Goal: Information Seeking & Learning: Learn about a topic

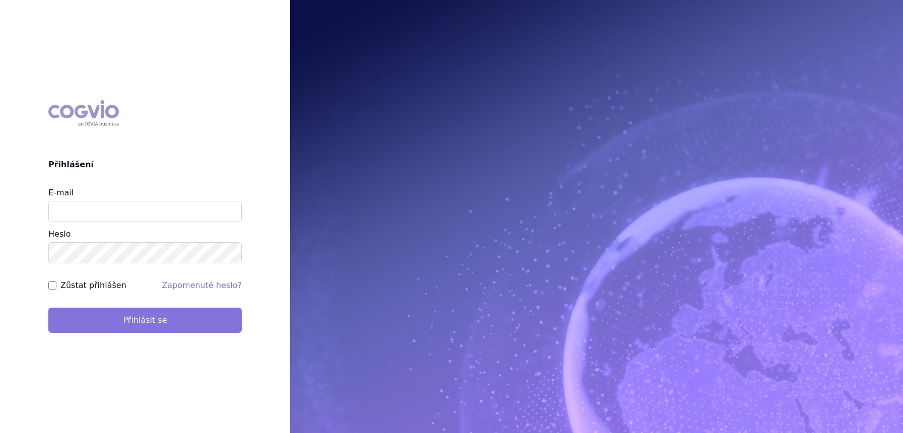
type input "lucie.sichtova@medochemie.com"
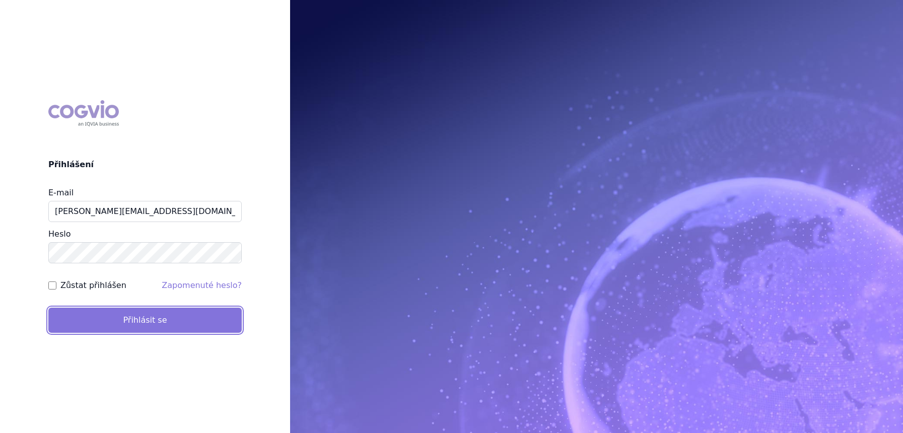
click at [129, 316] on button "Přihlásit se" at bounding box center [144, 320] width 193 height 25
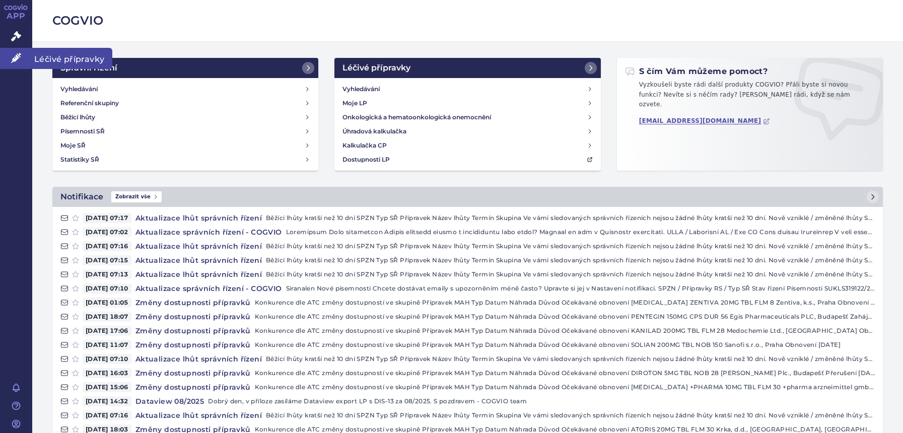
click at [31, 55] on link "Léčivé přípravky" at bounding box center [16, 58] width 32 height 21
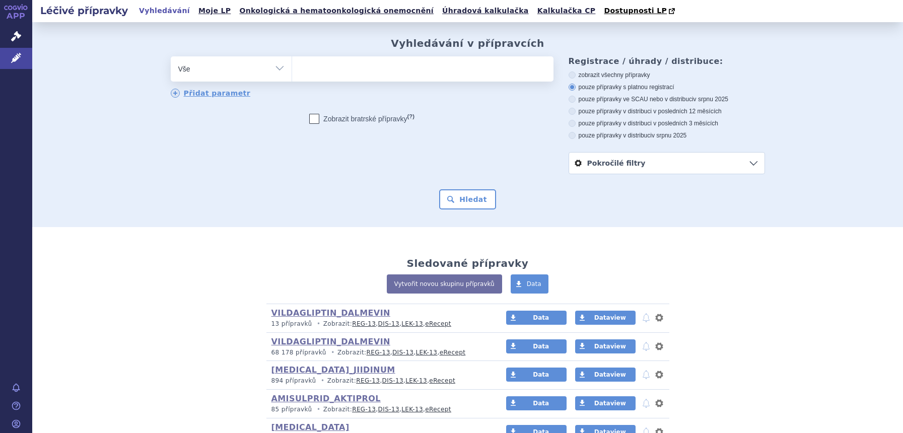
click at [239, 76] on select "Vše Přípravek/SUKL kód MAH VPOIS ATC/Aktivní látka Léková forma Síla" at bounding box center [231, 67] width 121 height 23
select select "filter-atc-group"
click at [171, 57] on select "Vše Přípravek/SUKL kód MAH VPOIS ATC/Aktivní látka Léková forma Síla" at bounding box center [231, 67] width 121 height 23
click at [340, 70] on ul at bounding box center [422, 66] width 261 height 21
click at [292, 70] on select at bounding box center [291, 68] width 1 height 25
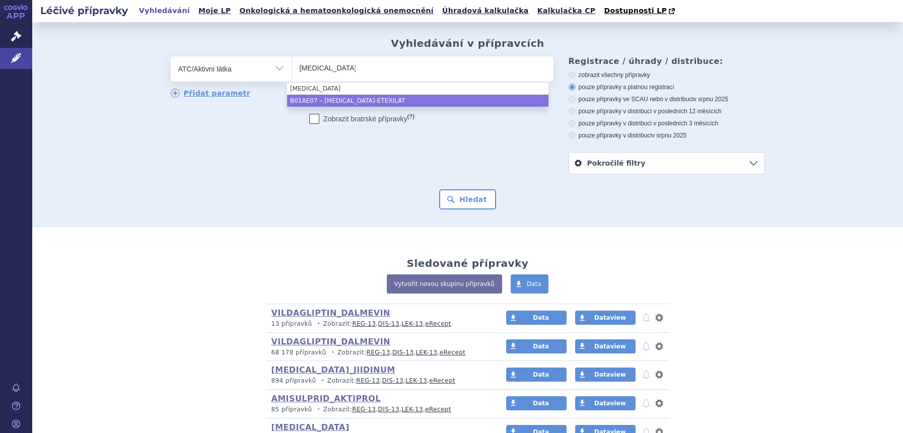
type input "dabigatran"
select select "B01AE07"
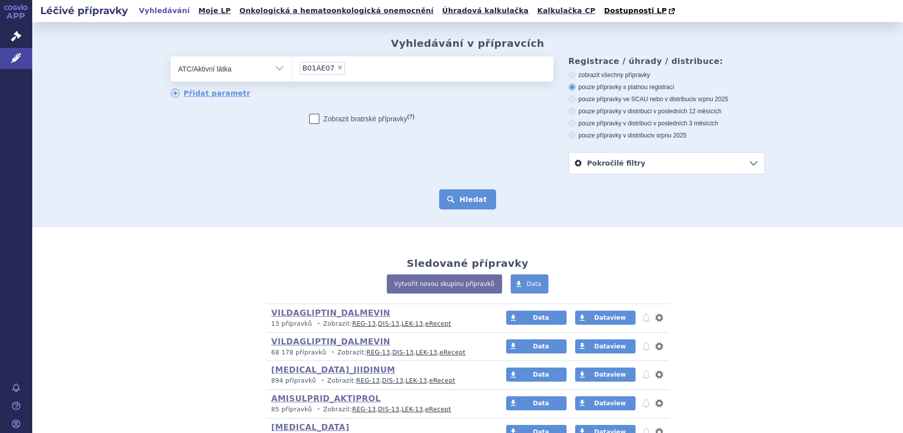
click at [483, 203] on button "Hledat" at bounding box center [467, 199] width 57 height 20
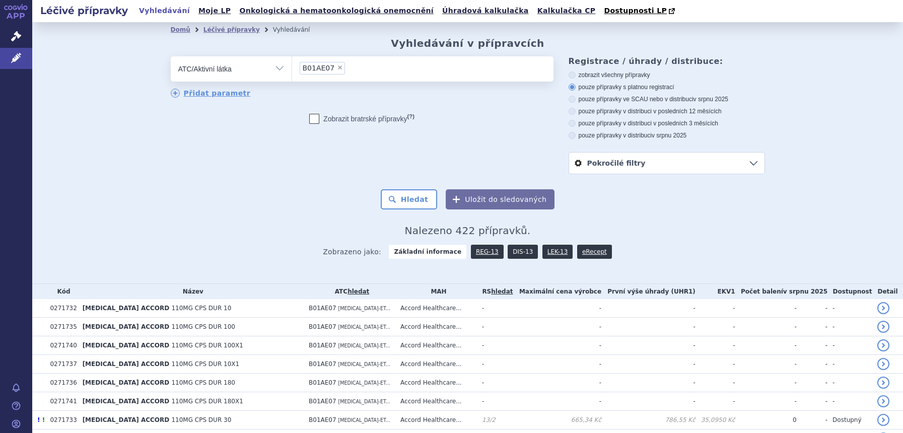
click at [515, 251] on link "DIS-13" at bounding box center [522, 252] width 30 height 14
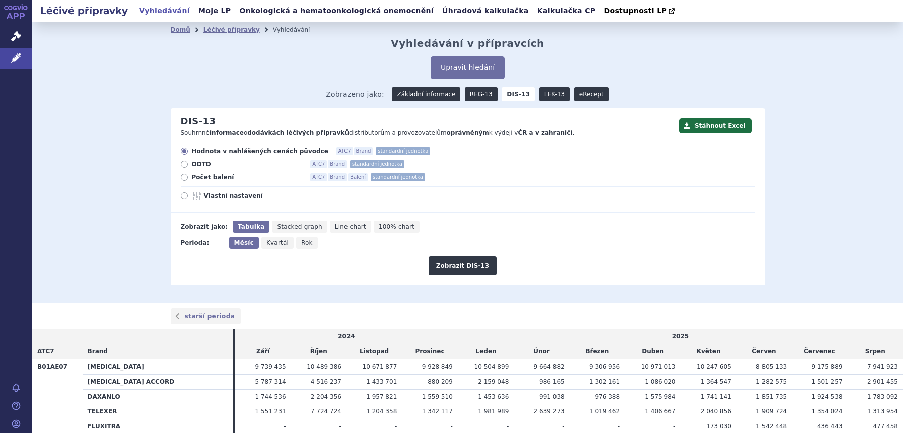
scroll to position [118, 0]
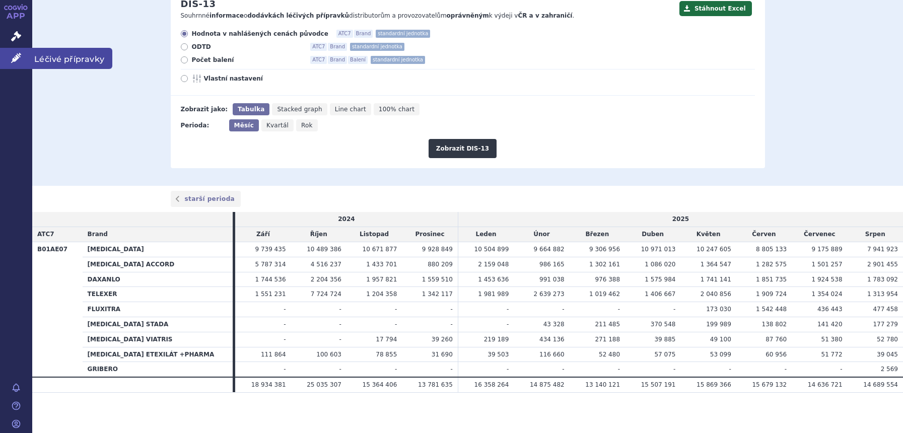
click at [11, 59] on link "Léčivé přípravky" at bounding box center [16, 58] width 32 height 21
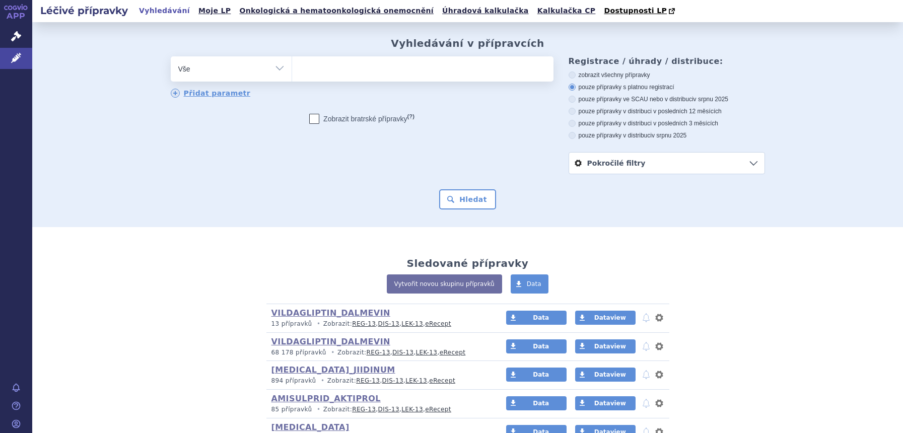
click at [248, 69] on select "Vše Přípravek/SUKL kód MAH VPOIS ATC/Aktivní látka Léková forma Síla" at bounding box center [231, 67] width 121 height 23
select select "filter-atc-group"
click at [171, 57] on select "Vše Přípravek/SUKL kód MAH VPOIS ATC/Aktivní látka Léková forma Síla" at bounding box center [231, 67] width 121 height 23
click at [360, 73] on ul at bounding box center [422, 66] width 261 height 21
click at [292, 73] on select at bounding box center [291, 68] width 1 height 25
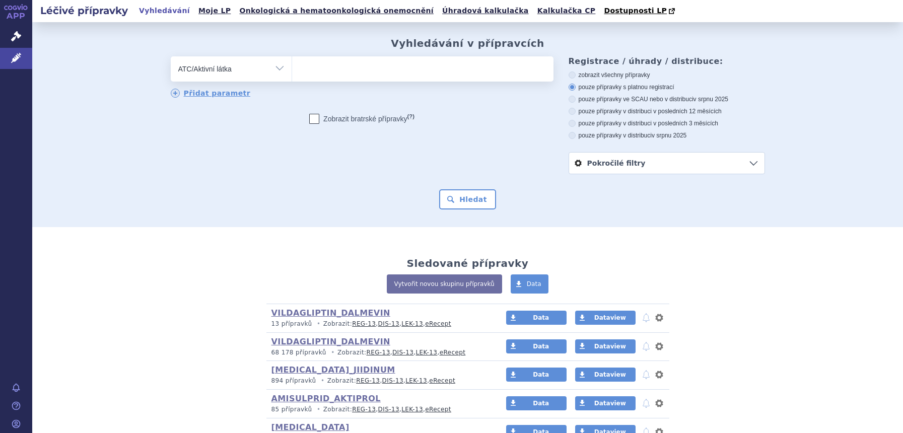
type input "q"
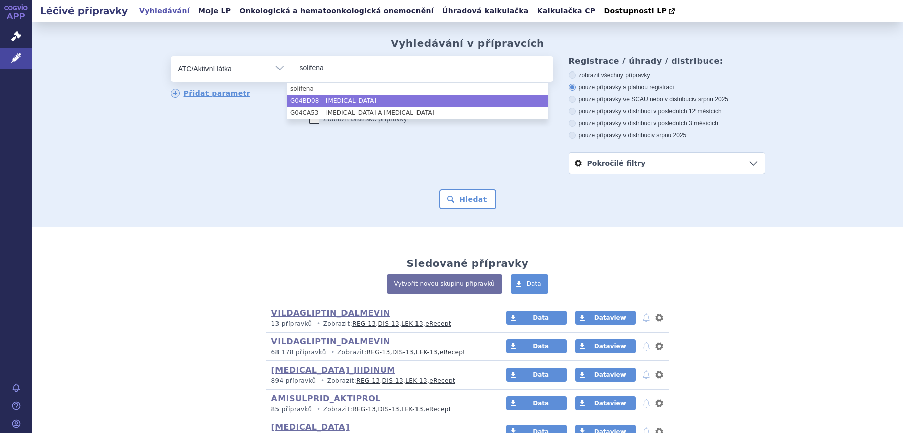
type input "solifena"
select select "G04BD08"
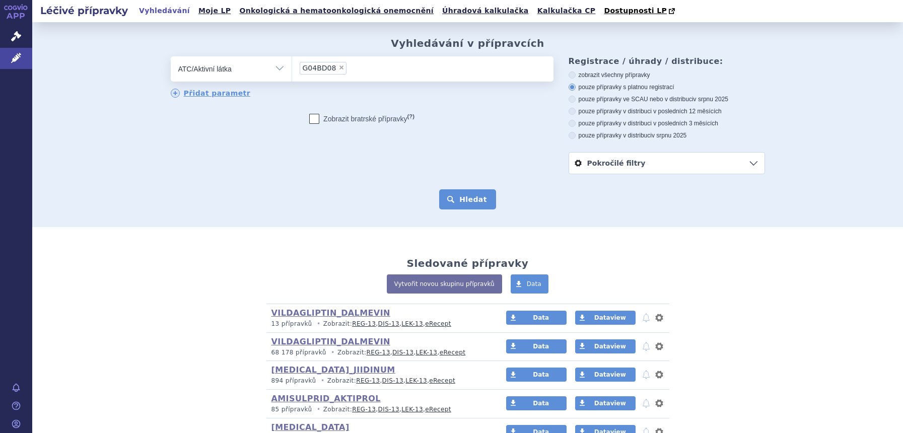
click at [473, 198] on button "Hledat" at bounding box center [467, 199] width 57 height 20
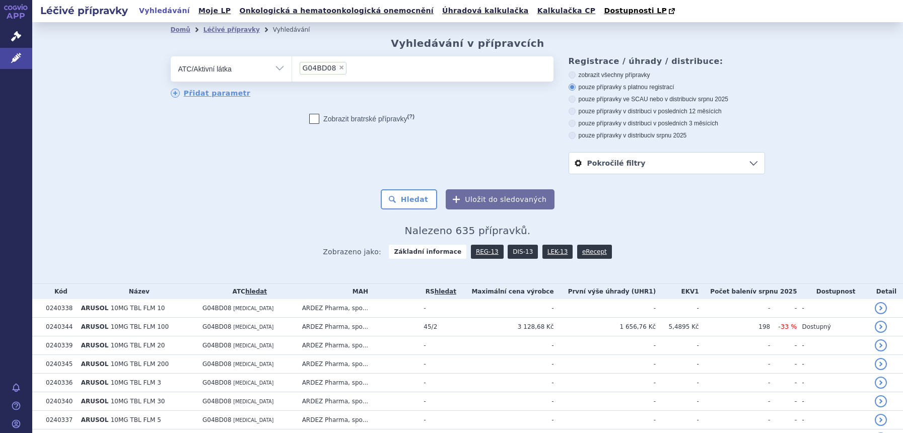
click at [517, 256] on link "DIS-13" at bounding box center [522, 252] width 30 height 14
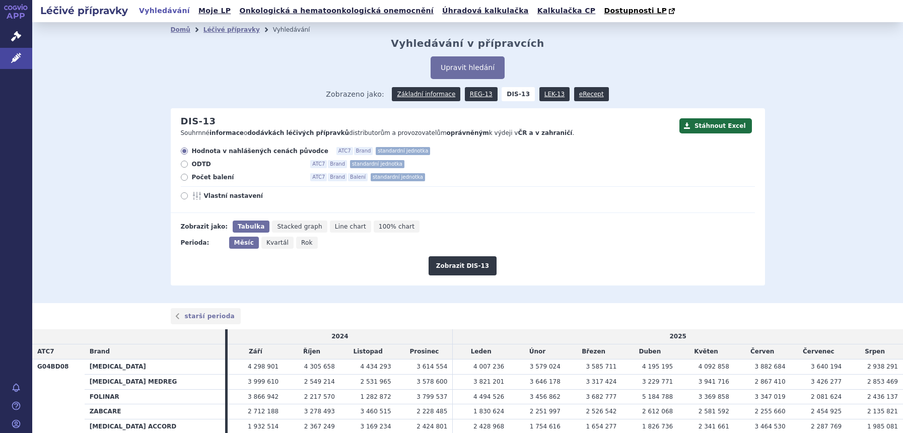
click at [301, 245] on span "Rok" at bounding box center [307, 242] width 12 height 7
click at [296, 243] on input "Rok" at bounding box center [299, 240] width 7 height 7
radio input "true"
click at [431, 271] on button "Zobrazit DIS-13" at bounding box center [462, 265] width 68 height 19
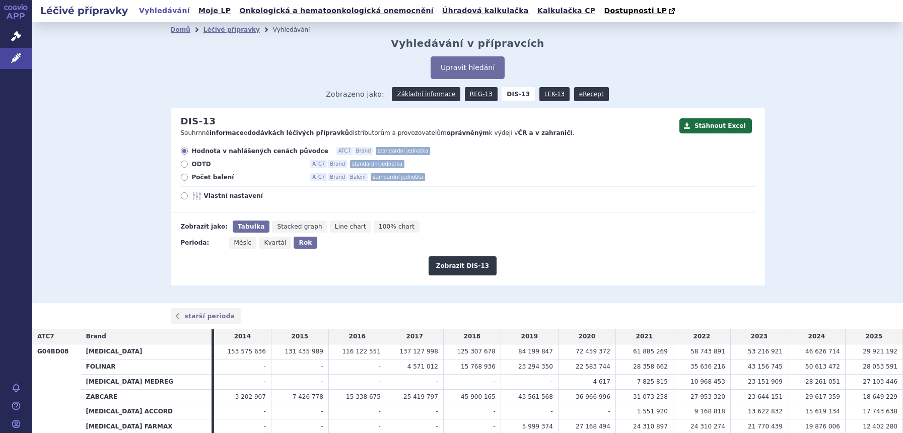
click at [214, 178] on span "Počet balení" at bounding box center [247, 177] width 111 height 8
click at [188, 178] on input "Počet balení ATC7 Brand Balení standardní jednotka" at bounding box center [185, 178] width 7 height 7
radio input "true"
click at [214, 198] on span "Vlastní nastavení" at bounding box center [259, 196] width 111 height 8
click at [188, 198] on input "Vlastní nastavení" at bounding box center [185, 197] width 7 height 7
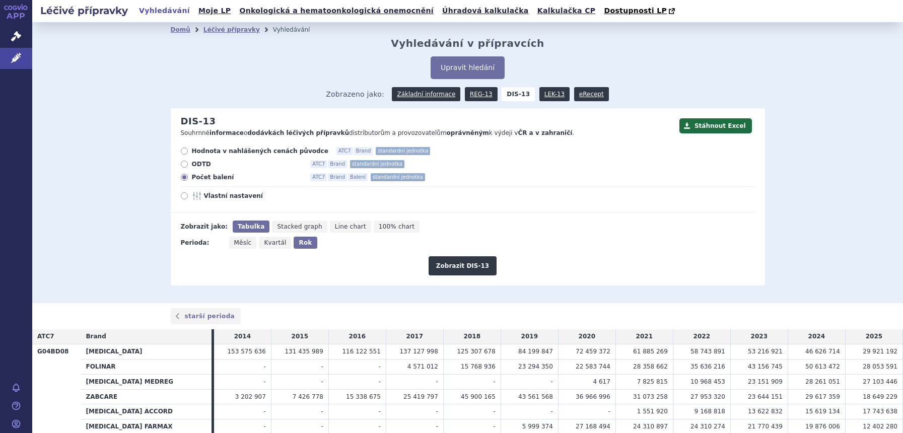
radio input "true"
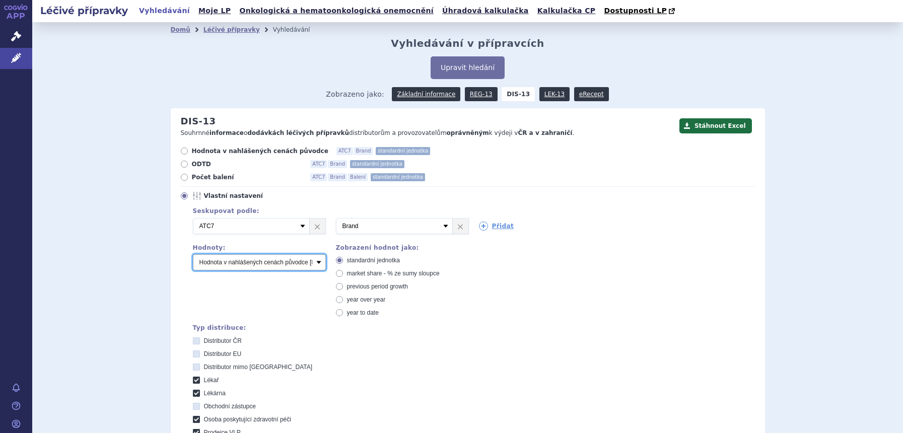
click at [236, 262] on select "Počet balení Hodnota v nahlášených cenách původce [DIS-13] Hodnota v maximálníc…" at bounding box center [259, 262] width 133 height 16
select select "packages"
click at [193, 255] on select "Počet balení Hodnota v nahlášených cenách původce [DIS-13] Hodnota v maximálníc…" at bounding box center [259, 262] width 133 height 16
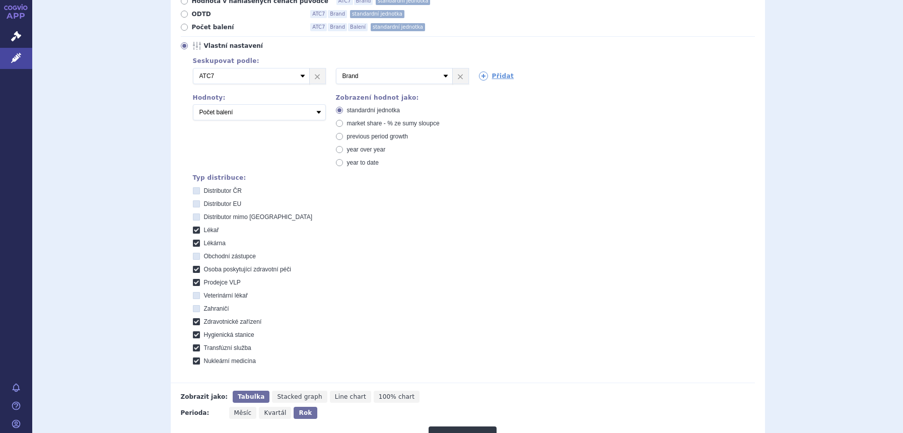
scroll to position [252, 0]
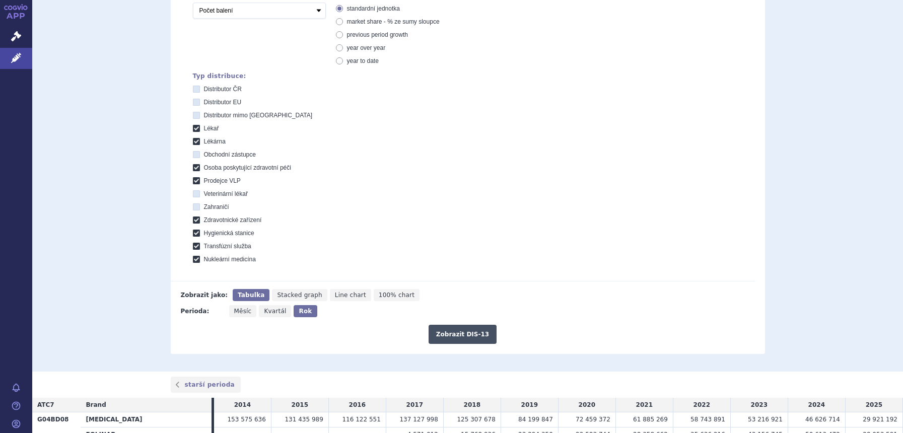
click at [450, 342] on button "Zobrazit DIS-13" at bounding box center [462, 334] width 68 height 19
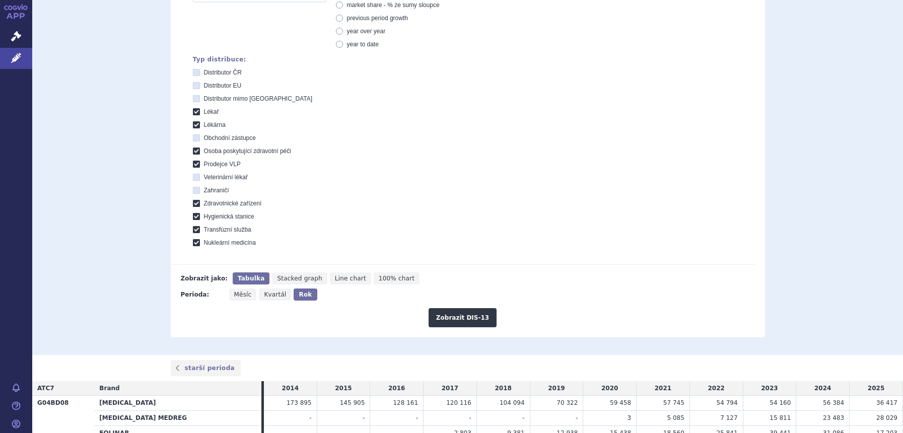
scroll to position [99, 0]
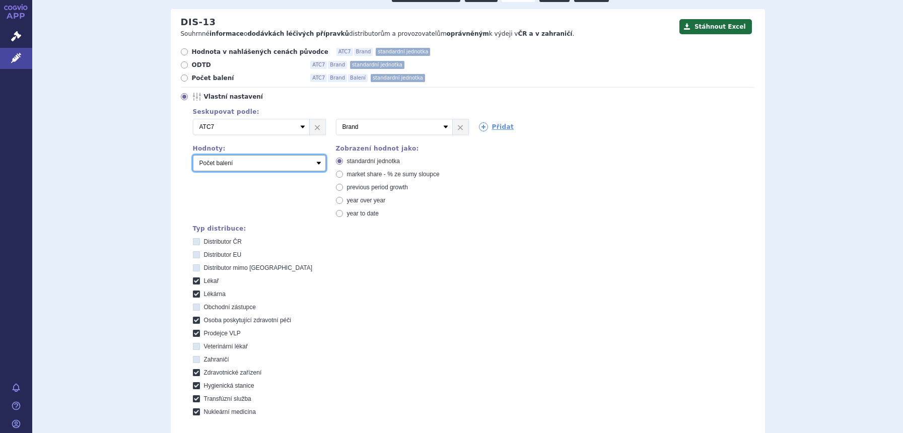
click at [271, 161] on select "Počet balení Hodnota v nahlášených cenách původce [DIS-13] Hodnota v maximálníc…" at bounding box center [259, 163] width 133 height 16
select select "dddPerPackage"
click at [193, 156] on select "Počet balení Hodnota v nahlášených cenách původce [DIS-13] Hodnota v maximálníc…" at bounding box center [259, 163] width 133 height 16
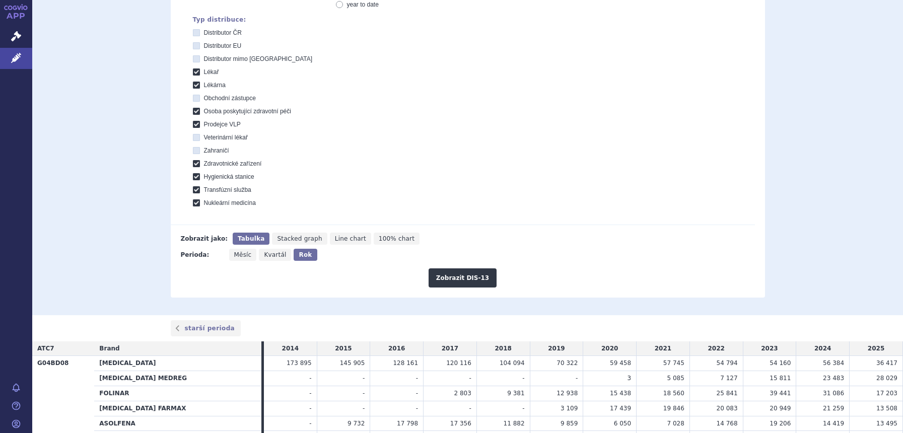
scroll to position [351, 0]
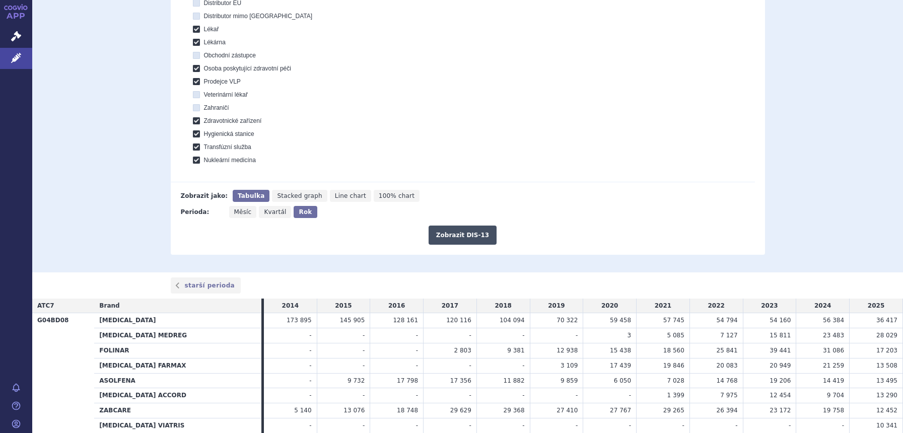
click at [481, 237] on button "Zobrazit DIS-13" at bounding box center [462, 235] width 68 height 19
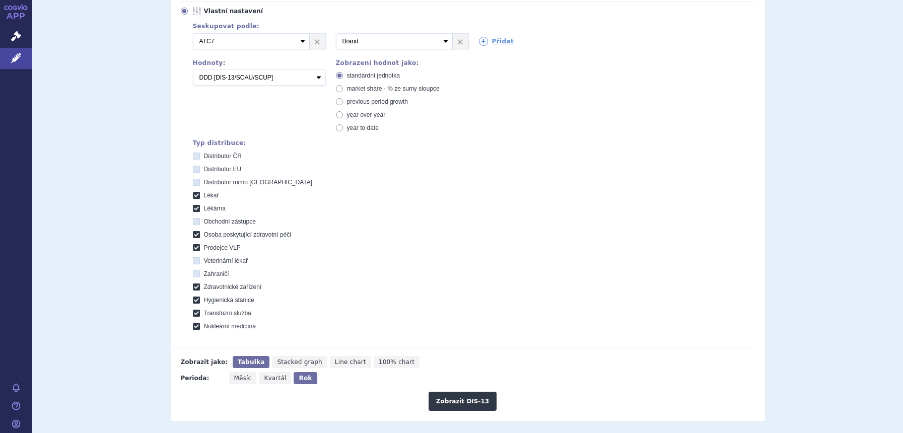
scroll to position [36, 0]
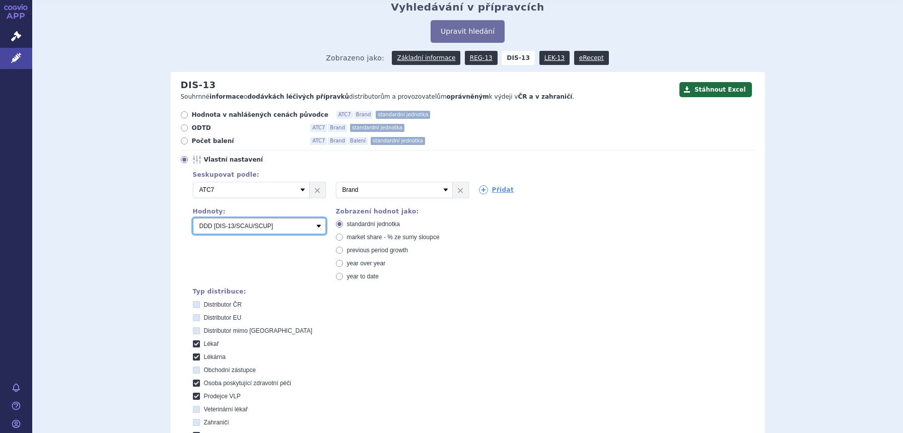
click at [243, 226] on select "Počet balení Hodnota v nahlášených cenách původce [DIS-13] Hodnota v maximálníc…" at bounding box center [259, 226] width 133 height 16
select select "scauUtddPerPackage1"
click at [193, 218] on select "Počet balení Hodnota v nahlášených cenách původce [DIS-13] Hodnota v maximálníc…" at bounding box center [259, 226] width 133 height 16
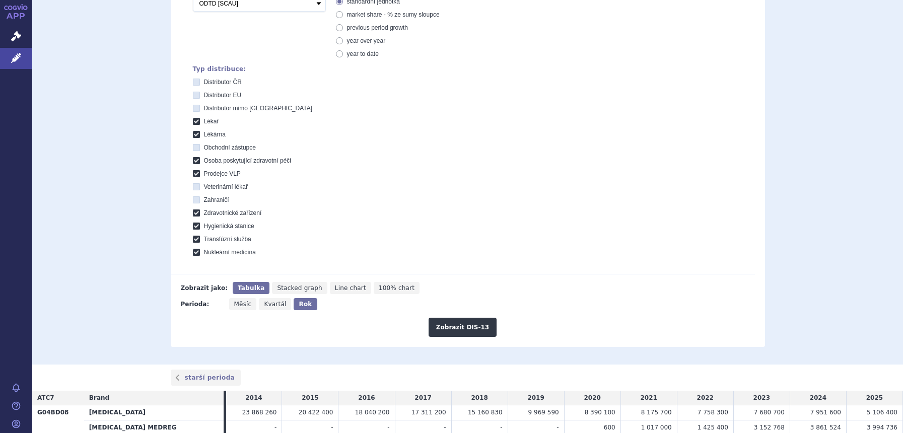
scroll to position [288, 0]
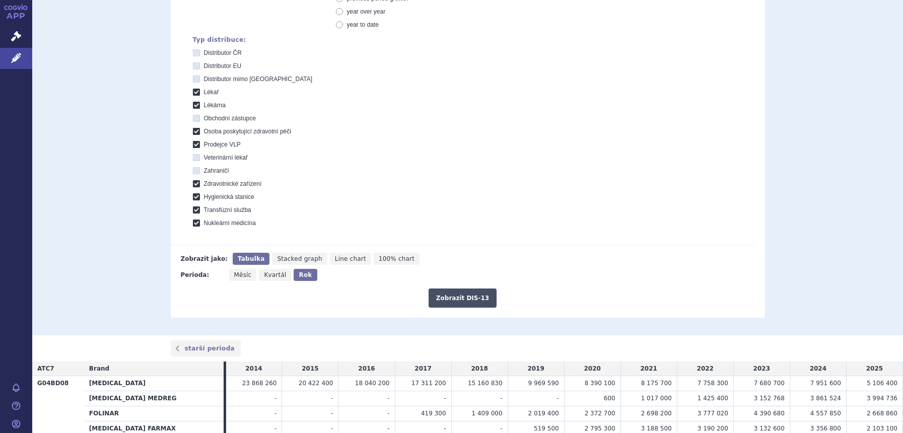
click at [456, 303] on button "Zobrazit DIS-13" at bounding box center [462, 297] width 68 height 19
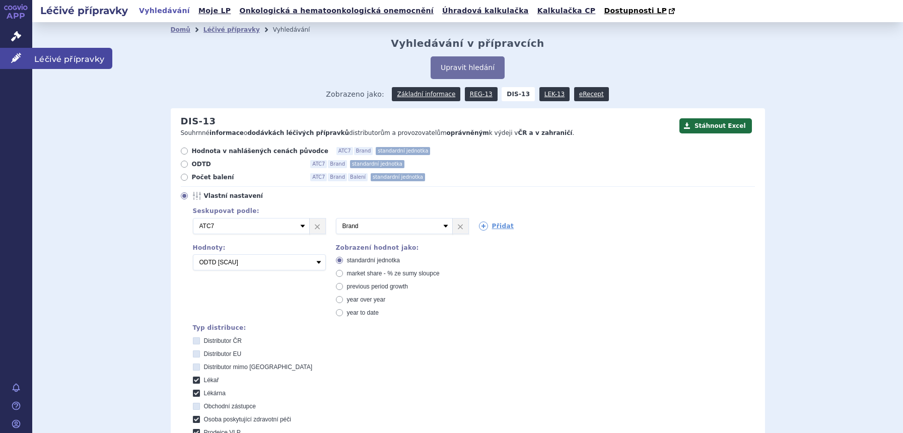
click at [22, 56] on link "Léčivé přípravky" at bounding box center [16, 58] width 32 height 21
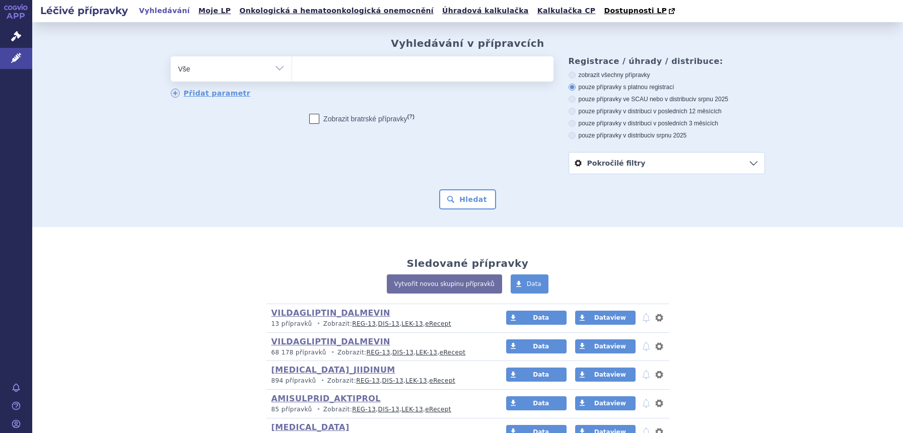
click at [210, 70] on select "Vše Přípravek/SUKL kód MAH VPOIS ATC/Aktivní látka Léková forma Síla" at bounding box center [231, 67] width 121 height 23
select select "filter-atc-group"
click at [171, 57] on select "Vše Přípravek/SUKL kód MAH VPOIS ATC/Aktivní látka Léková forma Síla" at bounding box center [231, 67] width 121 height 23
click at [352, 73] on ul at bounding box center [422, 66] width 261 height 21
click at [292, 73] on select at bounding box center [291, 68] width 1 height 25
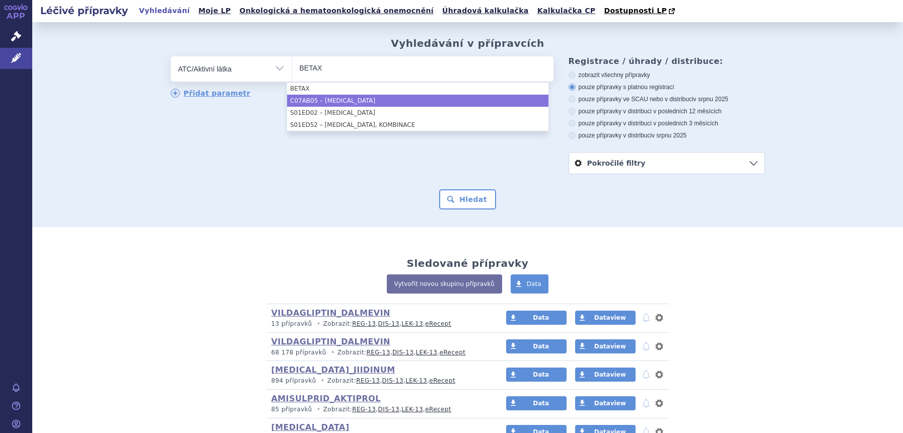
type input "BETAX"
select select "C07AB05"
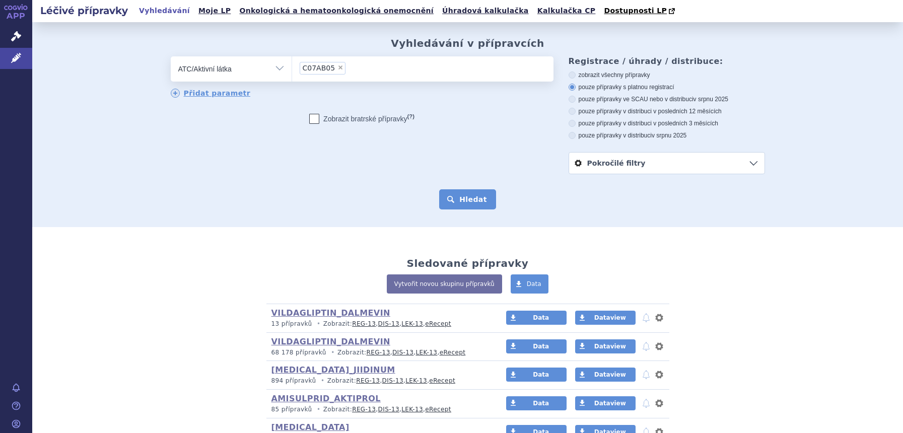
click at [477, 204] on button "Hledat" at bounding box center [467, 199] width 57 height 20
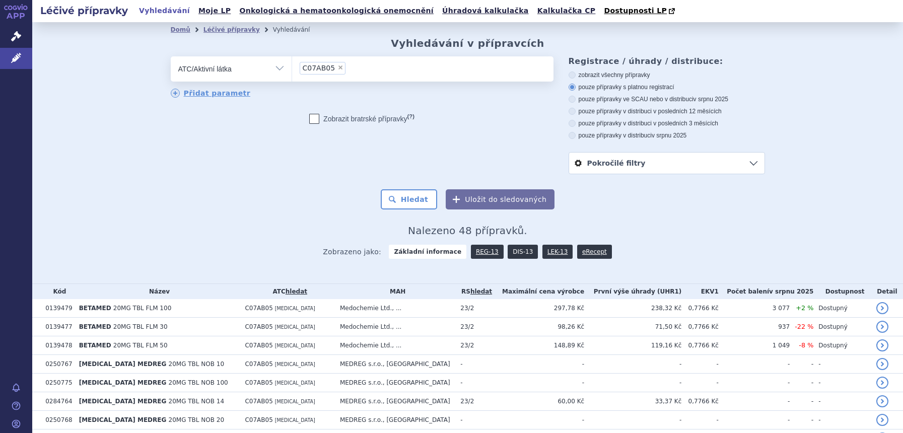
click at [514, 254] on link "DIS-13" at bounding box center [522, 252] width 30 height 14
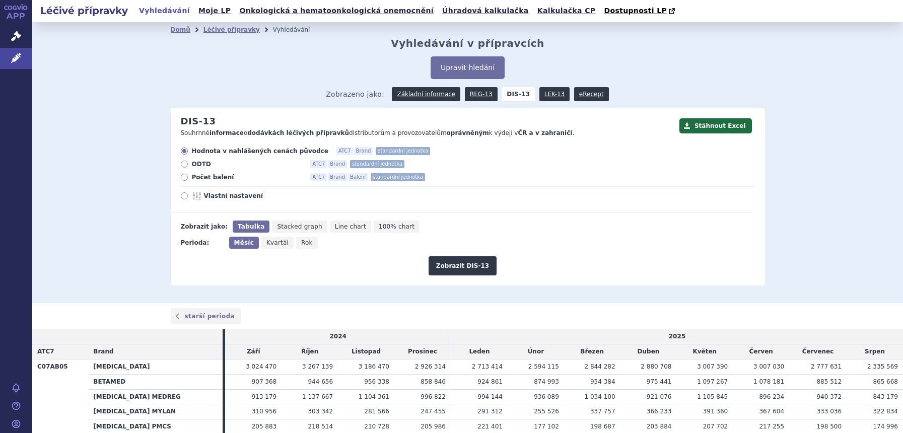
click at [303, 244] on icon "Rok" at bounding box center [307, 243] width 22 height 12
click at [303, 243] on input "Rok" at bounding box center [299, 240] width 7 height 7
radio input "true"
click at [457, 267] on button "Zobrazit DIS-13" at bounding box center [462, 265] width 68 height 19
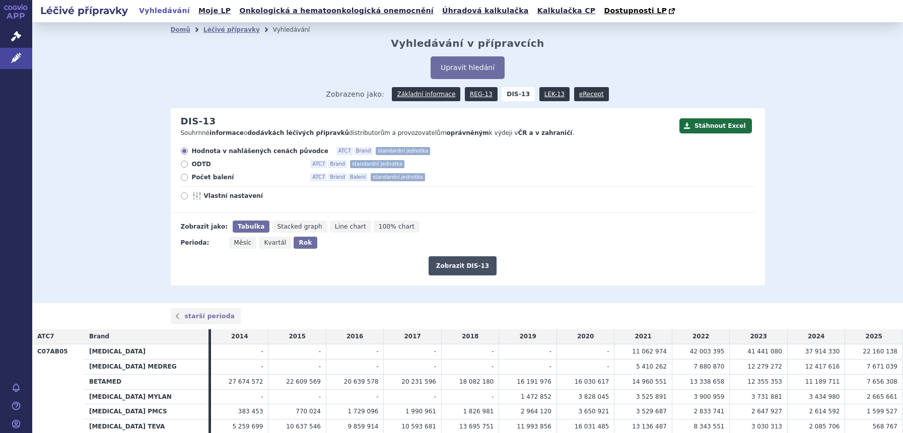
click at [443, 259] on button "Zobrazit DIS-13" at bounding box center [462, 265] width 68 height 19
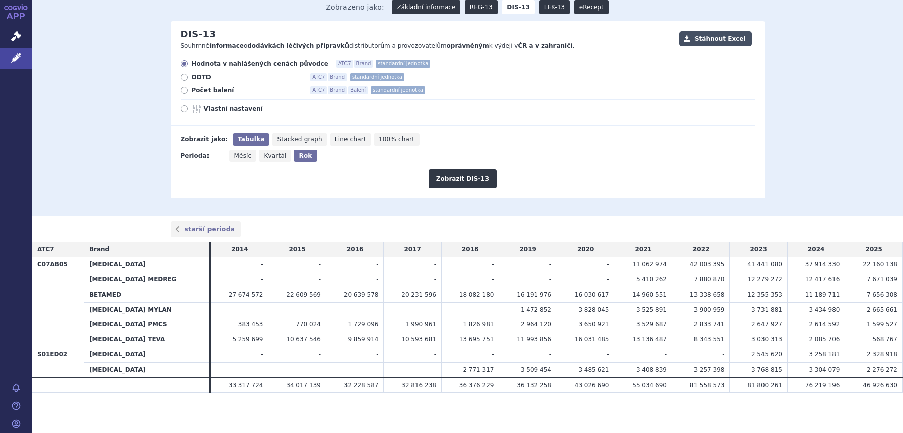
click at [746, 36] on button "Stáhnout Excel" at bounding box center [715, 38] width 72 height 15
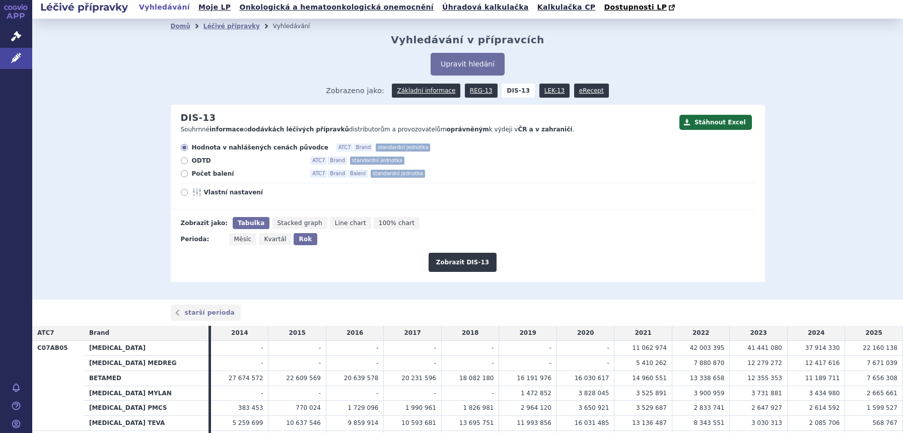
scroll to position [0, 0]
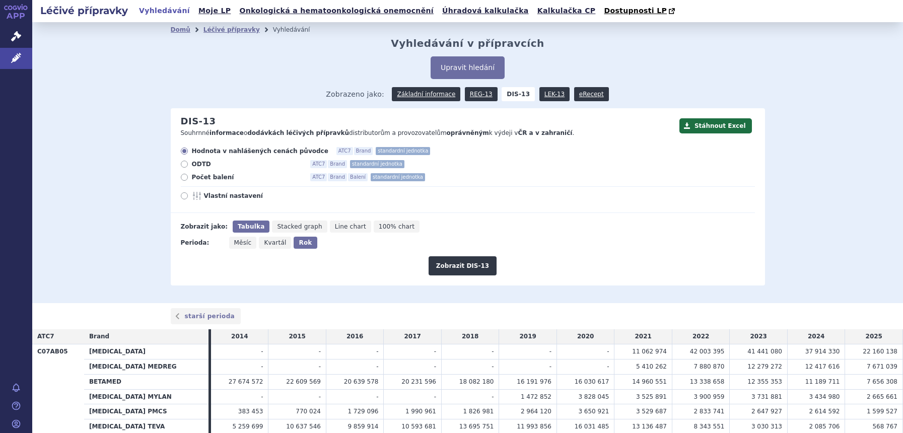
click at [200, 177] on span "Počet balení" at bounding box center [247, 177] width 111 height 8
click at [188, 177] on input "Počet balení ATC7 Brand Balení standardní jednotka" at bounding box center [185, 178] width 7 height 7
radio input "true"
click at [214, 198] on span "Vlastní nastavení" at bounding box center [259, 196] width 111 height 8
click at [188, 198] on input "Vlastní nastavení" at bounding box center [185, 197] width 7 height 7
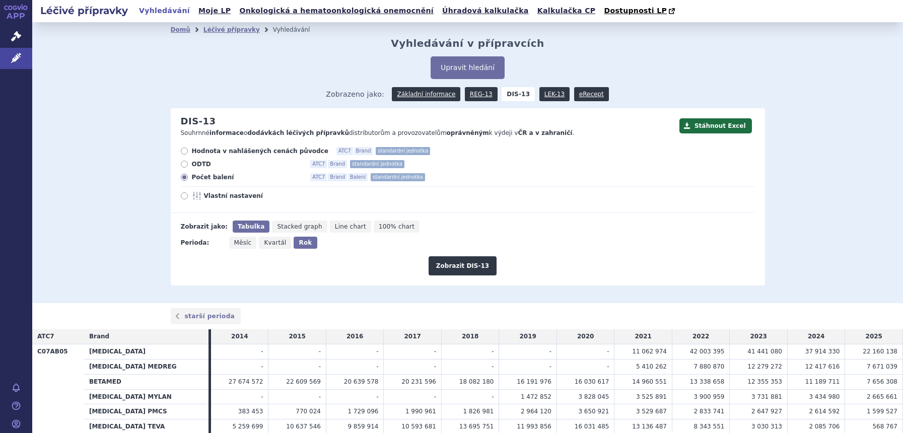
radio input "true"
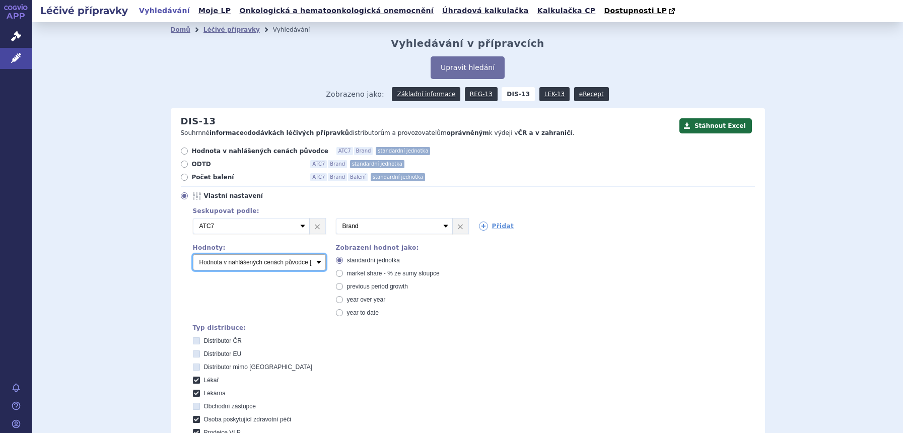
click at [228, 266] on select "Počet balení Hodnota v nahlášených cenách původce [DIS-13] Hodnota v maximálníc…" at bounding box center [259, 262] width 133 height 16
select select "packages"
click at [193, 255] on select "Počet balení Hodnota v nahlášených cenách původce [DIS-13] Hodnota v maximálníc…" at bounding box center [259, 262] width 133 height 16
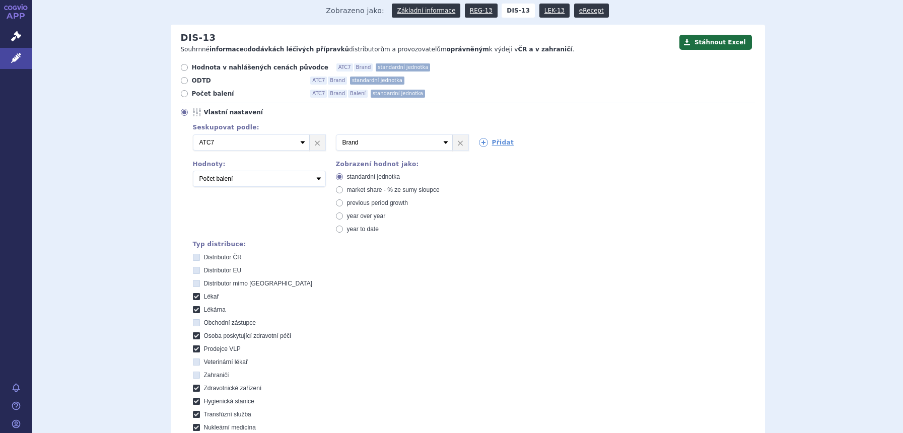
scroll to position [252, 0]
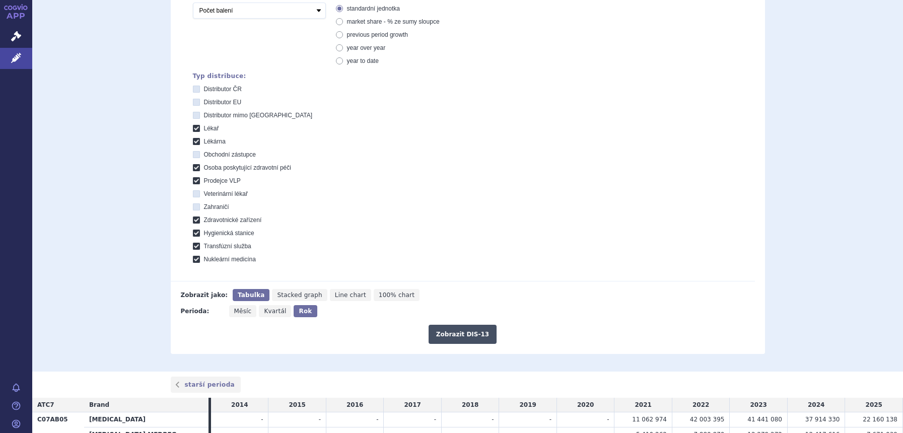
click at [482, 335] on button "Zobrazit DIS-13" at bounding box center [462, 334] width 68 height 19
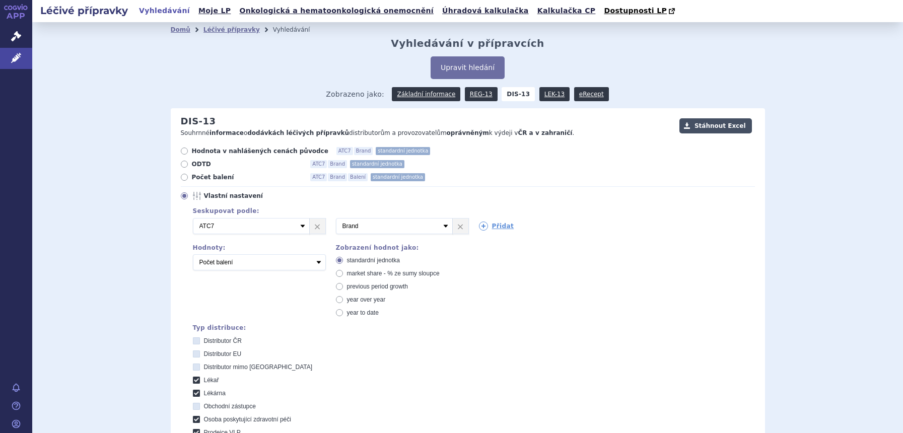
click at [737, 125] on button "Stáhnout Excel" at bounding box center [715, 125] width 72 height 15
click at [30, 59] on link "Léčivé přípravky" at bounding box center [16, 58] width 32 height 21
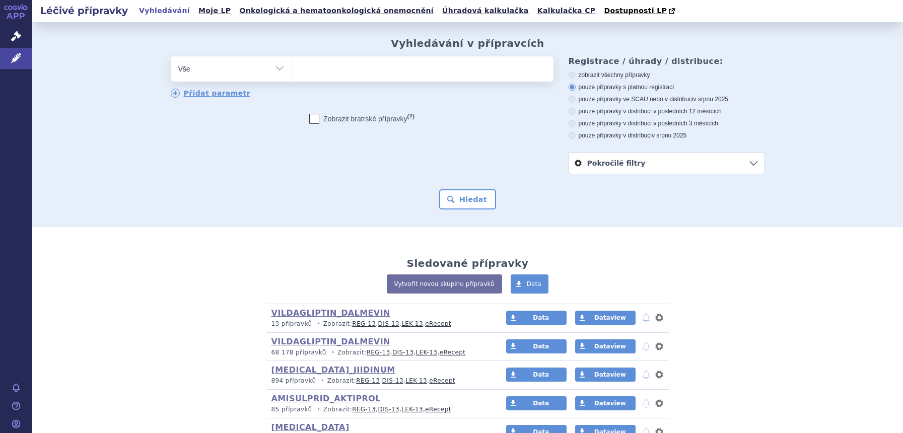
click at [257, 71] on select "Vše Přípravek/SUKL kód MAH VPOIS ATC/Aktivní látka Léková forma Síla" at bounding box center [231, 67] width 121 height 23
select select "filter-atc-group"
click at [171, 57] on select "Vše Přípravek/SUKL kód MAH VPOIS ATC/Aktivní látka Léková forma Síla" at bounding box center [231, 67] width 121 height 23
click at [345, 73] on ul at bounding box center [422, 66] width 261 height 21
click at [292, 73] on select at bounding box center [291, 68] width 1 height 25
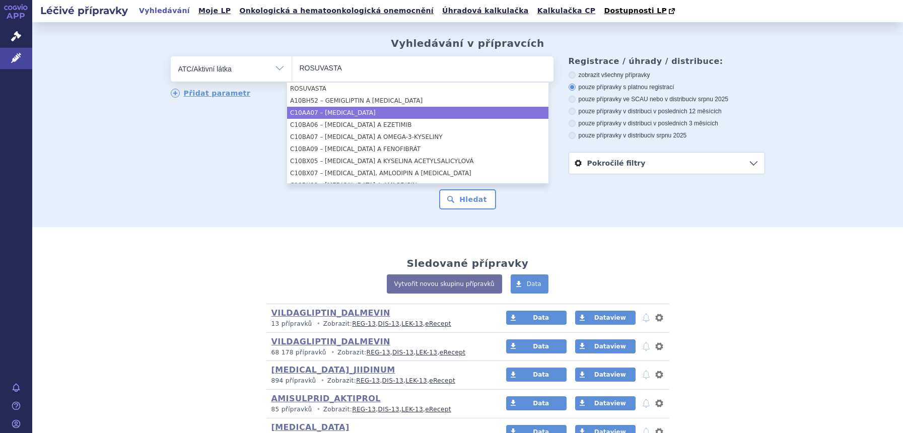
type input "ROSUVASTA"
select select "C10AA07"
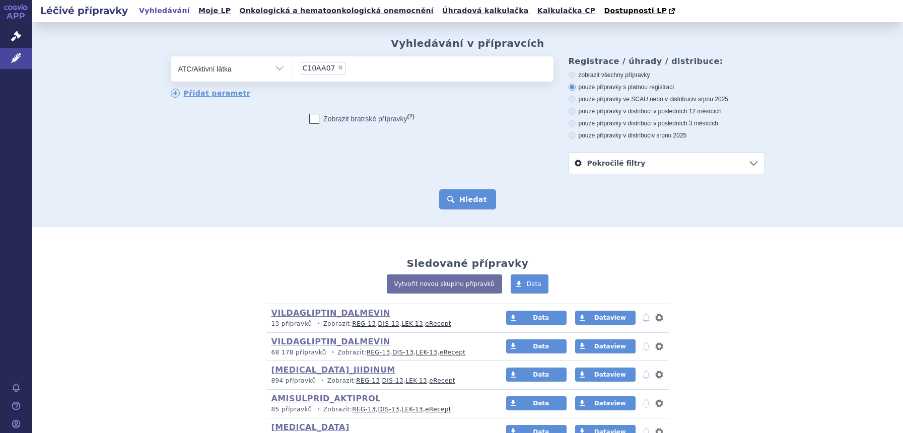
click at [463, 198] on button "Hledat" at bounding box center [467, 199] width 57 height 20
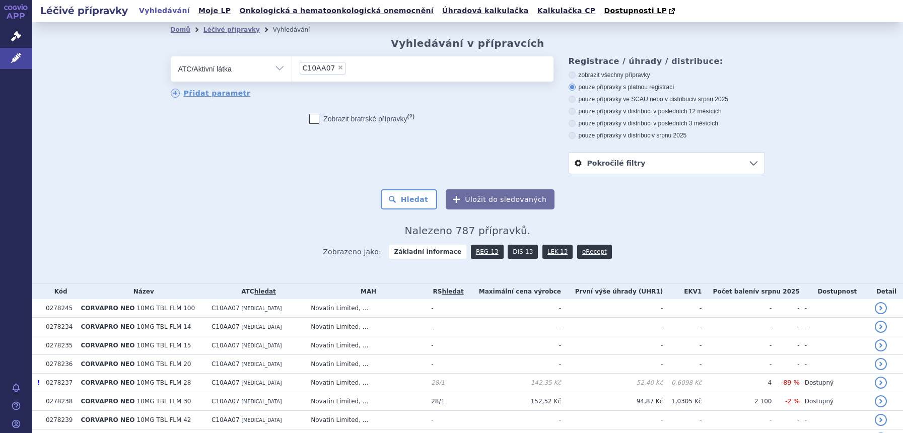
click at [513, 249] on link "DIS-13" at bounding box center [522, 252] width 30 height 14
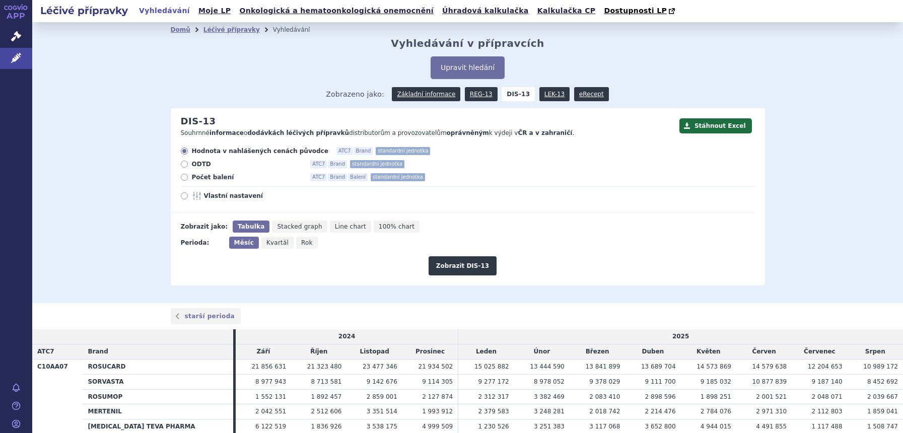
click at [304, 243] on icon "Rok" at bounding box center [307, 243] width 22 height 12
click at [303, 243] on input "Rok" at bounding box center [299, 240] width 7 height 7
radio input "true"
click at [299, 243] on span "Rok" at bounding box center [305, 242] width 13 height 7
click at [296, 243] on input "Rok" at bounding box center [296, 240] width 7 height 7
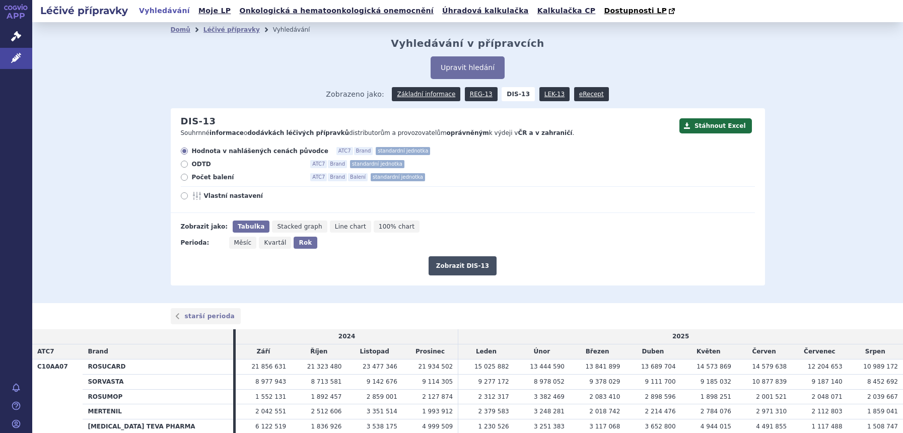
click at [442, 261] on button "Zobrazit DIS-13" at bounding box center [462, 265] width 68 height 19
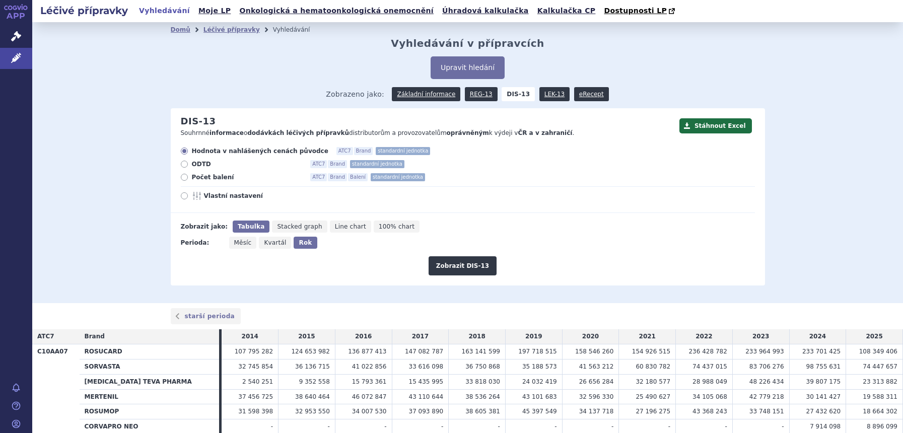
click at [229, 197] on span "Vlastní nastavení" at bounding box center [259, 196] width 111 height 8
click at [188, 197] on input "Vlastní nastavení" at bounding box center [185, 197] width 7 height 7
radio input "true"
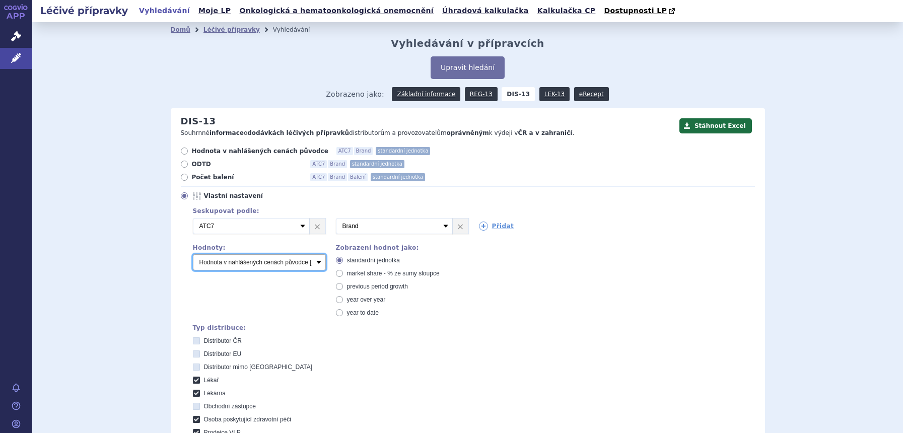
click at [261, 262] on select "Počet balení Hodnota v nahlášených cenách původce [DIS-13] Hodnota v maximálníc…" at bounding box center [259, 262] width 133 height 16
select select "packages"
click at [193, 255] on select "Počet balení Hodnota v nahlášených cenách původce [DIS-13] Hodnota v maximálníc…" at bounding box center [259, 262] width 133 height 16
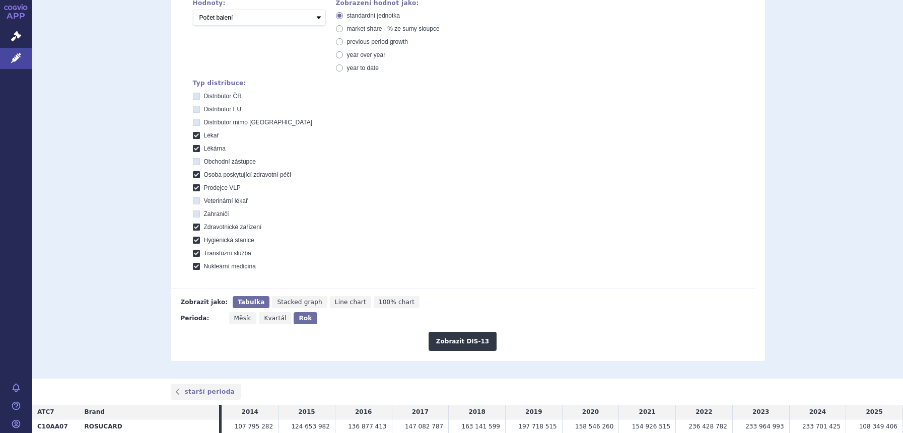
scroll to position [252, 0]
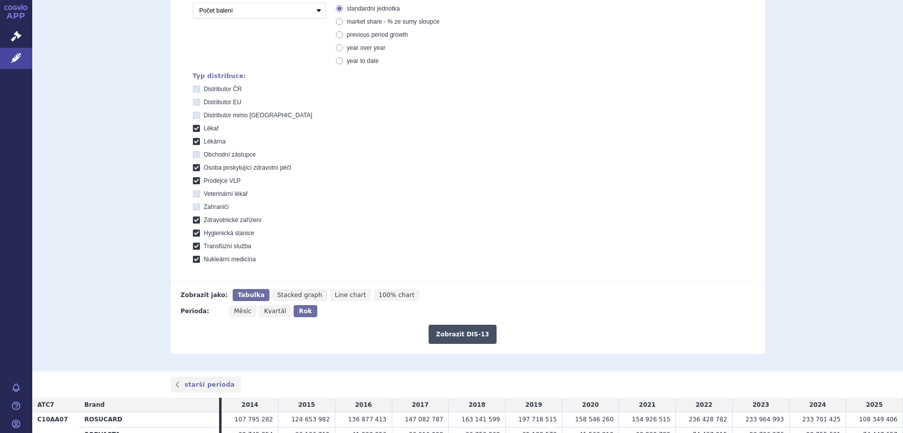
click at [450, 333] on button "Zobrazit DIS-13" at bounding box center [462, 334] width 68 height 19
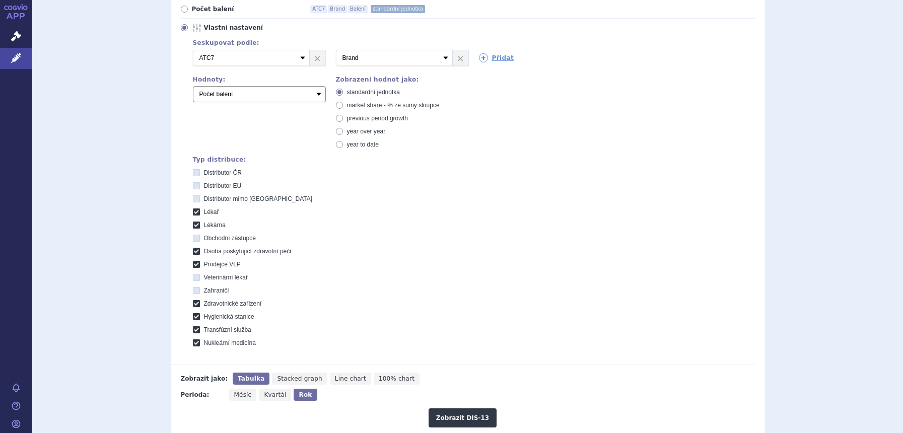
scroll to position [231, 0]
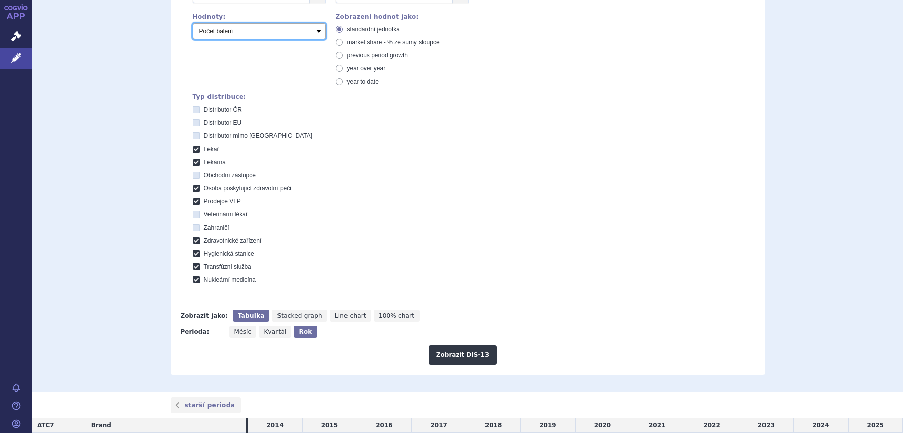
click at [273, 36] on select "Počet balení Hodnota v nahlášených cenách původce [DIS-13] Hodnota v maximálníc…" at bounding box center [259, 31] width 133 height 16
select select "scauUtddPerPackage1"
click at [193, 24] on select "Počet balení Hodnota v nahlášených cenách původce [DIS-13] Hodnota v maximálníc…" at bounding box center [259, 31] width 133 height 16
click at [474, 352] on button "Zobrazit DIS-13" at bounding box center [462, 354] width 68 height 19
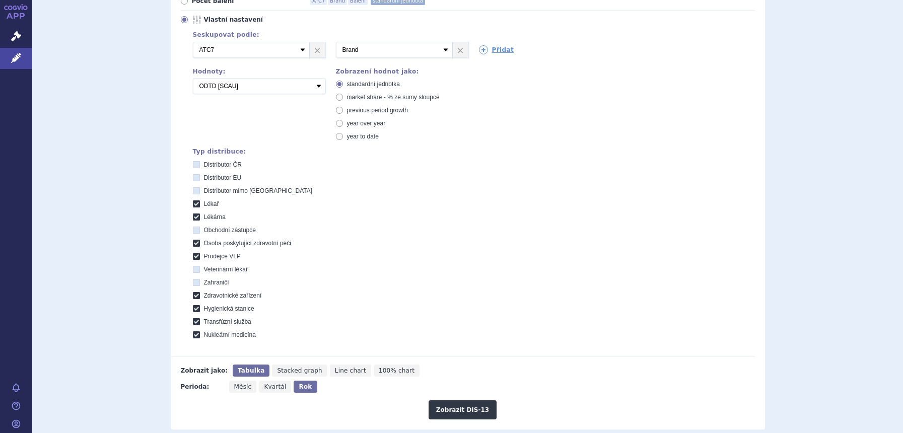
scroll to position [168, 0]
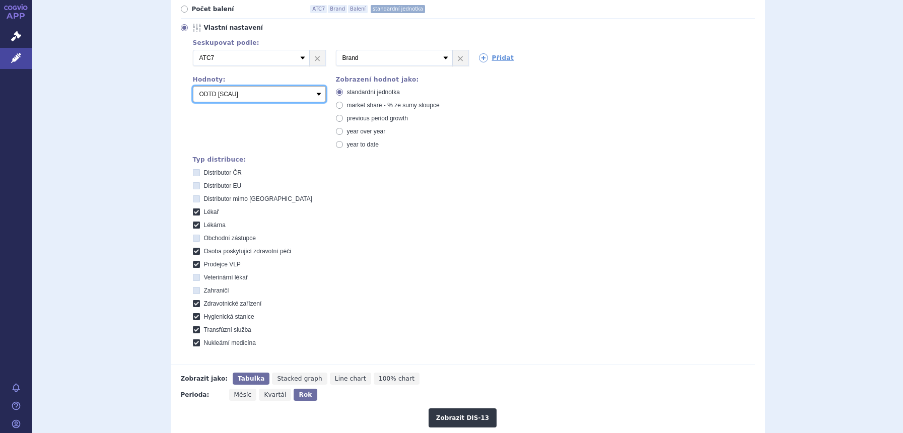
click at [228, 99] on select "Počet balení Hodnota v nahlášených cenách původce [DIS-13] Hodnota v maximálníc…" at bounding box center [259, 94] width 133 height 16
select select "dddPerPackage"
click at [193, 87] on select "Počet balení Hodnota v nahlášených cenách původce [DIS-13] Hodnota v maximálníc…" at bounding box center [259, 94] width 133 height 16
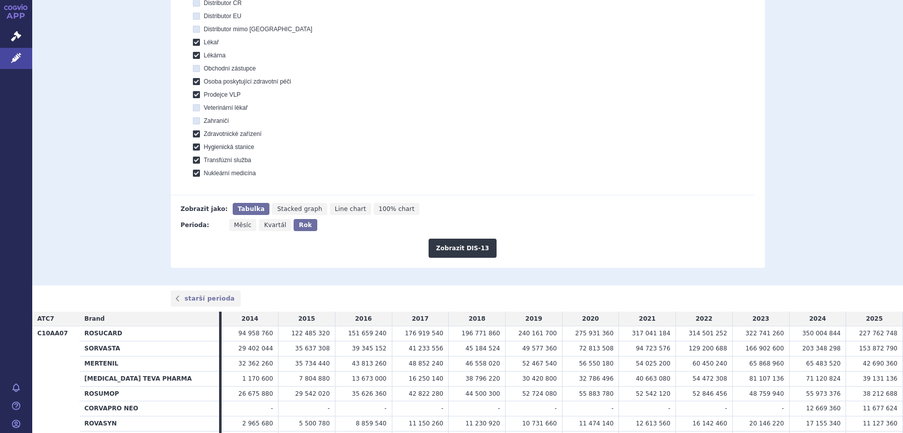
scroll to position [483, 0]
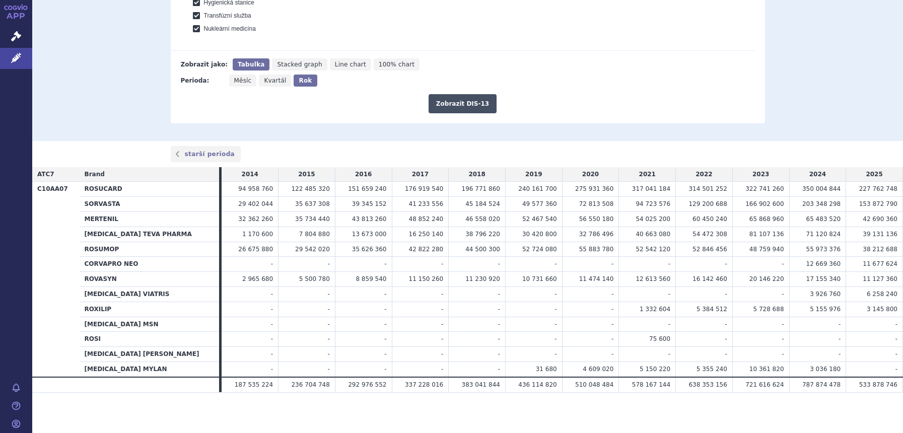
click at [458, 98] on button "Zobrazit DIS-13" at bounding box center [462, 103] width 68 height 19
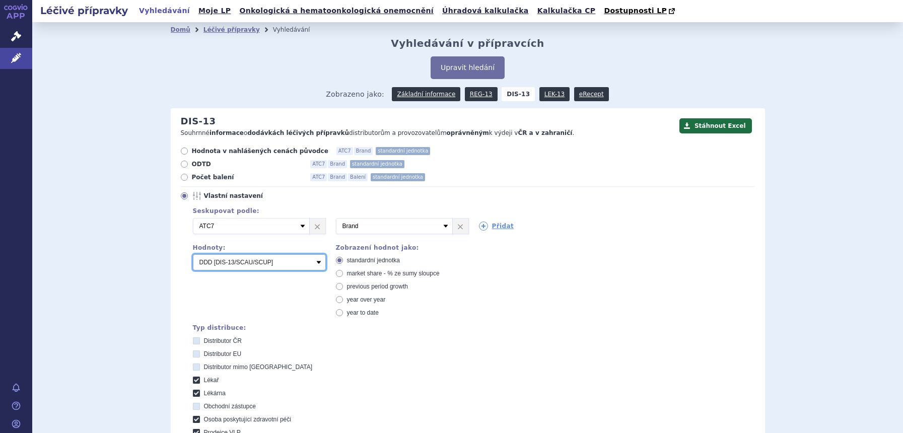
click at [217, 263] on select "Počet balení Hodnota v nahlášených cenách původce [DIS-13] Hodnota v maximálníc…" at bounding box center [259, 262] width 133 height 16
select select "packages"
click at [193, 255] on select "Počet balení Hodnota v nahlášených cenách původce [DIS-13] Hodnota v maximálníc…" at bounding box center [259, 262] width 133 height 16
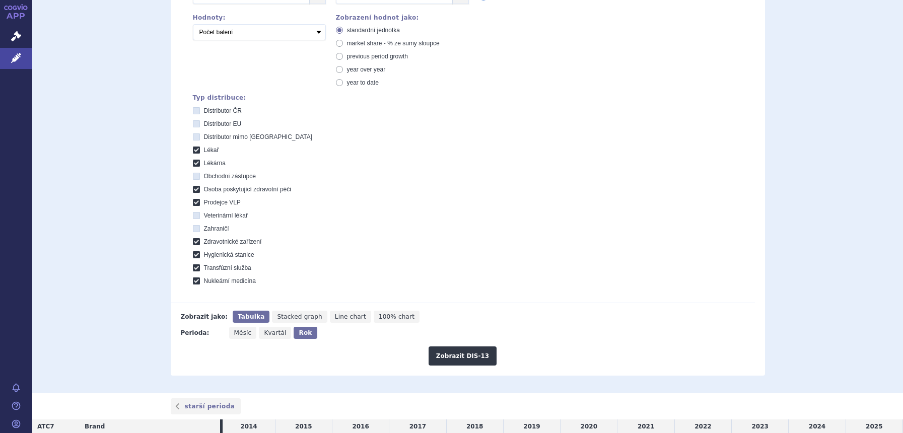
scroll to position [378, 0]
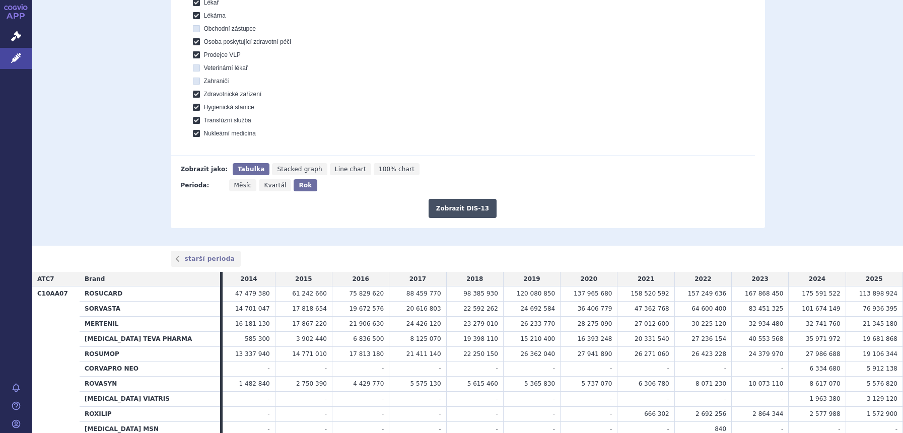
click at [465, 202] on button "Zobrazit DIS-13" at bounding box center [462, 208] width 68 height 19
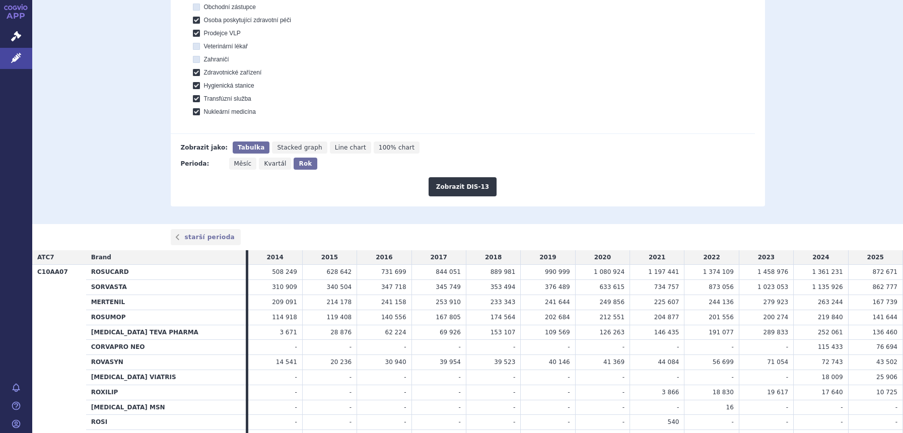
scroll to position [440, 0]
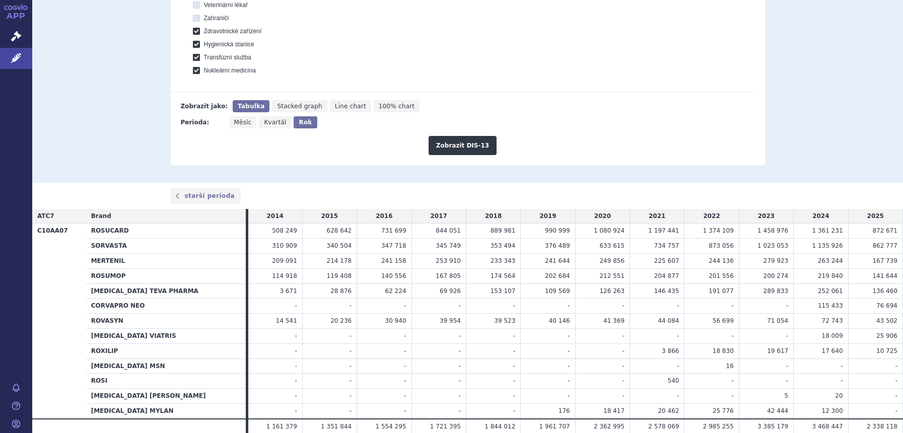
click at [466, 274] on td "174 564" at bounding box center [493, 275] width 54 height 15
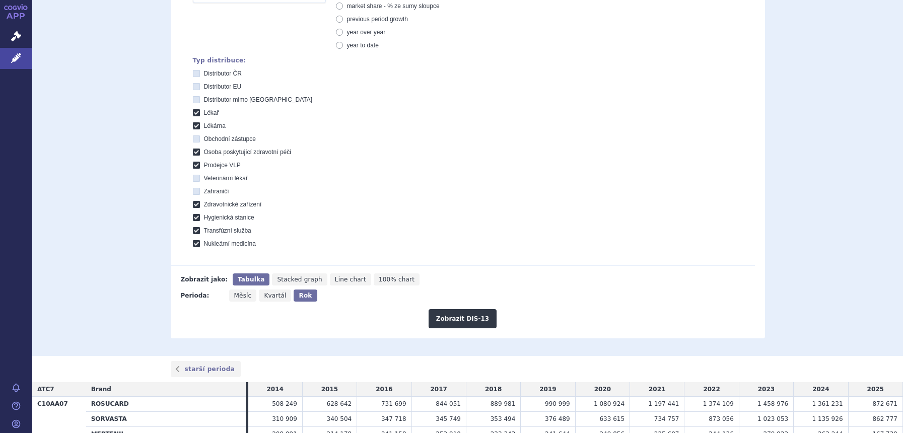
scroll to position [189, 0]
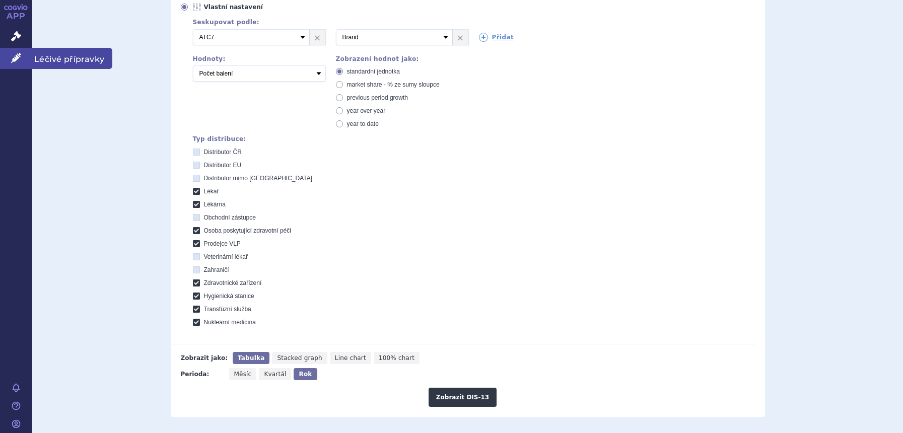
click at [8, 51] on link "Léčivé přípravky" at bounding box center [16, 58] width 32 height 21
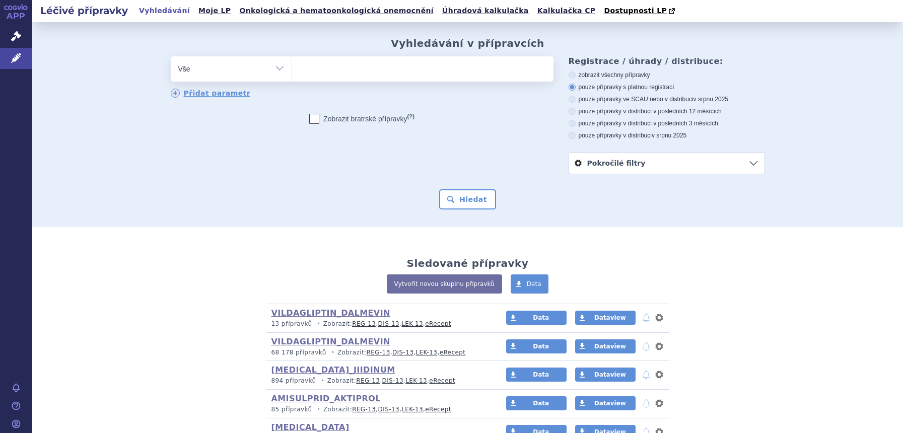
click at [232, 70] on select "Vše Přípravek/SUKL kód MAH VPOIS ATC/Aktivní látka Léková forma Síla" at bounding box center [231, 67] width 121 height 23
select select "filter-atc-group"
click at [171, 57] on select "Vše Přípravek/SUKL kód MAH VPOIS ATC/Aktivní látka Léková forma Síla" at bounding box center [231, 67] width 121 height 23
click at [367, 75] on ul at bounding box center [422, 66] width 261 height 21
click at [292, 75] on select at bounding box center [291, 68] width 1 height 25
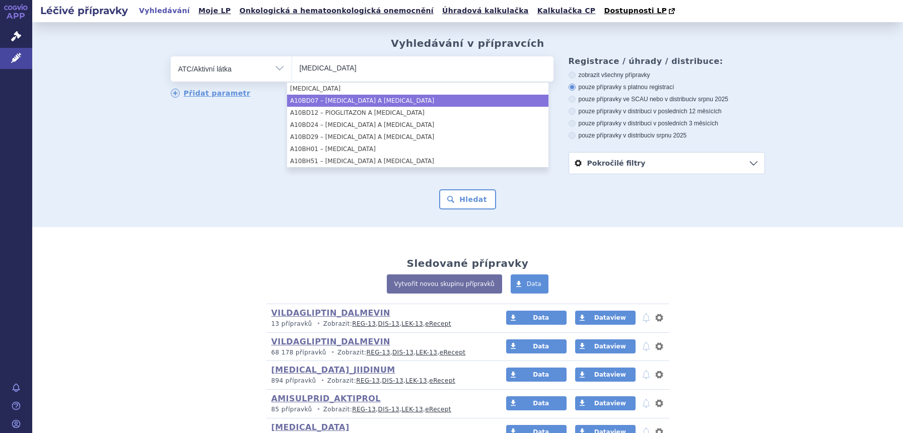
type input "SITAGLIPTIN"
select select "A10BD07"
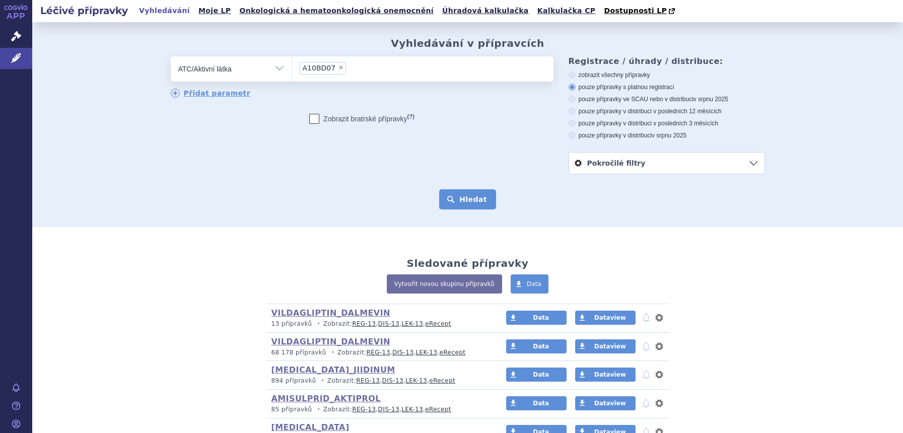
click at [457, 203] on button "Hledat" at bounding box center [467, 199] width 57 height 20
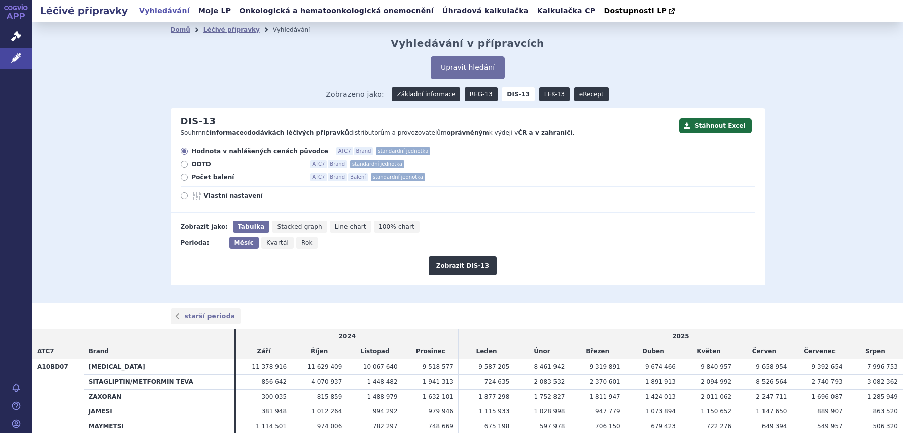
click at [203, 181] on span "Počet balení" at bounding box center [247, 177] width 111 height 8
click at [188, 181] on input "Počet balení ATC7 Brand Balení standardní jednotka" at bounding box center [185, 178] width 7 height 7
radio input "true"
click at [301, 243] on span "Rok" at bounding box center [307, 242] width 12 height 7
click at [296, 243] on input "Rok" at bounding box center [299, 240] width 7 height 7
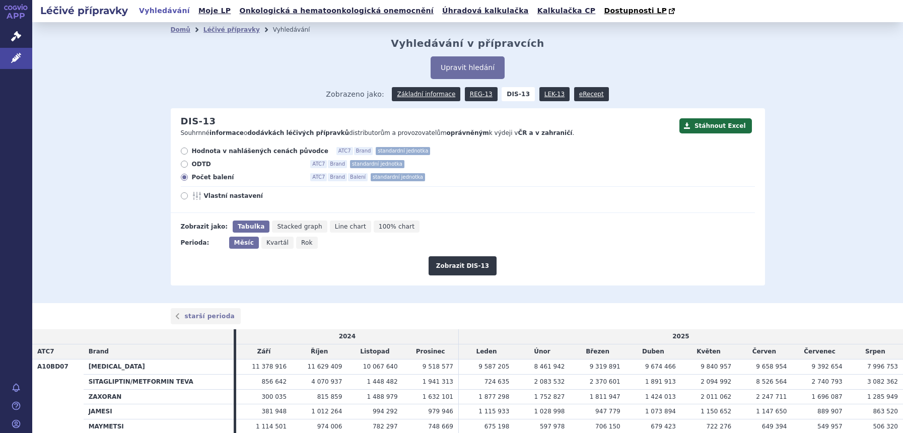
radio input "true"
click at [447, 262] on button "Zobrazit DIS-13" at bounding box center [462, 265] width 68 height 19
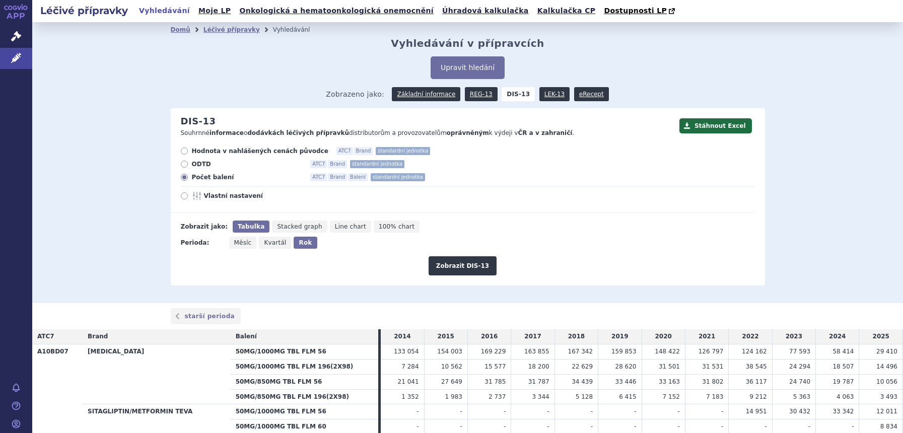
click at [206, 155] on span "Hodnota v nahlášených cenách původce" at bounding box center [260, 151] width 136 height 8
click at [188, 155] on input "Hodnota v nahlášených cenách původce ATC7 Brand standardní jednotka" at bounding box center [185, 152] width 7 height 7
radio input "true"
click at [436, 266] on button "Zobrazit DIS-13" at bounding box center [462, 265] width 68 height 19
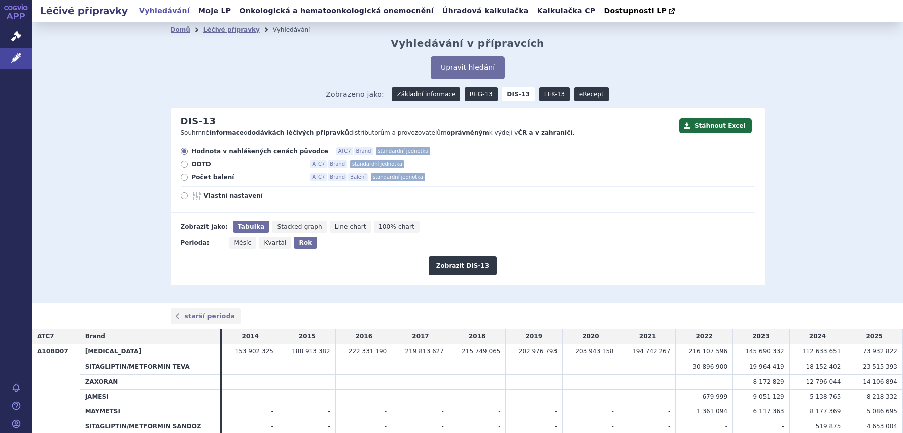
click at [209, 196] on span "Vlastní nastavení" at bounding box center [259, 196] width 111 height 8
click at [188, 196] on input "Vlastní nastavení" at bounding box center [185, 197] width 7 height 7
radio input "true"
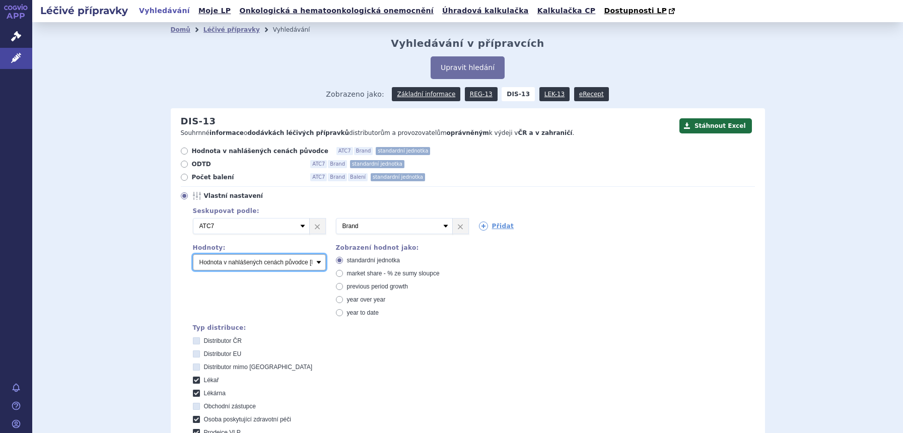
click at [261, 263] on select "Počet balení Hodnota v nahlášených cenách původce [DIS-13] Hodnota v maximálníc…" at bounding box center [259, 262] width 133 height 16
select select "packages"
click at [193, 255] on select "Počet balení Hodnota v nahlášených cenách původce [DIS-13] Hodnota v maximálníc…" at bounding box center [259, 262] width 133 height 16
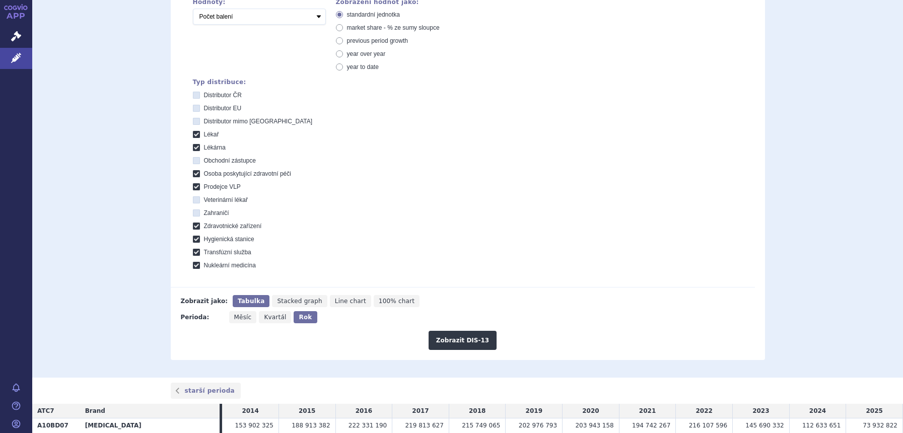
scroll to position [315, 0]
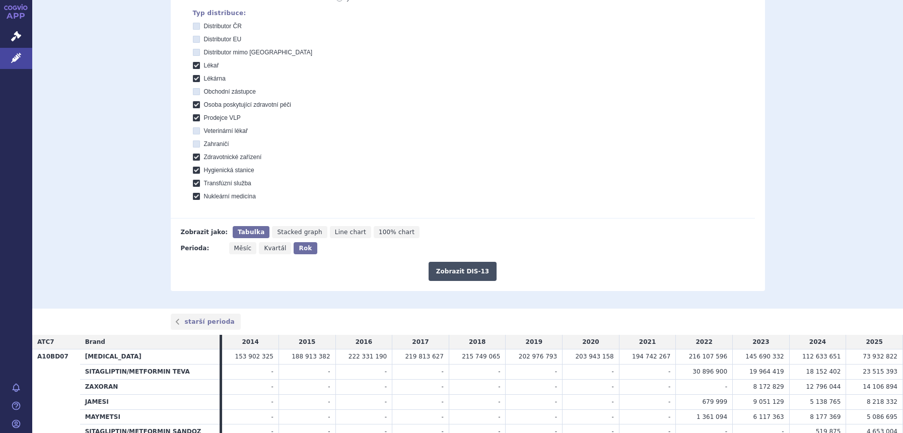
click at [469, 274] on button "Zobrazit DIS-13" at bounding box center [462, 271] width 68 height 19
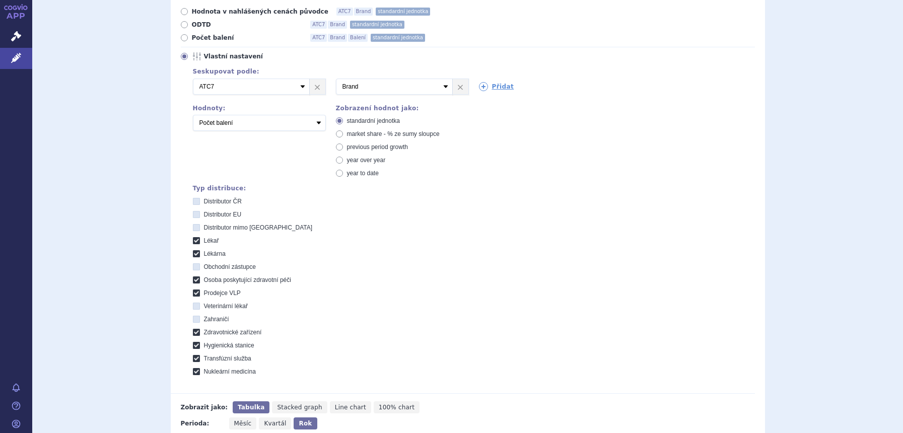
scroll to position [102, 0]
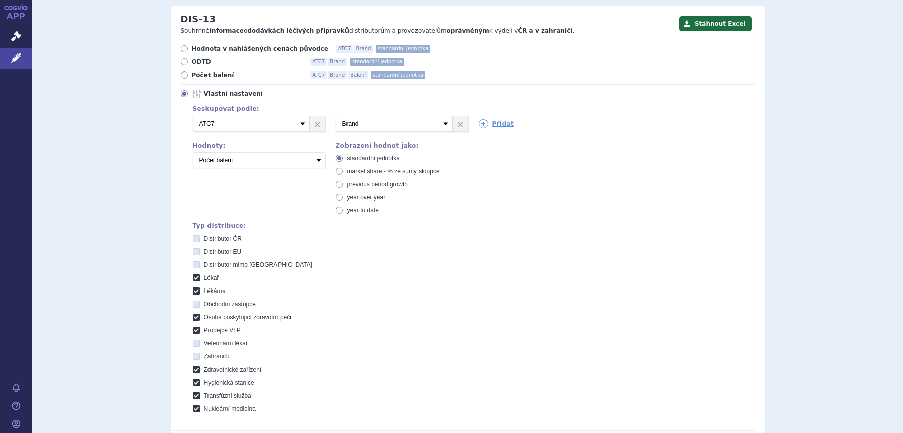
click at [370, 169] on span "market share - % ze sumy sloupce" at bounding box center [393, 171] width 93 height 7
click at [343, 169] on input "market share - % ze sumy sloupce" at bounding box center [340, 172] width 7 height 7
radio input "true"
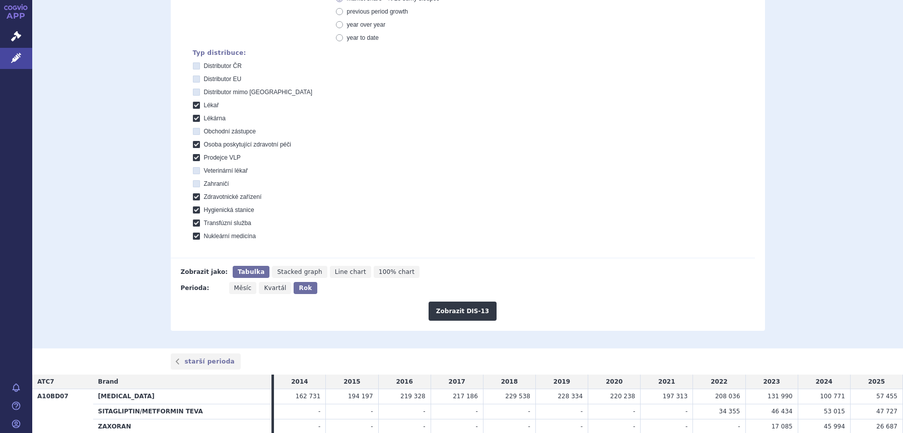
scroll to position [417, 0]
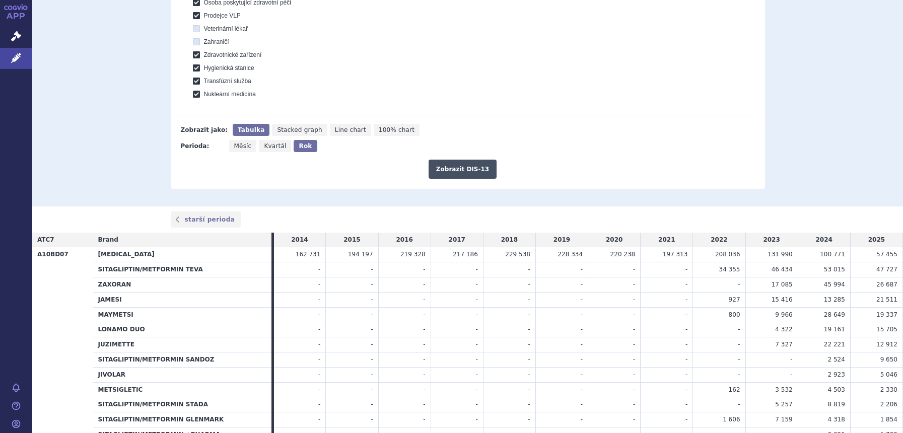
click at [467, 174] on button "Zobrazit DIS-13" at bounding box center [462, 169] width 68 height 19
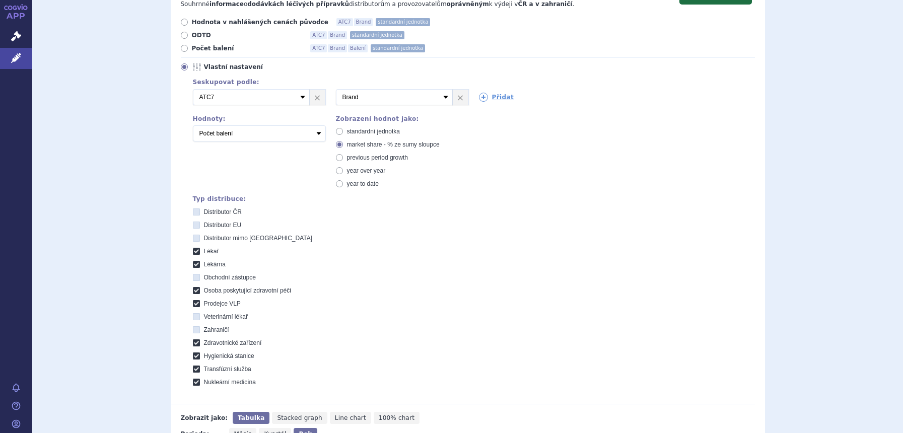
scroll to position [102, 0]
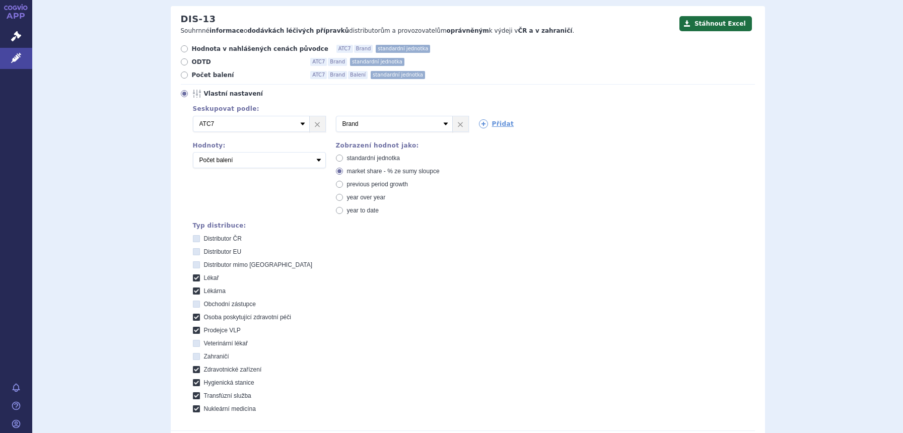
click at [359, 158] on span "standardní jednotka" at bounding box center [373, 158] width 53 height 7
click at [343, 158] on input "standardní jednotka" at bounding box center [340, 159] width 7 height 7
radio input "true"
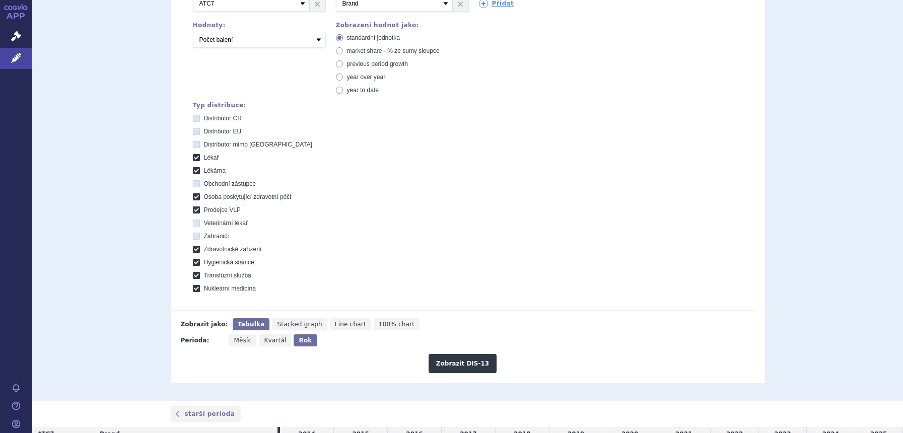
scroll to position [228, 0]
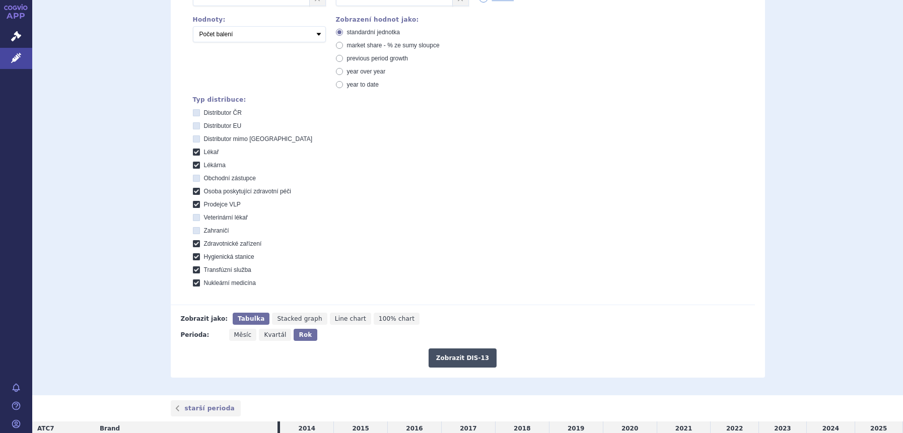
click at [462, 352] on button "Zobrazit DIS-13" at bounding box center [462, 357] width 68 height 19
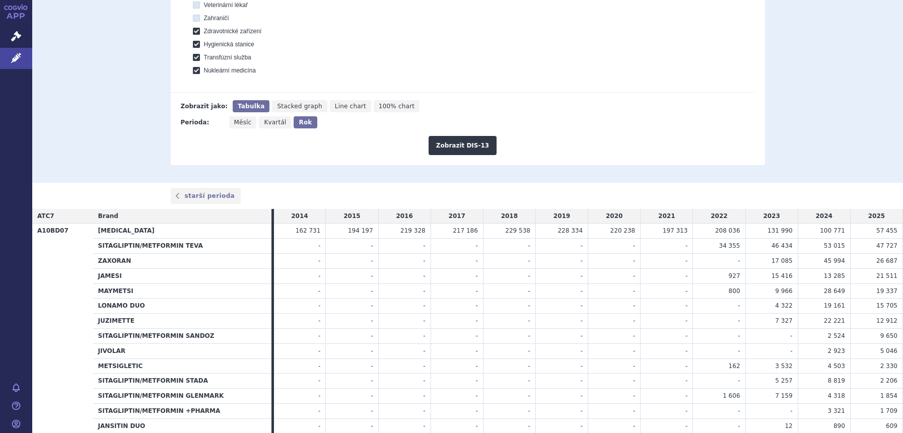
scroll to position [543, 0]
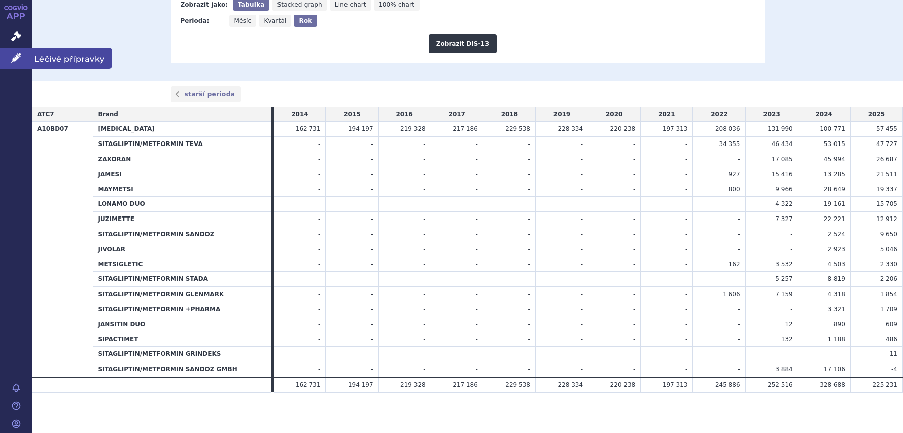
click at [15, 60] on icon at bounding box center [16, 58] width 10 height 10
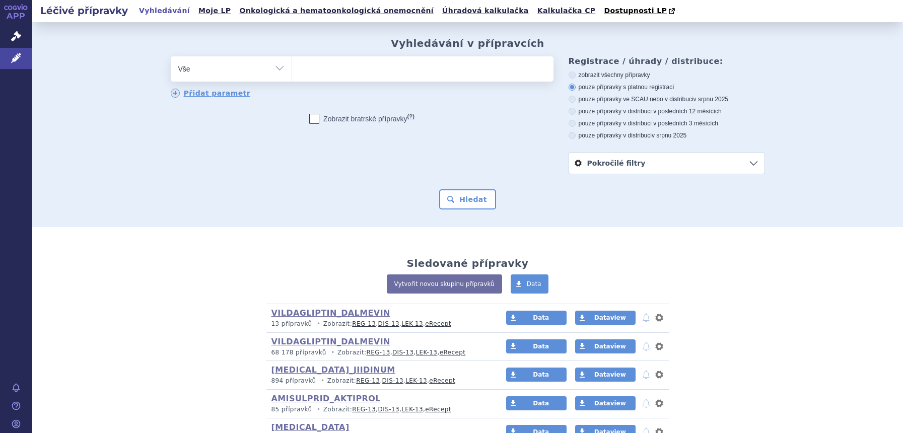
click at [265, 79] on select "Vše Přípravek/SUKL kód MAH VPOIS ATC/Aktivní látka Léková forma Síla" at bounding box center [231, 67] width 121 height 23
click at [265, 71] on select "Vše Přípravek/SUKL kód MAH VPOIS ATC/Aktivní látka Léková forma Síla" at bounding box center [231, 67] width 121 height 23
click at [253, 71] on select "Vše Přípravek/SUKL kód MAH VPOIS ATC/Aktivní látka Léková forma Síla" at bounding box center [231, 67] width 121 height 23
select select "filter-atc-group"
click at [171, 57] on select "Vše Přípravek/SUKL kód MAH VPOIS ATC/Aktivní látka Léková forma Síla" at bounding box center [231, 67] width 121 height 23
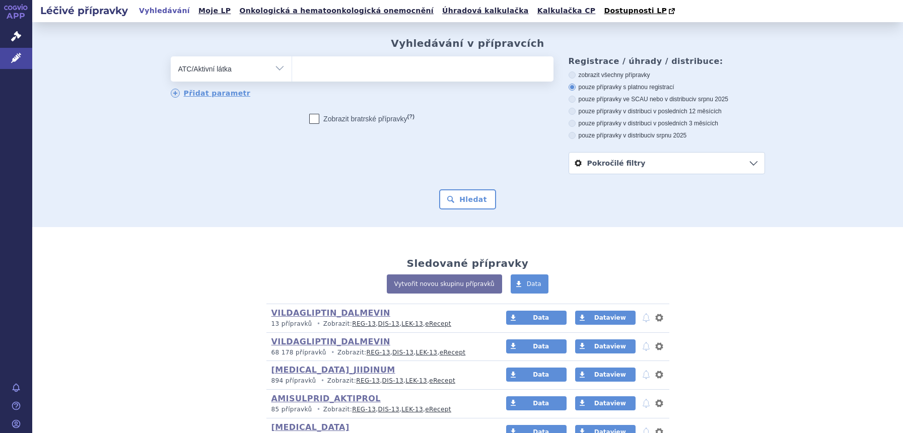
click at [366, 76] on ul at bounding box center [422, 66] width 261 height 21
click at [292, 76] on select at bounding box center [291, 68] width 1 height 25
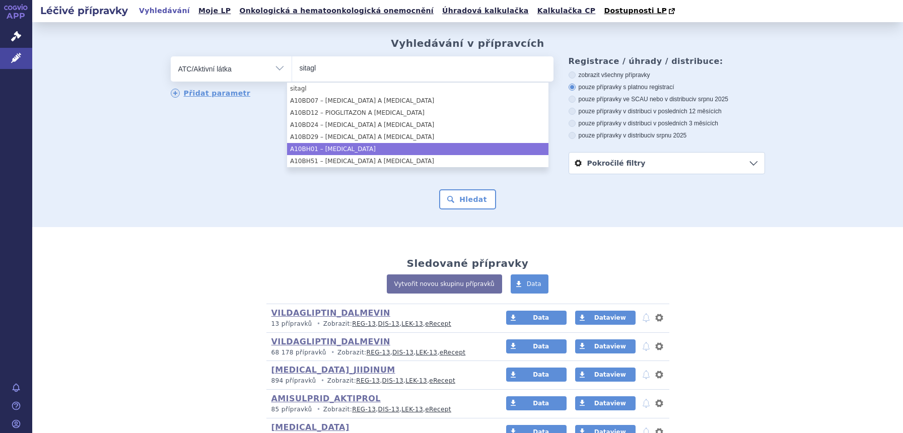
type input "sitagl"
select select "A10BH01"
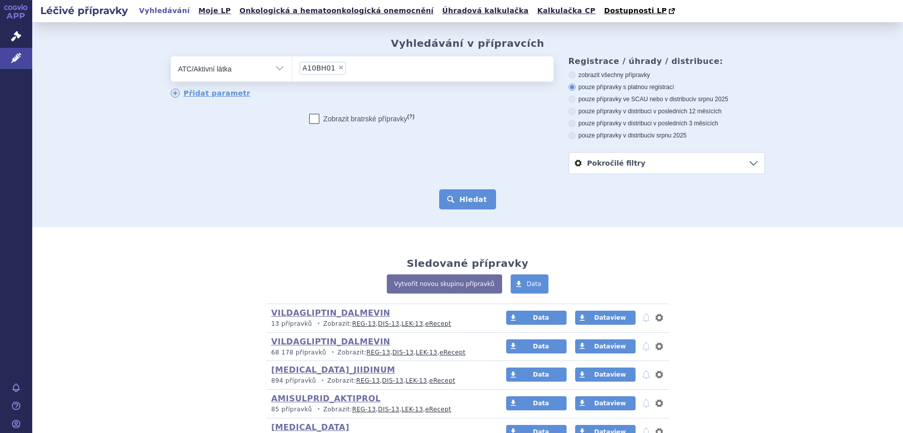
click at [441, 197] on button "Hledat" at bounding box center [467, 199] width 57 height 20
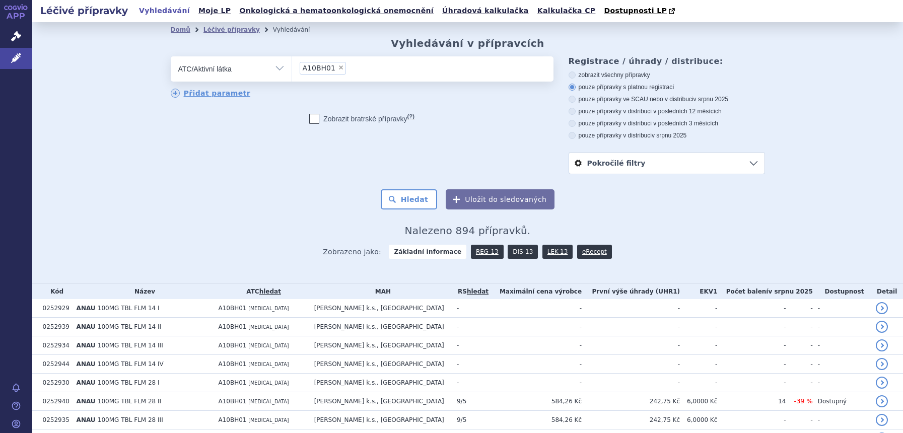
click at [516, 254] on link "DIS-13" at bounding box center [522, 252] width 30 height 14
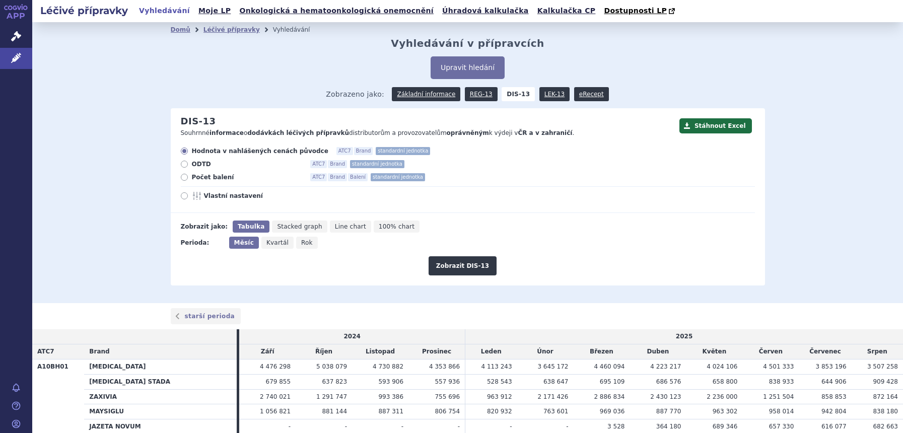
click at [301, 243] on span "Rok" at bounding box center [307, 242] width 12 height 7
click at [296, 243] on input "Rok" at bounding box center [299, 240] width 7 height 7
radio input "true"
click at [467, 262] on button "Zobrazit DIS-13" at bounding box center [462, 265] width 68 height 19
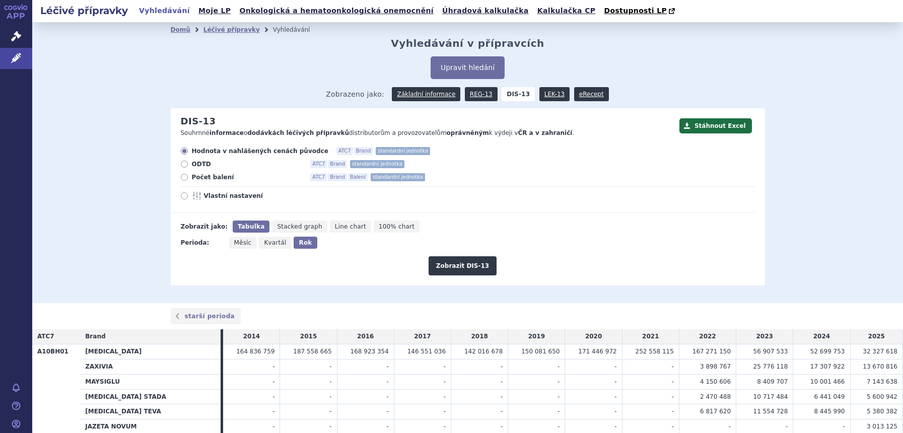
click at [209, 195] on span "Vlastní nastavení" at bounding box center [259, 196] width 111 height 8
click at [188, 195] on input "Vlastní nastavení" at bounding box center [185, 197] width 7 height 7
radio input "true"
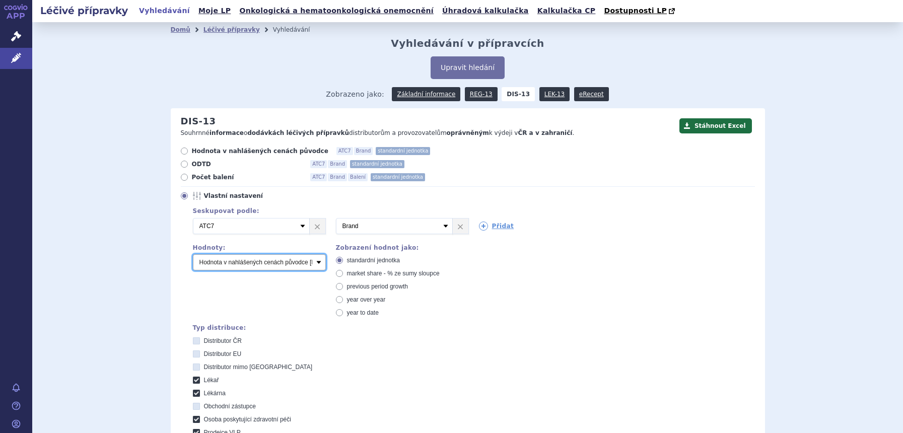
click at [239, 265] on select "Počet balení Hodnota v nahlášených cenách původce [DIS-13] Hodnota v maximálníc…" at bounding box center [259, 262] width 133 height 16
select select "packages"
click at [193, 255] on select "Počet balení Hodnota v nahlášených cenách původce [DIS-13] Hodnota v maximálníc…" at bounding box center [259, 262] width 133 height 16
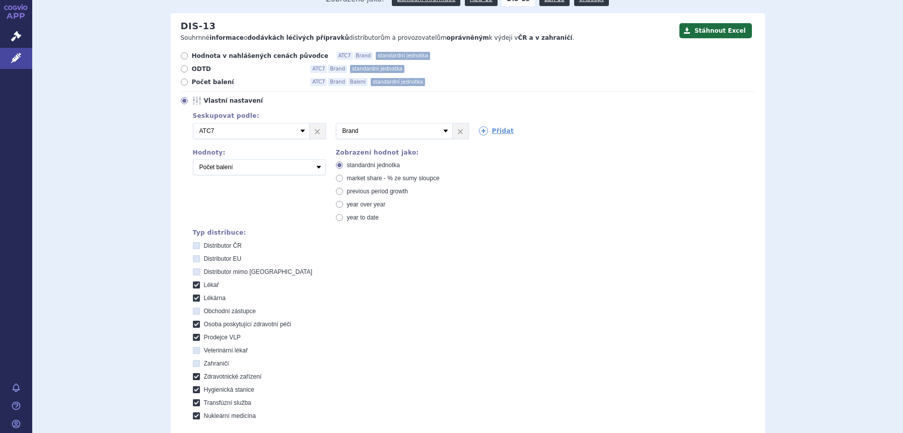
scroll to position [315, 0]
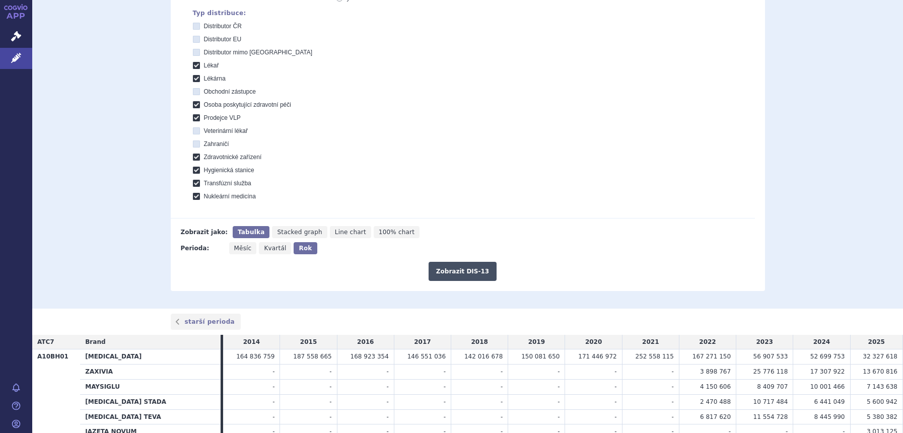
click at [469, 272] on button "Zobrazit DIS-13" at bounding box center [462, 271] width 68 height 19
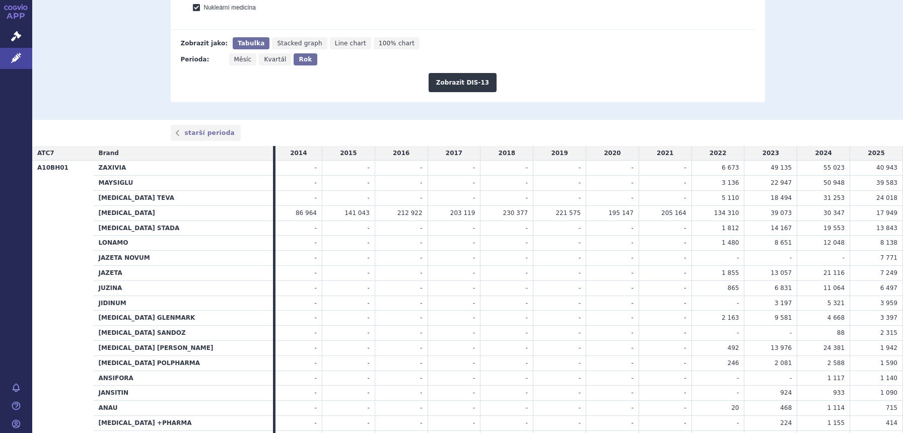
scroll to position [618, 0]
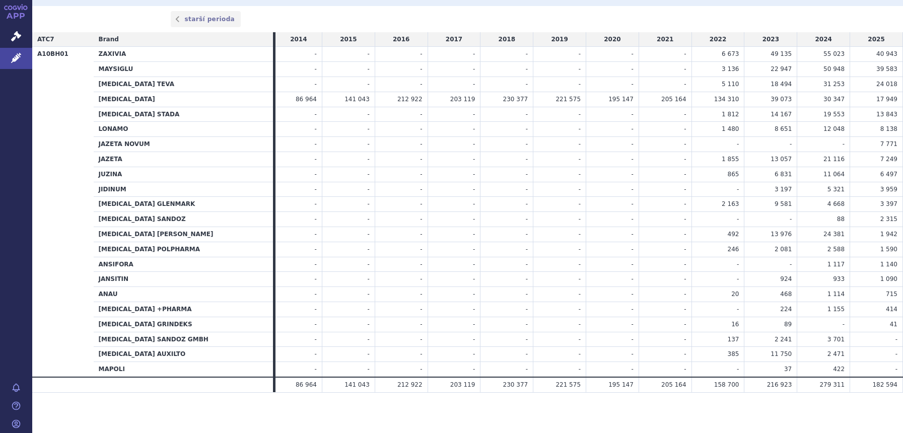
drag, startPoint x: 769, startPoint y: 191, endPoint x: 828, endPoint y: 191, distance: 58.9
click at [828, 191] on tr "JIDINUM - - - - - - - - - 3 197" at bounding box center [467, 189] width 870 height 15
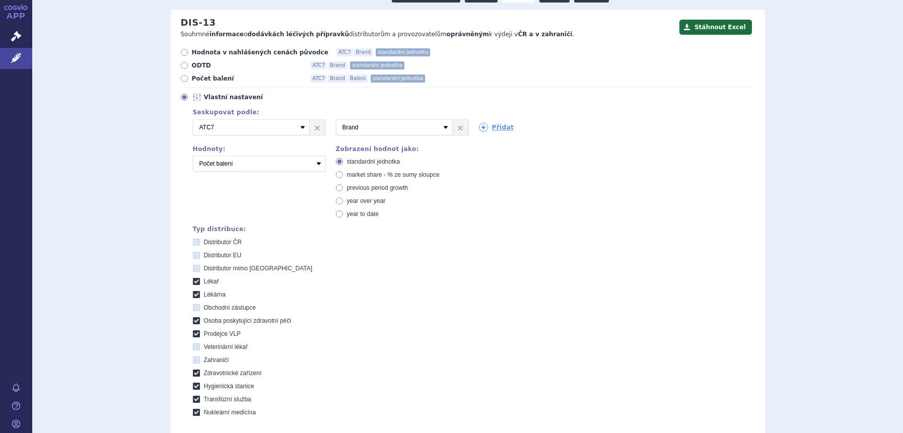
scroll to position [51, 0]
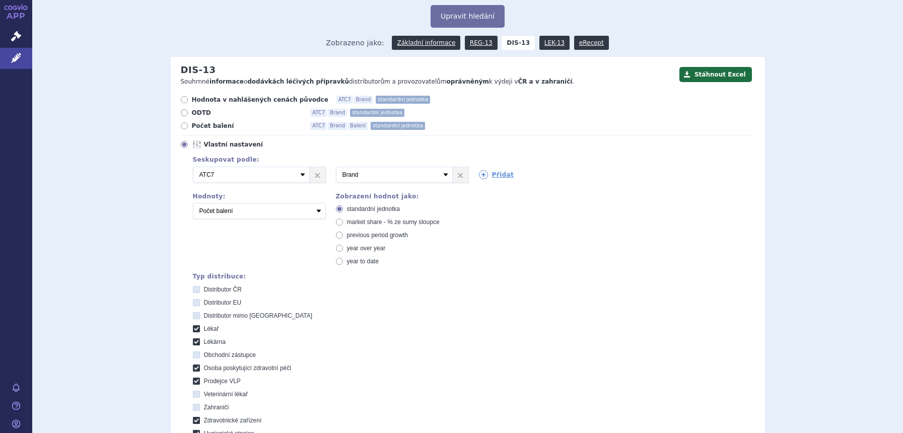
click at [363, 219] on div "standardní jednotka market share - % ze sumy sloupce previous period growth yea…" at bounding box center [402, 235] width 133 height 60
click at [363, 219] on span "market share - % ze sumy sloupce" at bounding box center [393, 221] width 93 height 7
click at [343, 220] on input "market share - % ze sumy sloupce" at bounding box center [340, 223] width 7 height 7
radio input "true"
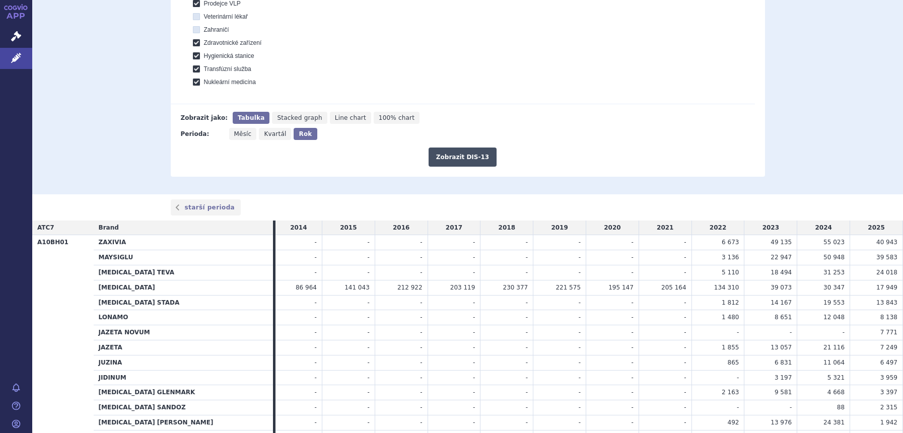
click at [471, 156] on button "Zobrazit DIS-13" at bounding box center [462, 156] width 68 height 19
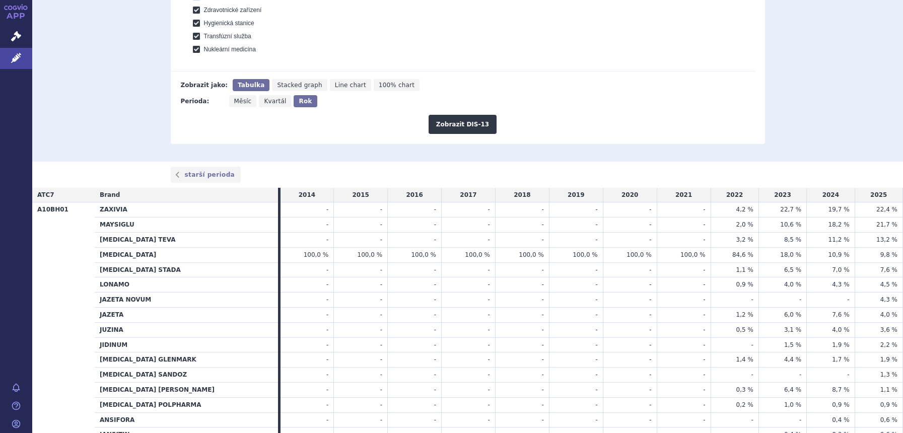
scroll to position [618, 0]
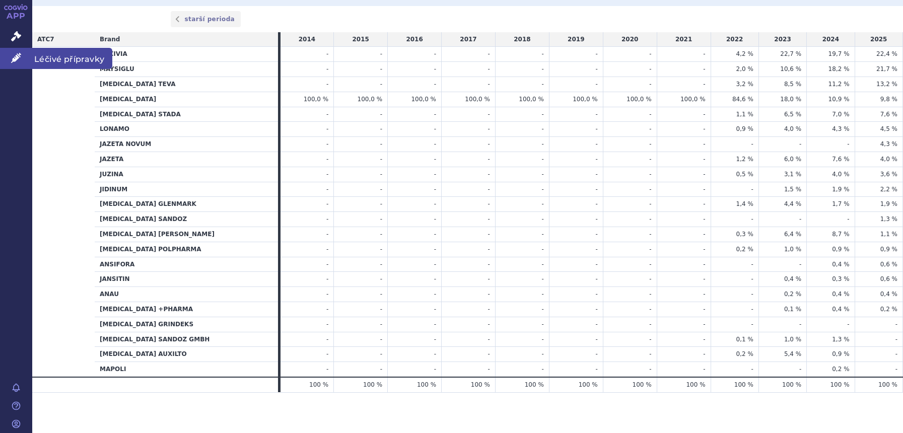
drag, startPoint x: 14, startPoint y: 53, endPoint x: 24, endPoint y: 55, distance: 10.2
click at [14, 53] on icon at bounding box center [16, 58] width 10 height 10
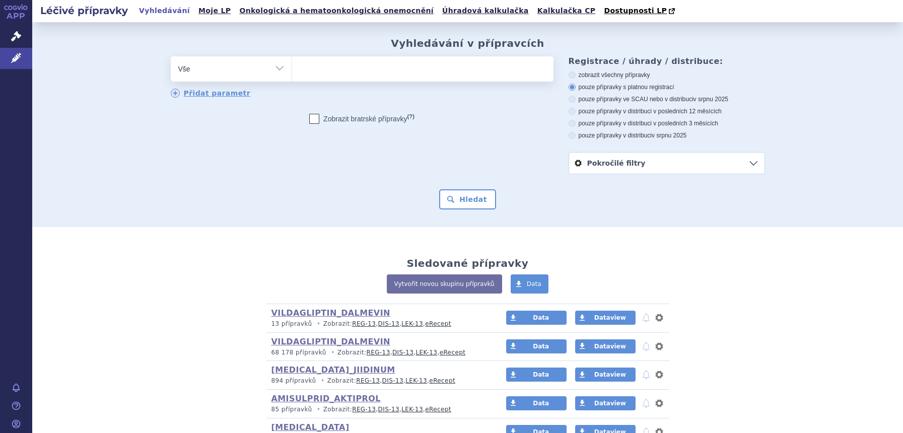
click at [250, 74] on select "Vše Přípravek/SUKL kód MAH VPOIS ATC/Aktivní látka Léková forma Síla" at bounding box center [231, 67] width 121 height 23
select select "filter-atc-group"
click at [171, 57] on select "Vše Přípravek/SUKL kód MAH VPOIS ATC/Aktivní látka Léková forma Síla" at bounding box center [231, 67] width 121 height 23
click at [396, 65] on ul at bounding box center [422, 66] width 261 height 21
click at [292, 65] on select at bounding box center [291, 68] width 1 height 25
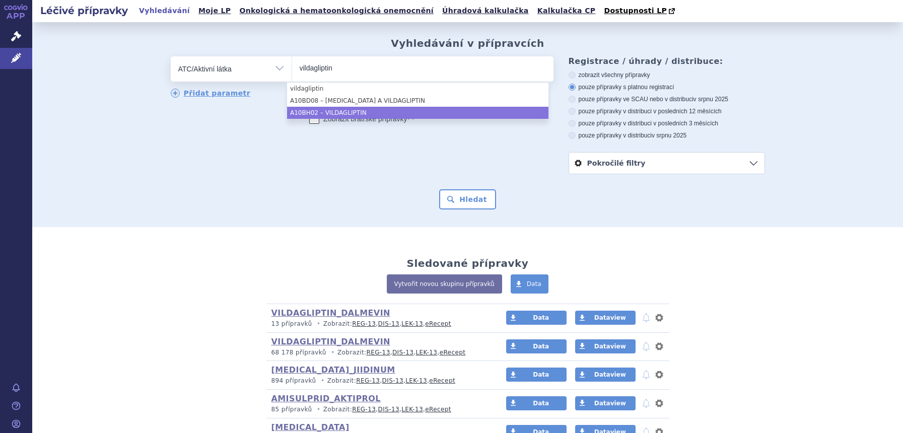
type input "vildagliptin"
select select "A10BH02"
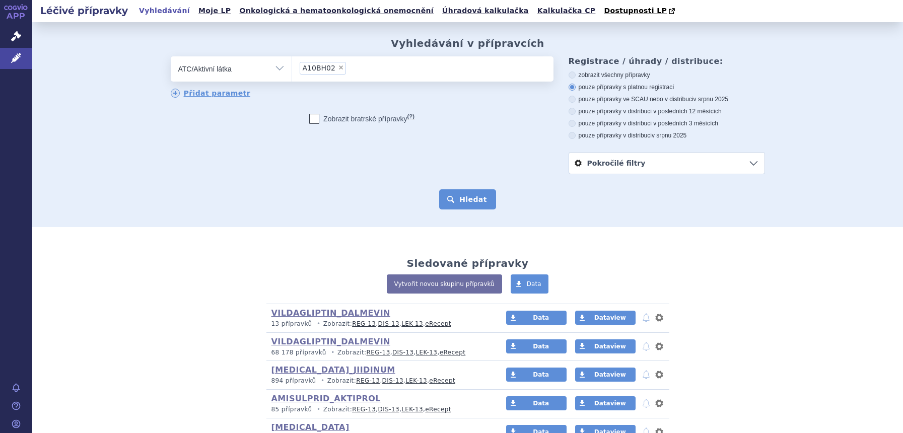
click at [466, 205] on button "Hledat" at bounding box center [467, 199] width 57 height 20
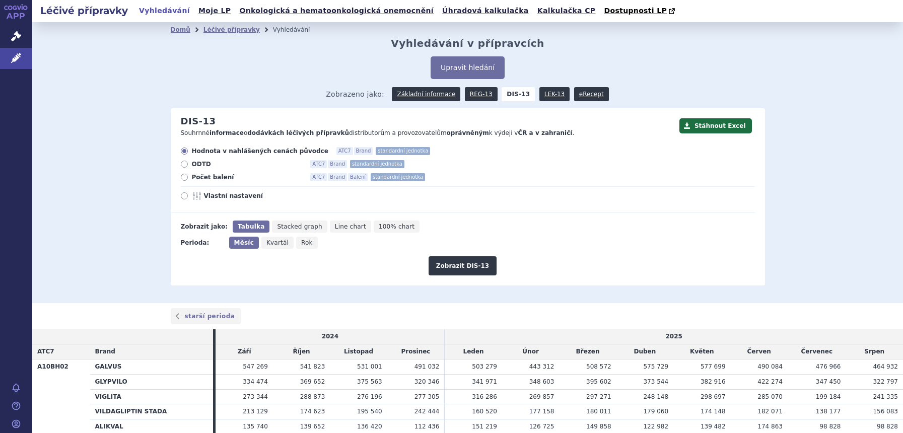
click at [301, 240] on span "Rok" at bounding box center [307, 242] width 12 height 7
click at [298, 240] on input "Rok" at bounding box center [299, 240] width 7 height 7
radio input "true"
click at [482, 265] on button "Zobrazit DIS-13" at bounding box center [462, 265] width 68 height 19
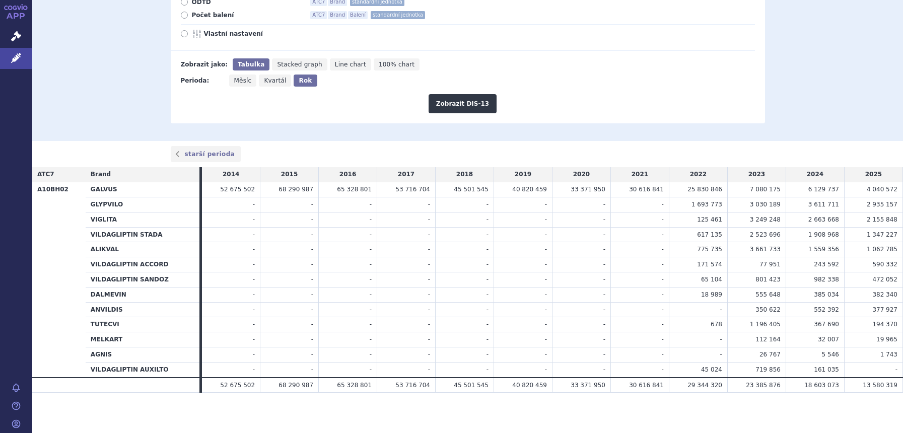
scroll to position [37, 0]
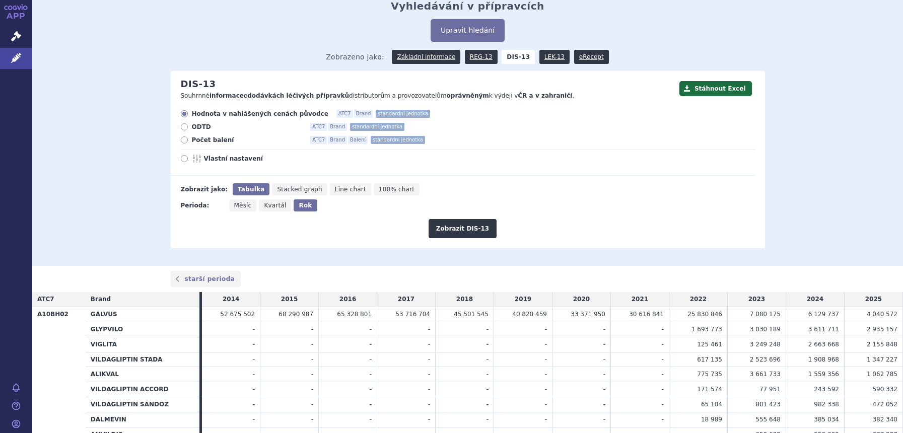
click at [229, 156] on span "Vlastní nastavení" at bounding box center [259, 159] width 111 height 8
click at [188, 157] on input "Vlastní nastavení" at bounding box center [185, 160] width 7 height 7
radio input "true"
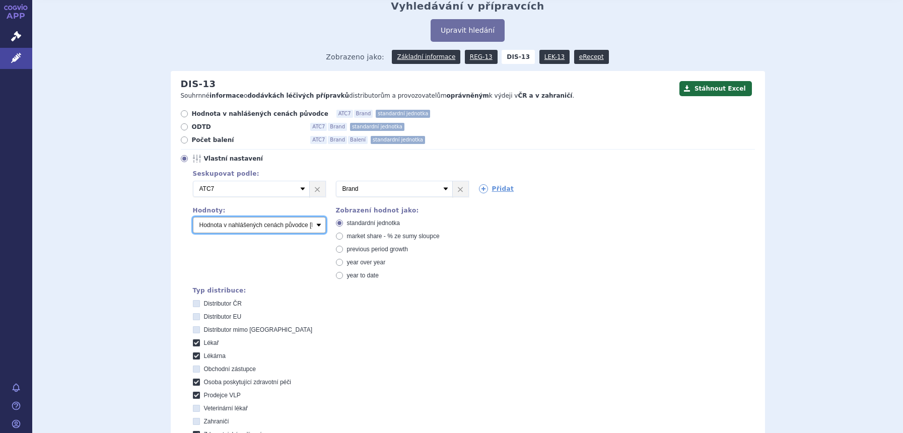
drag, startPoint x: 232, startPoint y: 219, endPoint x: 232, endPoint y: 233, distance: 13.6
click at [232, 219] on select "Počet balení Hodnota v nahlášených cenách původce [DIS-13] Hodnota v maximálníc…" at bounding box center [259, 225] width 133 height 16
select select "packages"
click at [193, 217] on select "Počet balení Hodnota v nahlášených cenách původce [DIS-13] Hodnota v maximálníc…" at bounding box center [259, 225] width 133 height 16
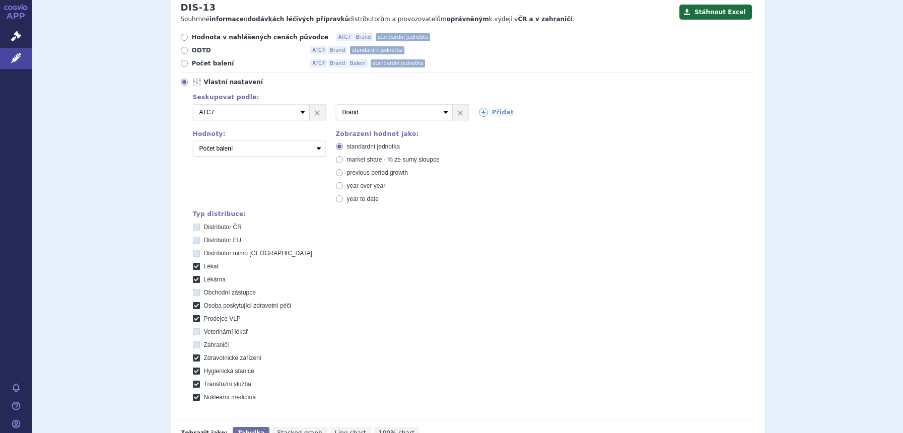
scroll to position [226, 0]
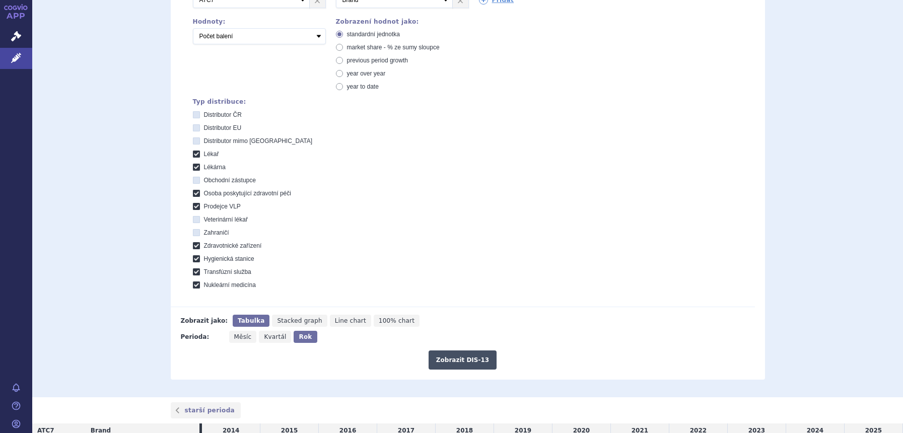
click at [460, 363] on button "Zobrazit DIS-13" at bounding box center [462, 359] width 68 height 19
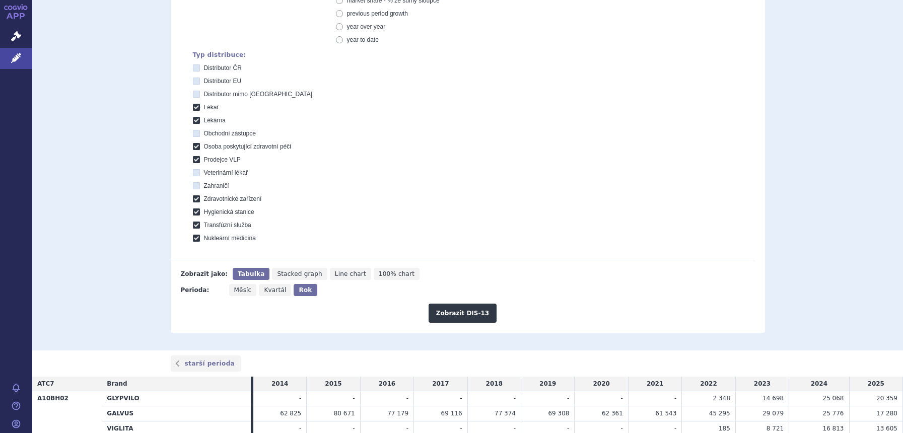
scroll to position [378, 0]
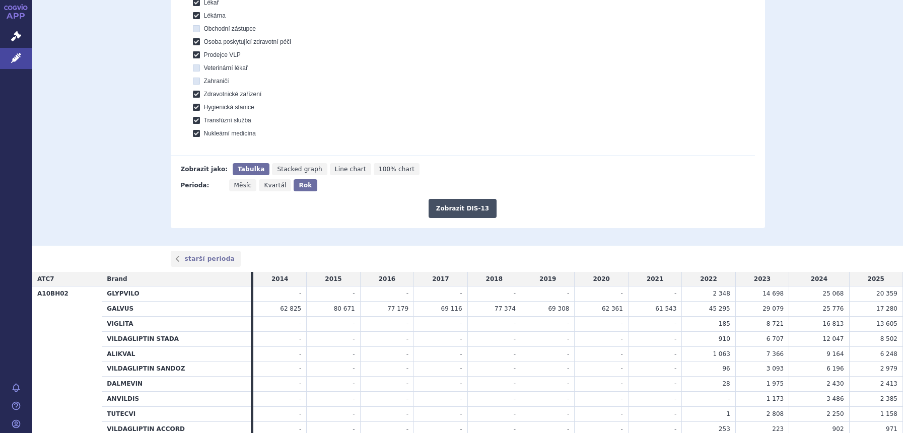
click at [481, 211] on button "Zobrazit DIS-13" at bounding box center [462, 208] width 68 height 19
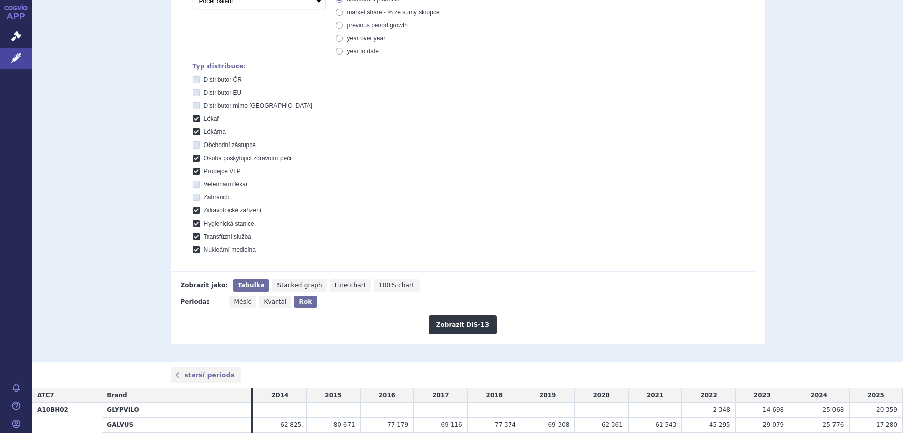
scroll to position [483, 0]
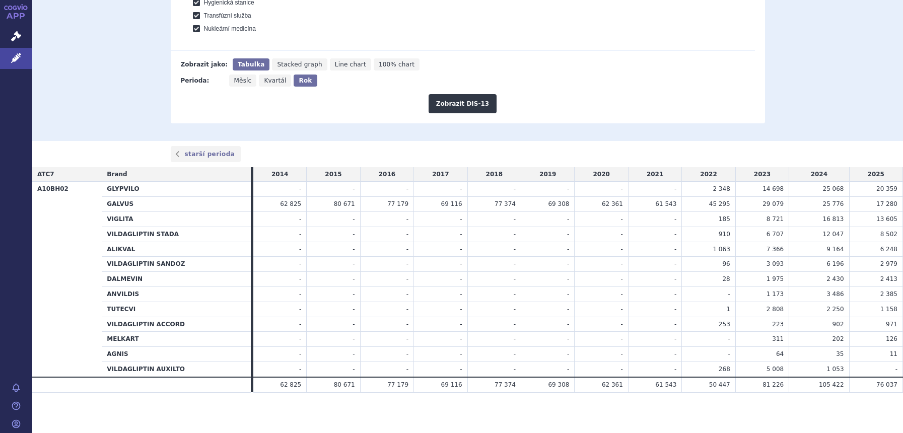
click at [810, 283] on td "2 430" at bounding box center [819, 279] width 60 height 15
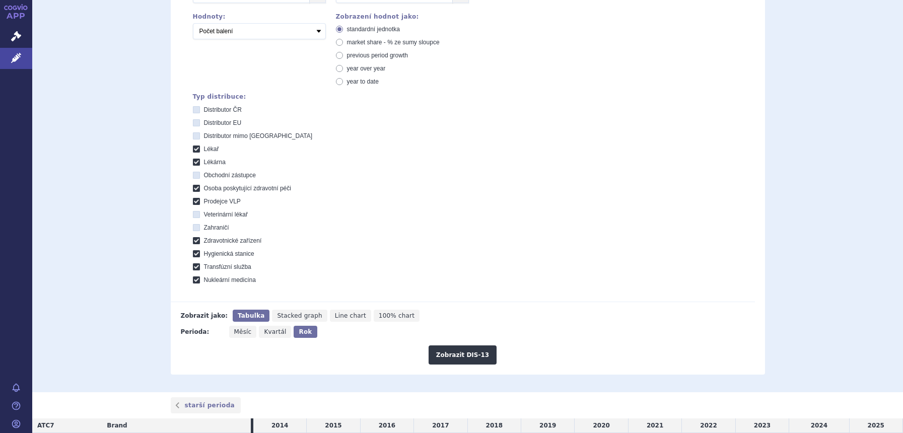
scroll to position [105, 0]
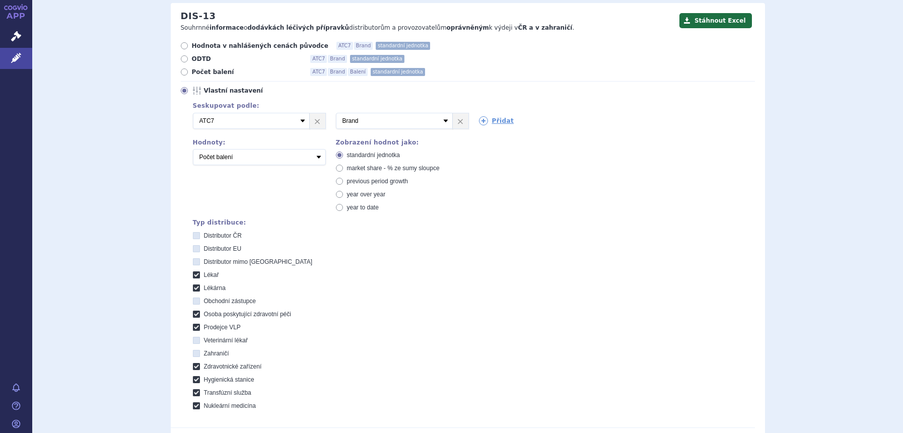
click at [376, 170] on span "market share - % ze sumy sloupce" at bounding box center [393, 168] width 93 height 7
click at [343, 170] on input "market share - % ze sumy sloupce" at bounding box center [340, 169] width 7 height 7
radio input "true"
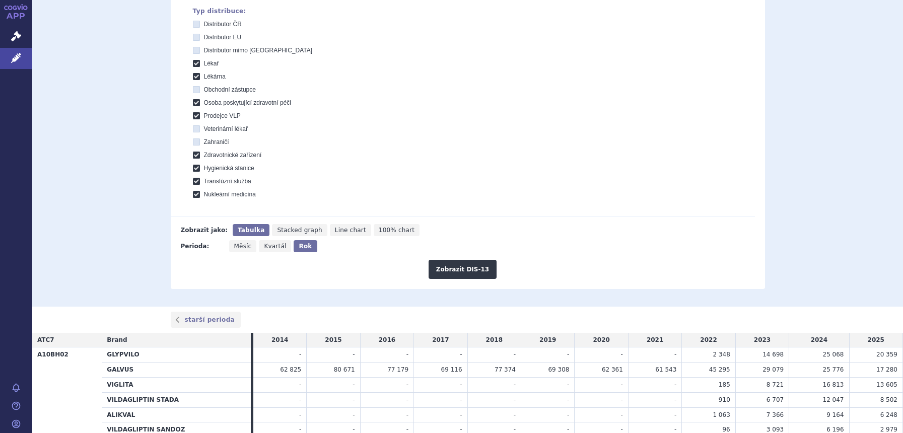
scroll to position [357, 0]
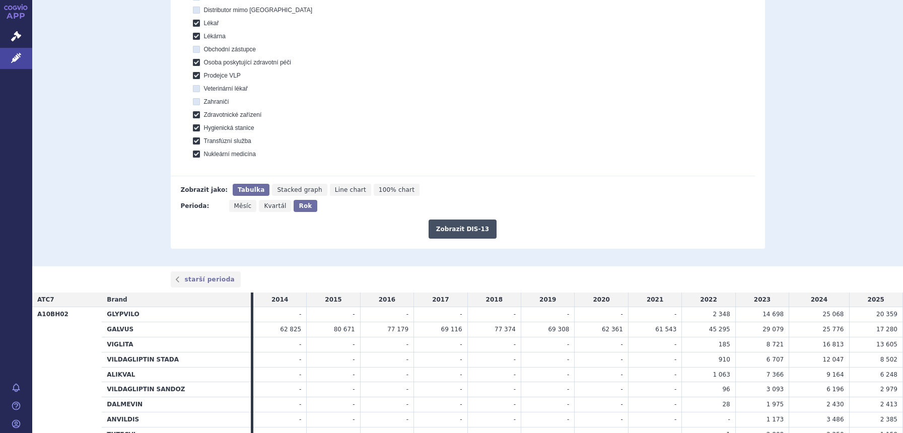
click at [461, 227] on button "Zobrazit DIS-13" at bounding box center [462, 228] width 68 height 19
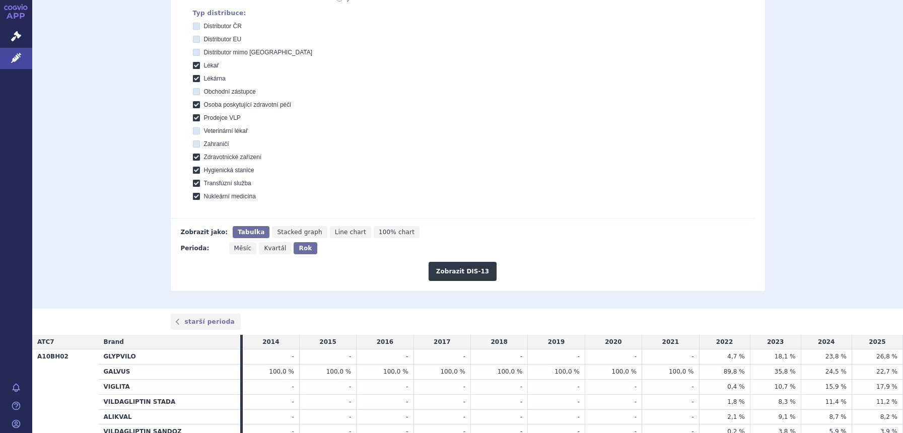
scroll to position [483, 0]
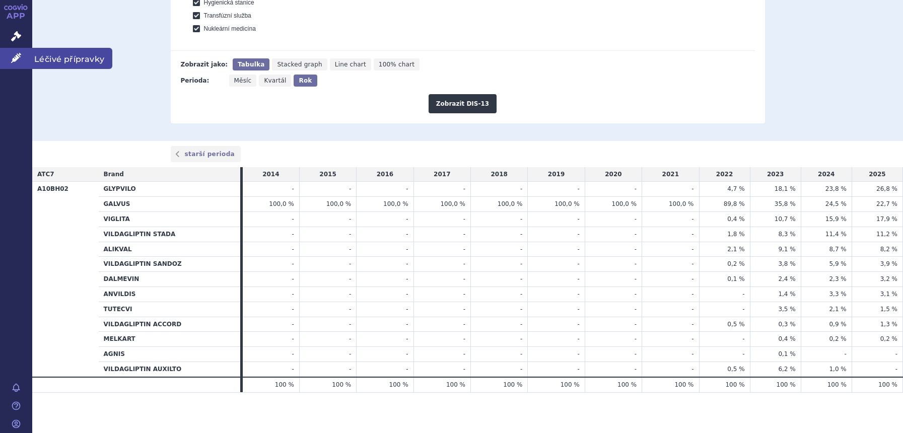
click at [20, 62] on icon at bounding box center [16, 58] width 10 height 10
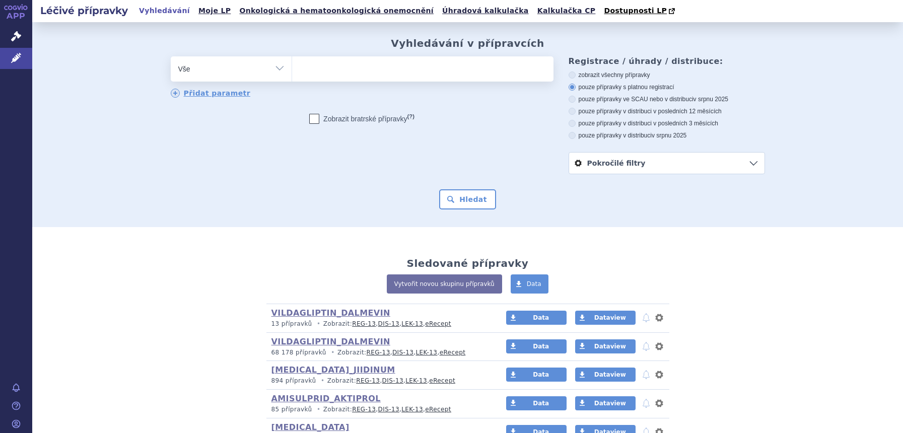
click at [222, 71] on select "Vše Přípravek/SUKL kód MAH VPOIS ATC/Aktivní látka Léková forma Síla" at bounding box center [231, 67] width 121 height 23
select select "filter-atc-group"
click at [171, 57] on select "Vše Přípravek/SUKL kód MAH VPOIS ATC/Aktivní látka Léková forma Síla" at bounding box center [231, 67] width 121 height 23
click at [360, 67] on ul at bounding box center [422, 66] width 261 height 21
click at [292, 67] on select at bounding box center [291, 68] width 1 height 25
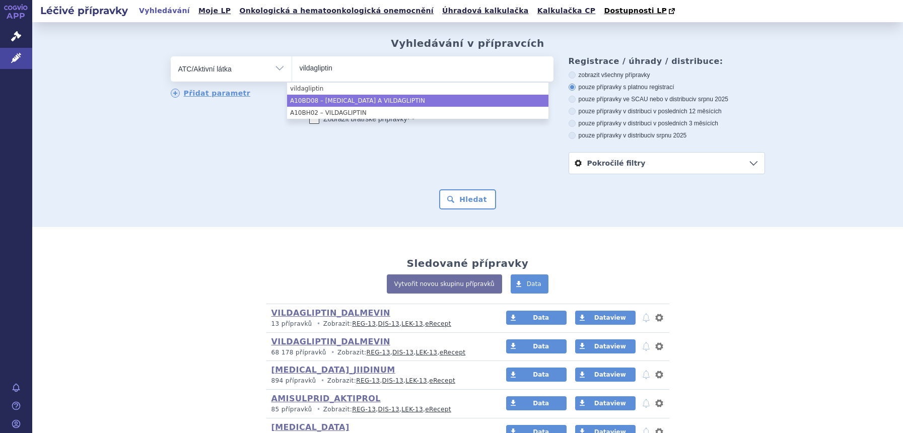
type input "vildagliptin"
select select "A10BD08"
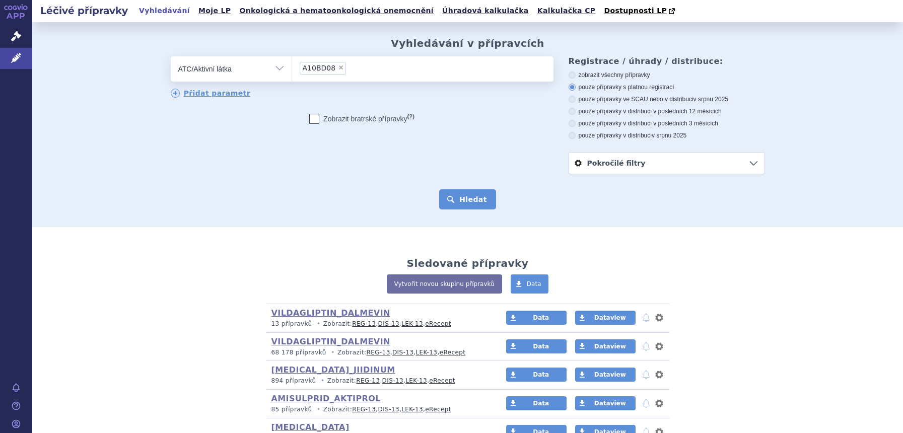
click at [476, 194] on button "Hledat" at bounding box center [467, 199] width 57 height 20
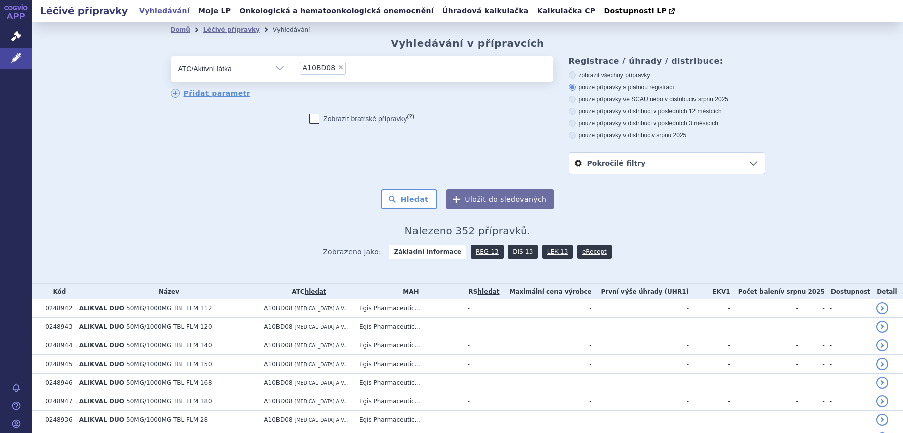
click at [507, 256] on link "DIS-13" at bounding box center [522, 252] width 30 height 14
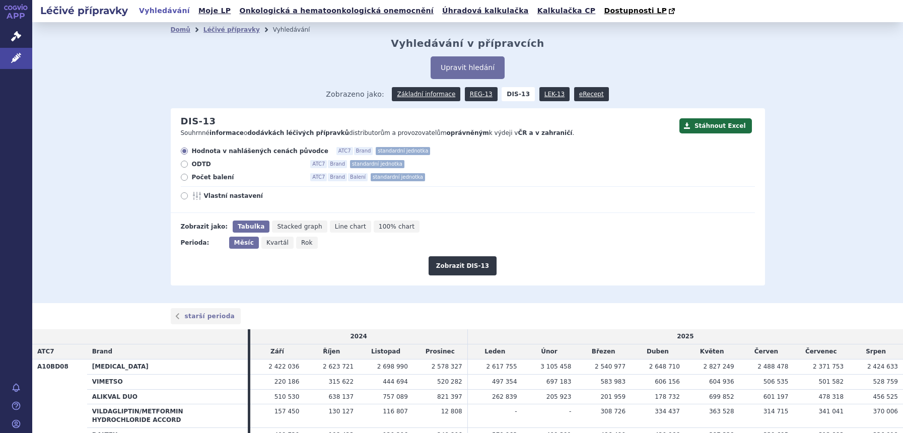
click at [301, 243] on span "Rok" at bounding box center [307, 242] width 12 height 7
click at [299, 243] on input "Rok" at bounding box center [299, 240] width 7 height 7
radio input "true"
click at [475, 270] on button "Zobrazit DIS-13" at bounding box center [462, 265] width 68 height 19
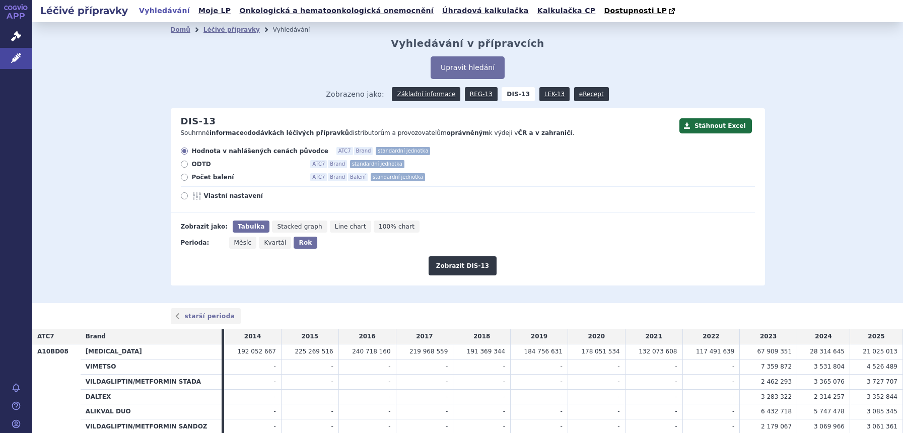
click at [207, 201] on div "Hodnota v nahlášených cenách původce ATC7 Brand standardní jednotka ODTD ATC7 B…" at bounding box center [463, 180] width 584 height 66
click at [234, 195] on span "Vlastní nastavení" at bounding box center [259, 196] width 111 height 8
click at [188, 195] on input "Vlastní nastavení" at bounding box center [185, 197] width 7 height 7
radio input "true"
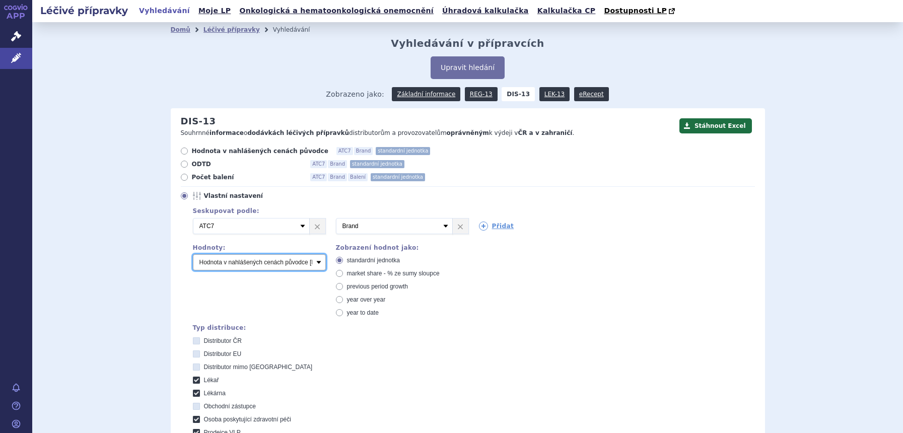
click at [272, 262] on select "Počet balení Hodnota v nahlášených cenách původce [DIS-13] Hodnota v maximálníc…" at bounding box center [259, 262] width 133 height 16
select select "packages"
click at [193, 255] on select "Počet balení Hodnota v nahlášených cenách původce [DIS-13] Hodnota v maximálníc…" at bounding box center [259, 262] width 133 height 16
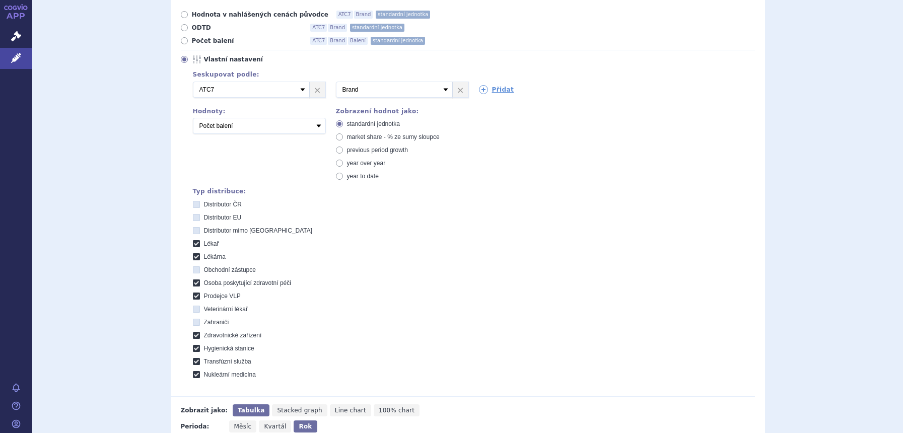
scroll to position [252, 0]
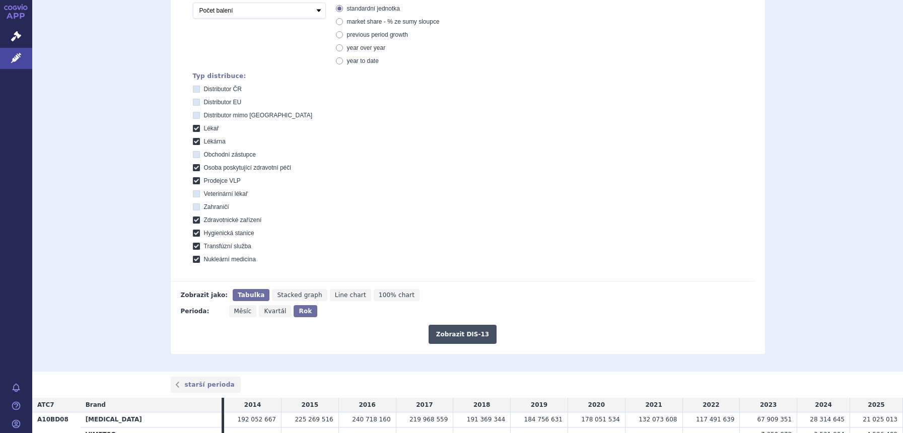
click at [483, 338] on button "Zobrazit DIS-13" at bounding box center [462, 334] width 68 height 19
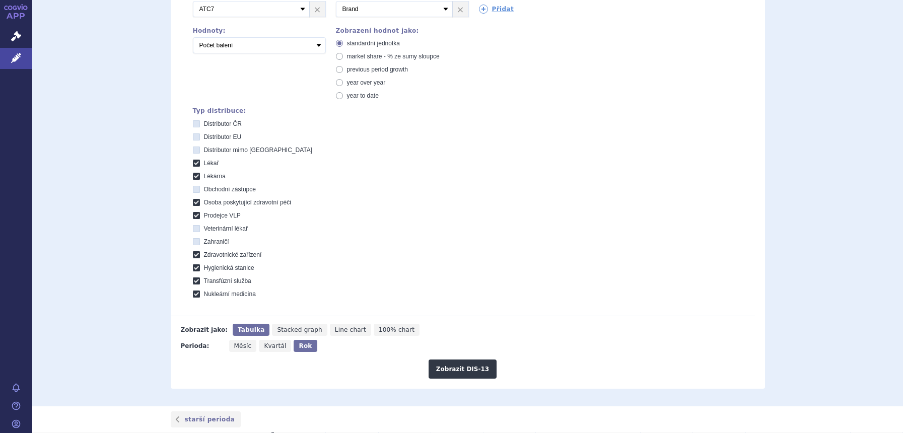
scroll to position [216, 0]
click at [377, 59] on span "market share - % ze sumy sloupce" at bounding box center [393, 57] width 93 height 7
click at [343, 59] on input "market share - % ze sumy sloupce" at bounding box center [340, 58] width 7 height 7
radio input "true"
click at [446, 365] on button "Zobrazit DIS-13" at bounding box center [462, 369] width 68 height 19
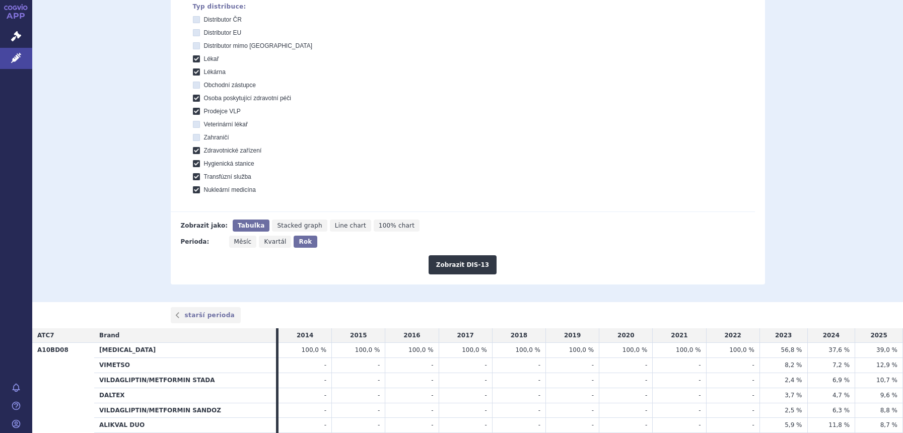
scroll to position [216, 0]
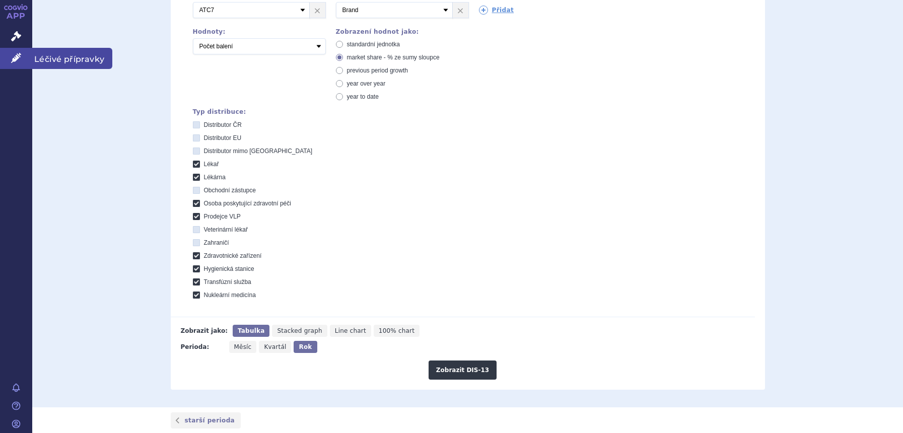
click at [26, 59] on link "Léčivé přípravky" at bounding box center [16, 58] width 32 height 21
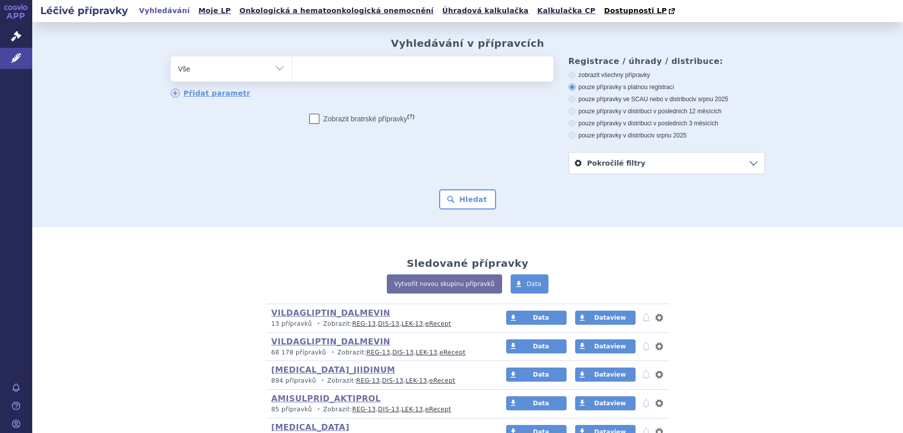
click at [241, 76] on select "Vše Přípravek/SUKL kód MAH VPOIS ATC/Aktivní látka Léková forma Síla" at bounding box center [231, 67] width 121 height 23
select select "filter-atc-group"
click at [171, 57] on select "Vše Přípravek/SUKL kód MAH VPOIS ATC/Aktivní látka Léková forma Síla" at bounding box center [231, 67] width 121 height 23
click at [494, 64] on ul at bounding box center [422, 66] width 261 height 21
click at [292, 64] on select at bounding box center [291, 68] width 1 height 25
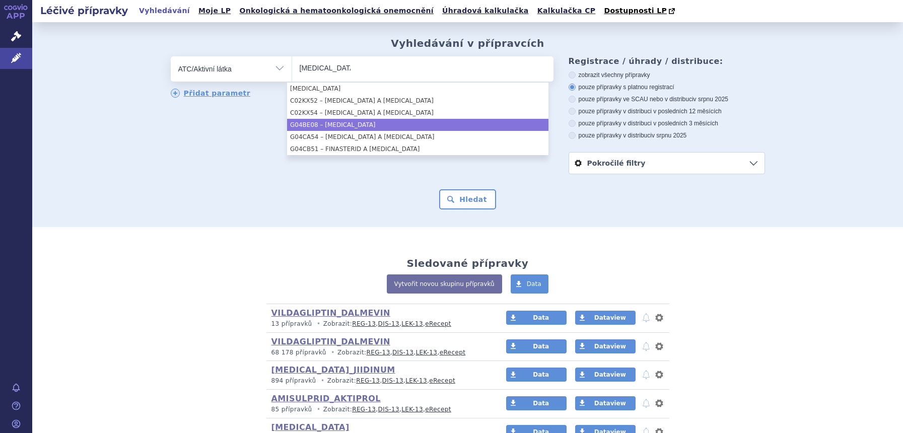
type input "TADALAFIL"
select select "G04BE08"
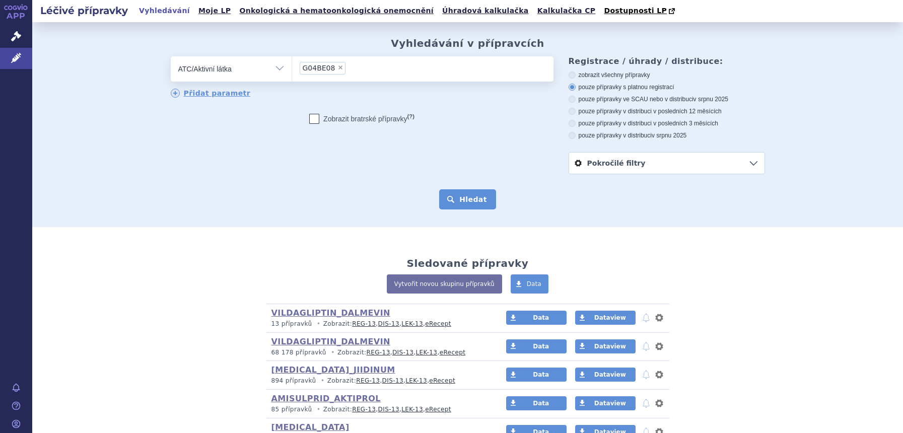
click at [455, 201] on button "Hledat" at bounding box center [467, 199] width 57 height 20
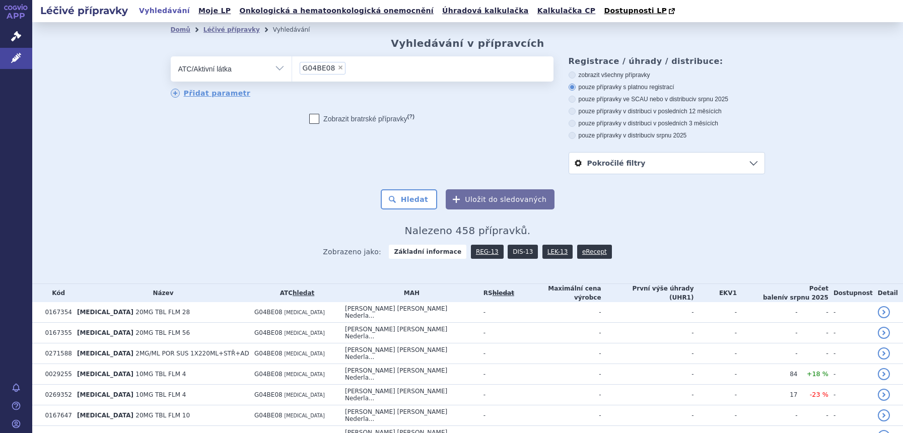
click at [507, 253] on link "DIS-13" at bounding box center [522, 252] width 30 height 14
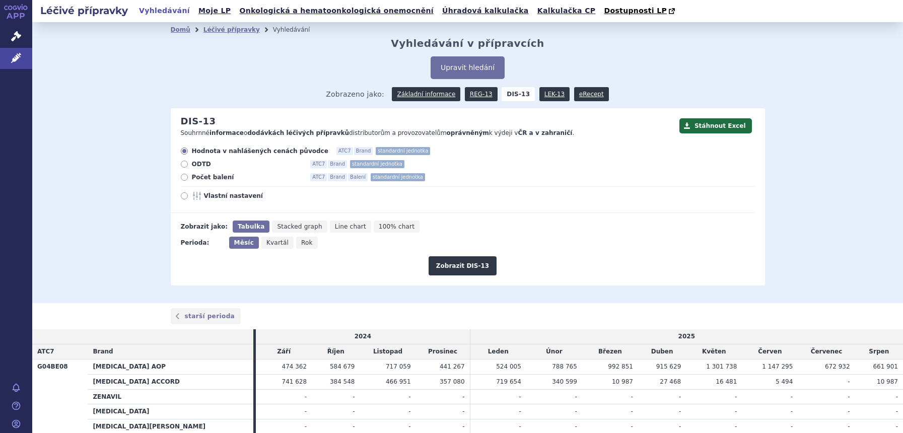
click at [301, 245] on span "Rok" at bounding box center [307, 242] width 12 height 7
click at [296, 243] on input "Rok" at bounding box center [299, 240] width 7 height 7
radio input "true"
click at [466, 269] on button "Zobrazit DIS-13" at bounding box center [462, 265] width 68 height 19
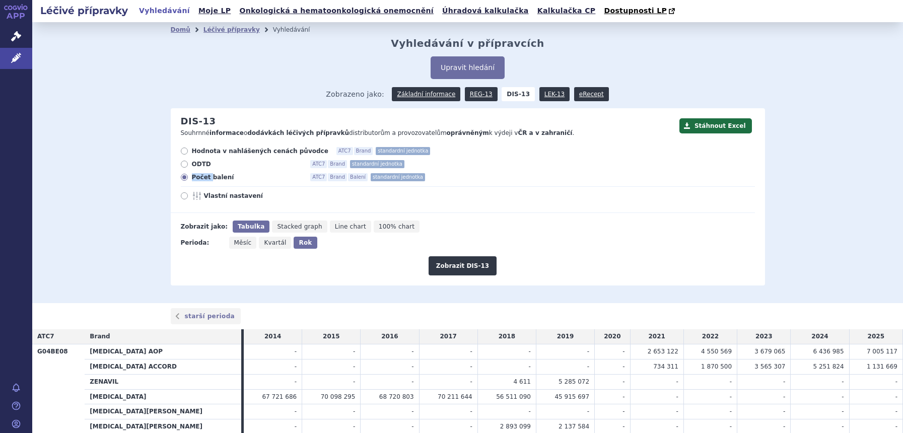
click at [184, 174] on label "Počet balení ATC7 Brand Balení standardní jednotka" at bounding box center [468, 177] width 574 height 8
click at [184, 175] on input "Počet balení ATC7 Brand Balení standardní jednotka" at bounding box center [185, 178] width 7 height 7
click at [222, 173] on div "Hodnota v nahlášených cenách původce ATC7 Brand standardní jednotka ODTD ATC7 B…" at bounding box center [463, 180] width 584 height 66
click at [222, 174] on span "Počet balení" at bounding box center [247, 177] width 111 height 8
click at [188, 175] on input "Počet balení ATC7 Brand Balení standardní jednotka" at bounding box center [185, 178] width 7 height 7
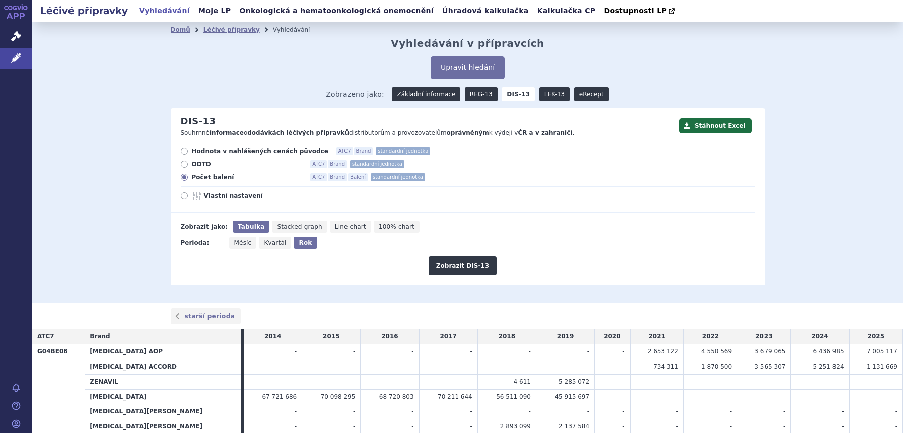
click at [222, 175] on span "Počet balení" at bounding box center [247, 177] width 111 height 8
click at [188, 175] on input "Počet balení ATC7 Brand Balení standardní jednotka" at bounding box center [185, 178] width 7 height 7
click at [206, 193] on div "Hodnota v nahlášených cenách původce ATC7 Brand standardní jednotka ODTD ATC7 B…" at bounding box center [463, 180] width 584 height 66
click at [206, 193] on span "Vlastní nastavení" at bounding box center [259, 196] width 111 height 8
click at [188, 194] on input "Vlastní nastavení" at bounding box center [185, 197] width 7 height 7
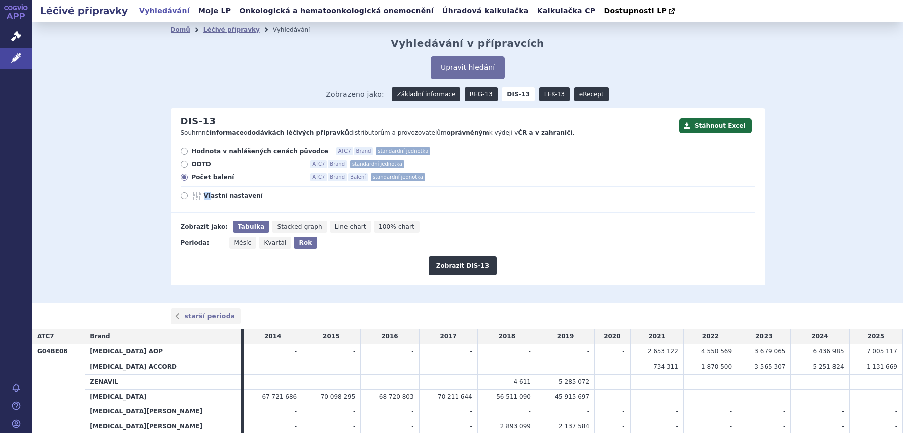
radio input "true"
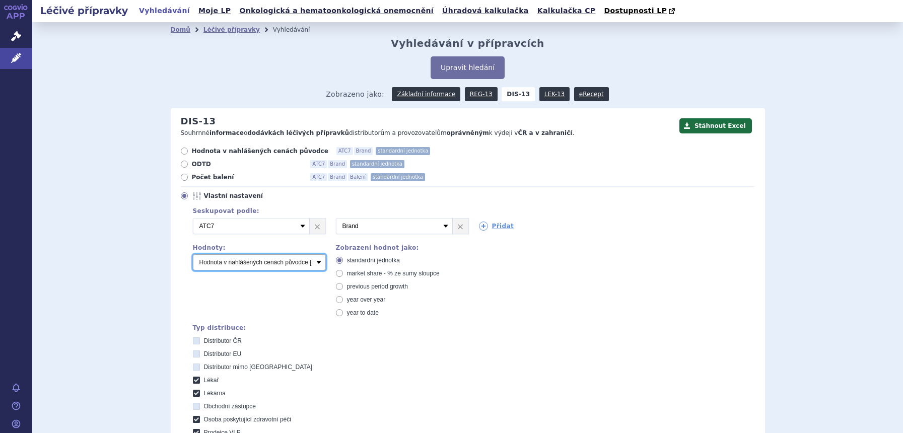
click at [242, 263] on select "Počet balení Hodnota v nahlášených cenách původce [DIS-13] Hodnota v maximálníc…" at bounding box center [259, 262] width 133 height 16
select select "packages"
click at [193, 255] on select "Počet balení Hodnota v nahlášených cenách původce [DIS-13] Hodnota v maximálníc…" at bounding box center [259, 262] width 133 height 16
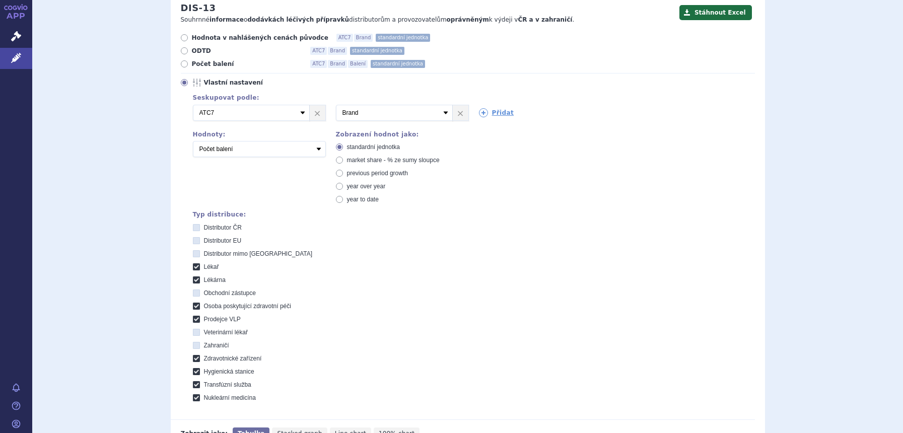
scroll to position [189, 0]
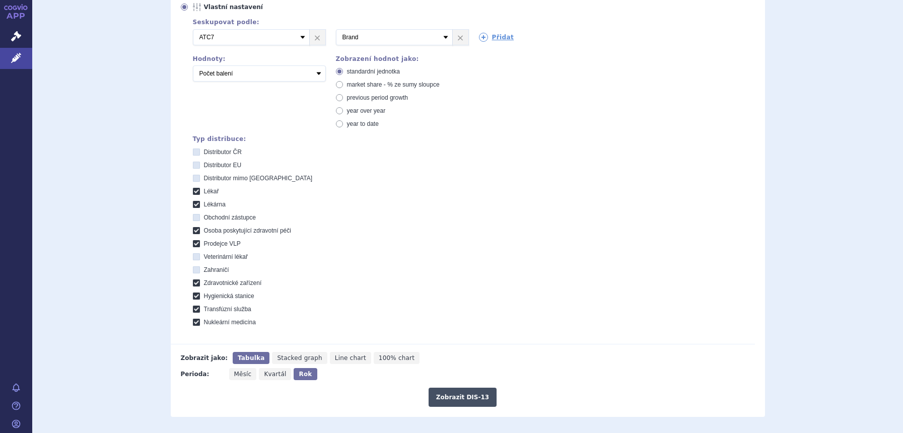
click at [455, 397] on button "Zobrazit DIS-13" at bounding box center [462, 397] width 68 height 19
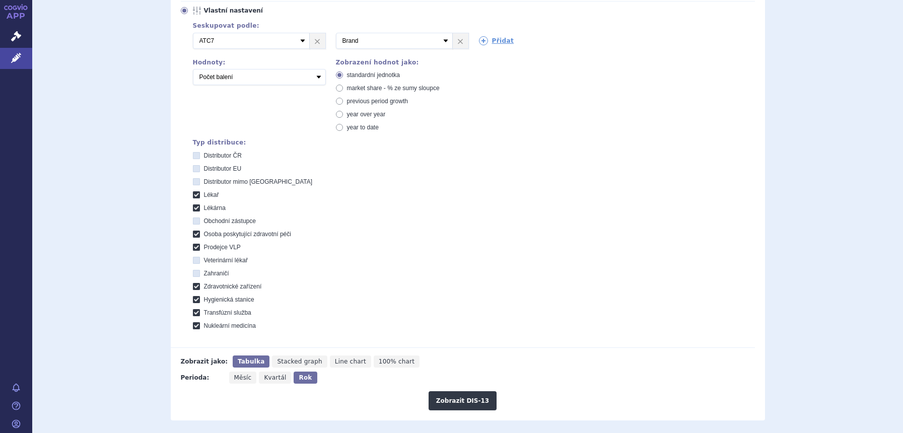
scroll to position [126, 0]
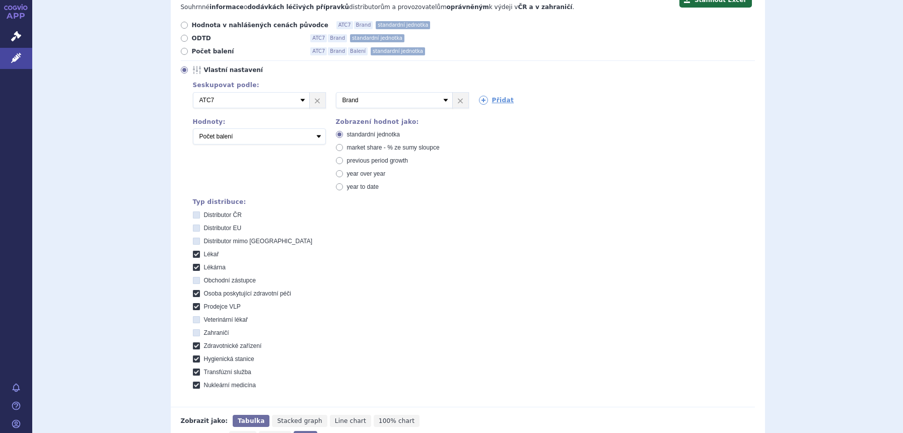
click at [370, 145] on span "market share - % ze sumy sloupce" at bounding box center [393, 147] width 93 height 7
click at [343, 145] on input "market share - % ze sumy sloupce" at bounding box center [340, 148] width 7 height 7
radio input "true"
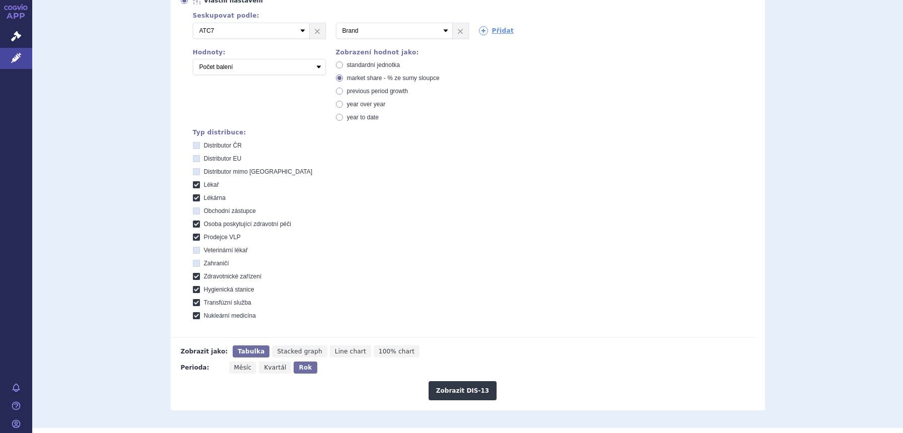
scroll to position [378, 0]
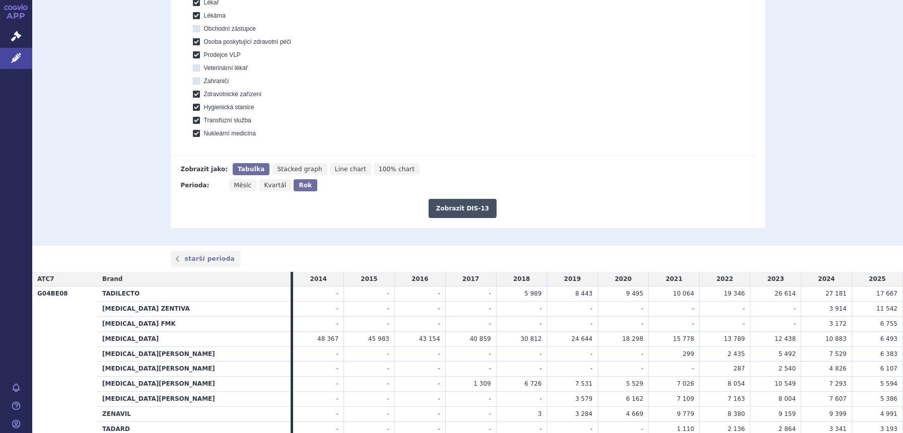
click at [474, 205] on button "Zobrazit DIS-13" at bounding box center [462, 208] width 68 height 19
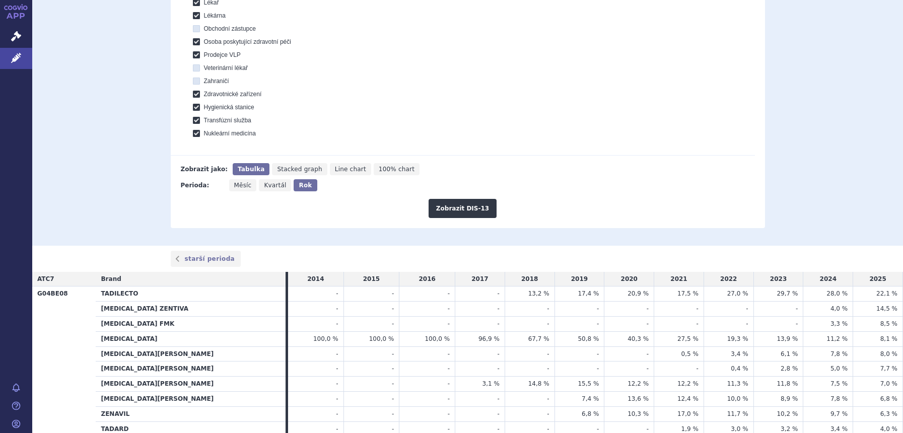
scroll to position [440, 0]
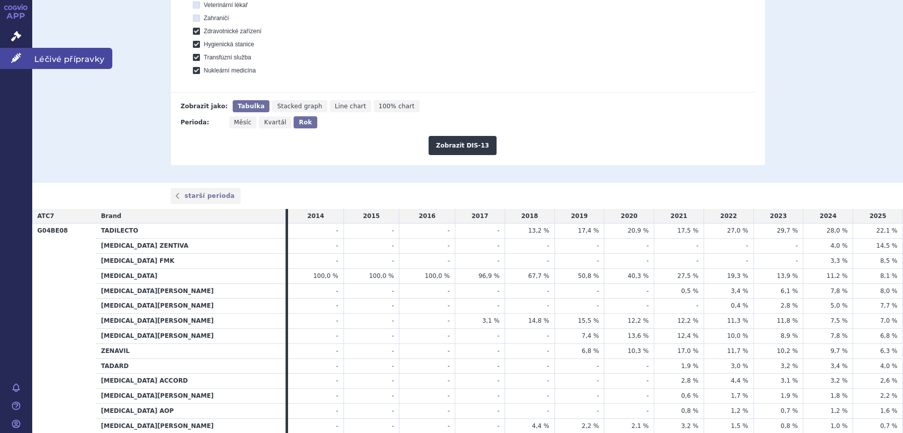
drag, startPoint x: 21, startPoint y: 55, endPoint x: 46, endPoint y: 63, distance: 27.1
click at [21, 55] on icon at bounding box center [16, 58] width 10 height 10
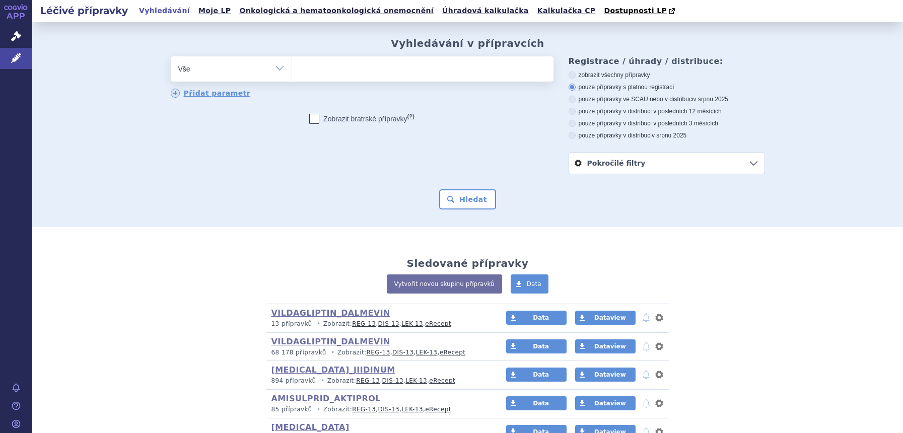
click at [253, 64] on select "Vše Přípravek/SUKL kód MAH VPOIS ATC/Aktivní látka Léková forma Síla" at bounding box center [231, 67] width 121 height 23
click at [250, 65] on select "Vše Přípravek/SUKL kód MAH VPOIS ATC/Aktivní látka Léková forma Síla" at bounding box center [231, 67] width 121 height 23
click at [242, 69] on select "Vše Přípravek/SUKL kód MAH VPOIS ATC/Aktivní látka Léková forma Síla" at bounding box center [231, 67] width 121 height 23
select select "filter-atc-group"
click at [171, 57] on select "Vše Přípravek/SUKL kód MAH VPOIS ATC/Aktivní látka Léková forma Síla" at bounding box center [231, 67] width 121 height 23
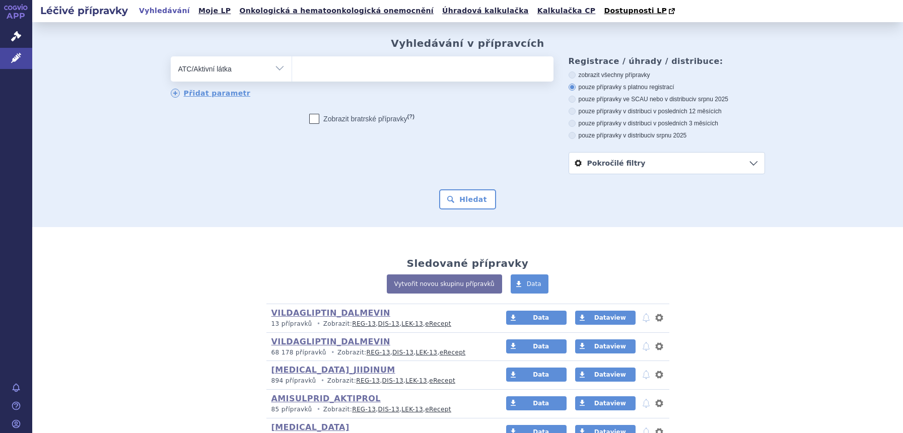
click at [362, 68] on ul at bounding box center [422, 66] width 261 height 21
click at [292, 68] on select at bounding box center [291, 68] width 1 height 25
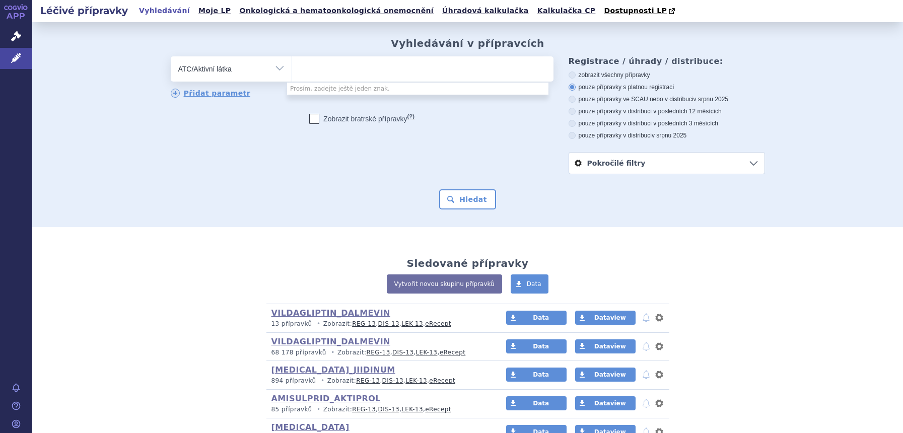
type input "o"
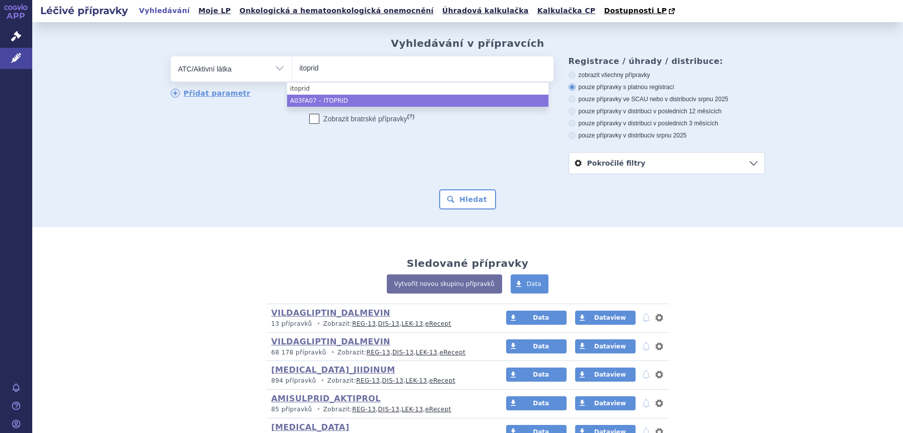
type input "itoprid"
select select "A03FA07"
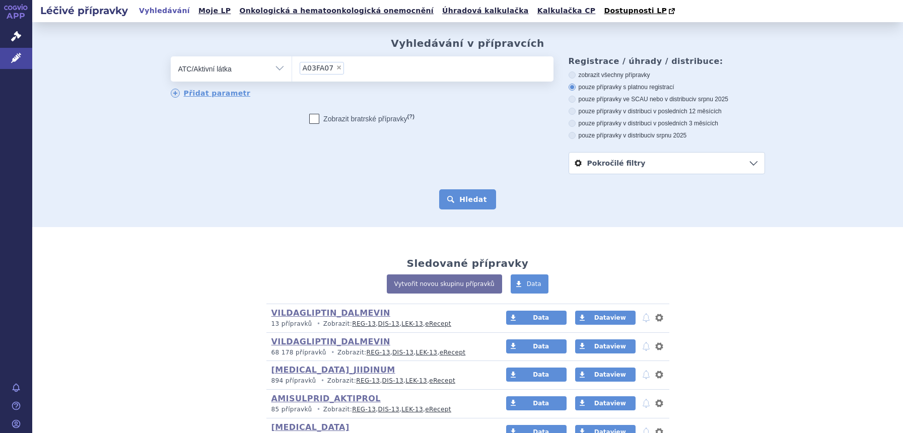
click at [446, 198] on button "Hledat" at bounding box center [467, 199] width 57 height 20
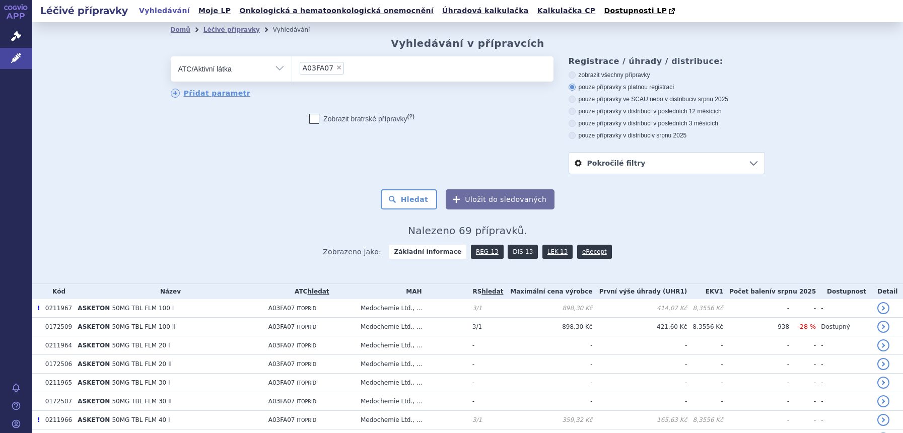
click at [518, 246] on link "DIS-13" at bounding box center [522, 252] width 30 height 14
click at [512, 257] on link "DIS-13" at bounding box center [522, 252] width 30 height 14
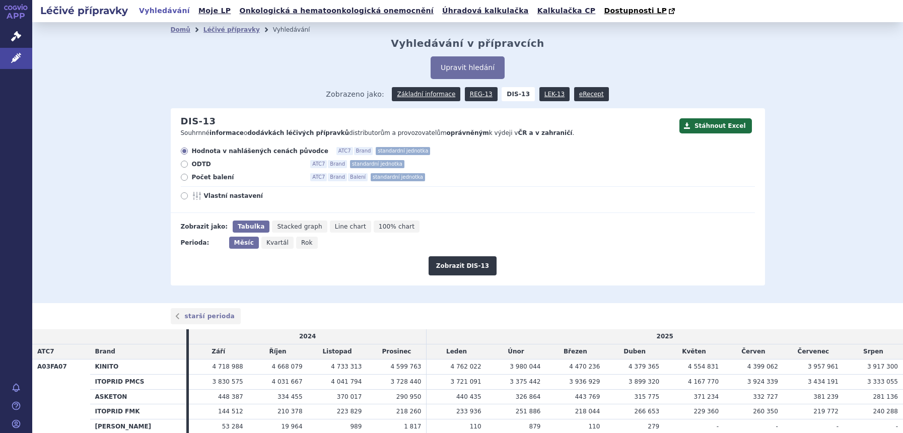
click at [296, 247] on icon "Rok" at bounding box center [307, 243] width 22 height 12
click at [296, 243] on input "Rok" at bounding box center [299, 240] width 7 height 7
radio input "true"
click at [439, 265] on button "Zobrazit DIS-13" at bounding box center [462, 265] width 68 height 19
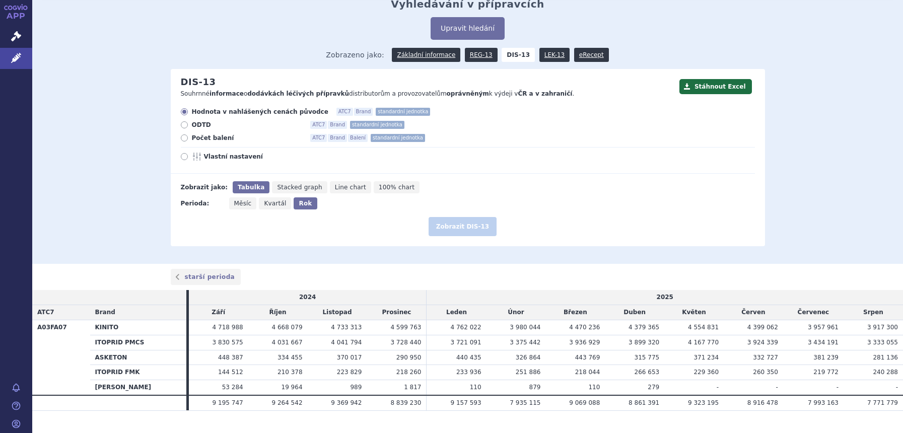
scroll to position [58, 0]
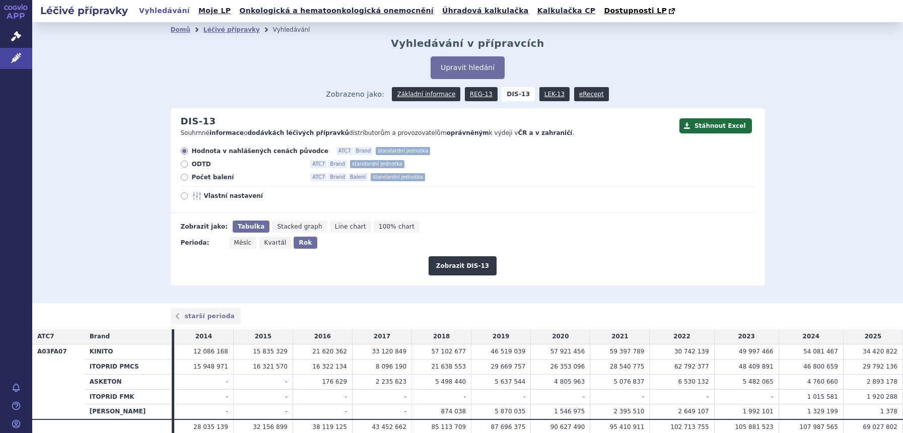
scroll to position [43, 0]
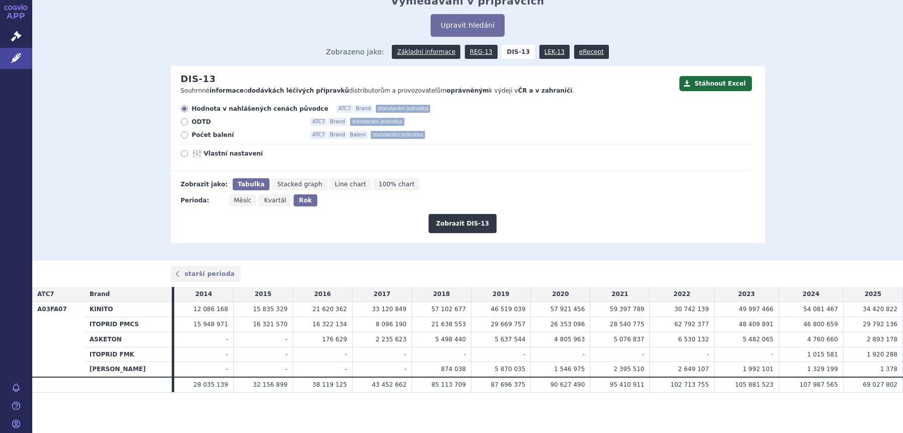
click at [229, 150] on span "Vlastní nastavení" at bounding box center [259, 154] width 111 height 8
click at [188, 152] on input "Vlastní nastavení" at bounding box center [185, 155] width 7 height 7
radio input "true"
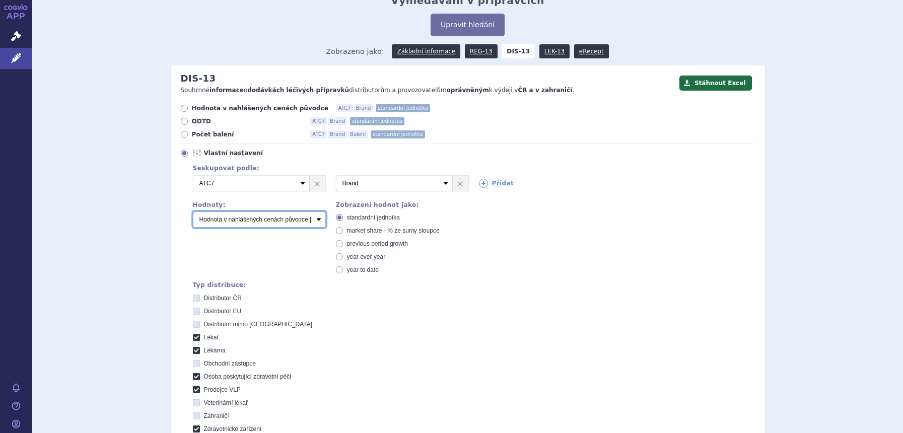
click at [232, 214] on select "Počet balení Hodnota v nahlášených cenách původce [DIS-13] Hodnota v maximálníc…" at bounding box center [259, 219] width 133 height 16
select select "packages"
click at [193, 212] on select "Počet balení Hodnota v nahlášených cenách původce [DIS-13] Hodnota v maximálníc…" at bounding box center [259, 219] width 133 height 16
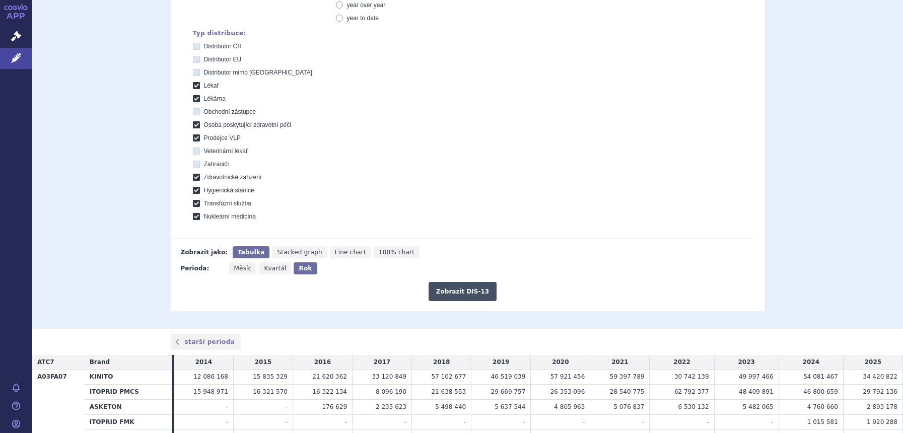
click at [475, 294] on button "Zobrazit DIS-13" at bounding box center [462, 291] width 68 height 19
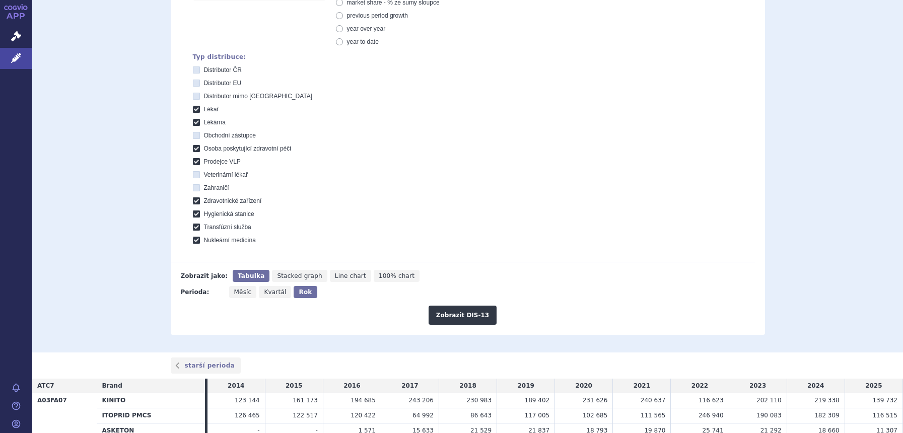
scroll to position [174, 0]
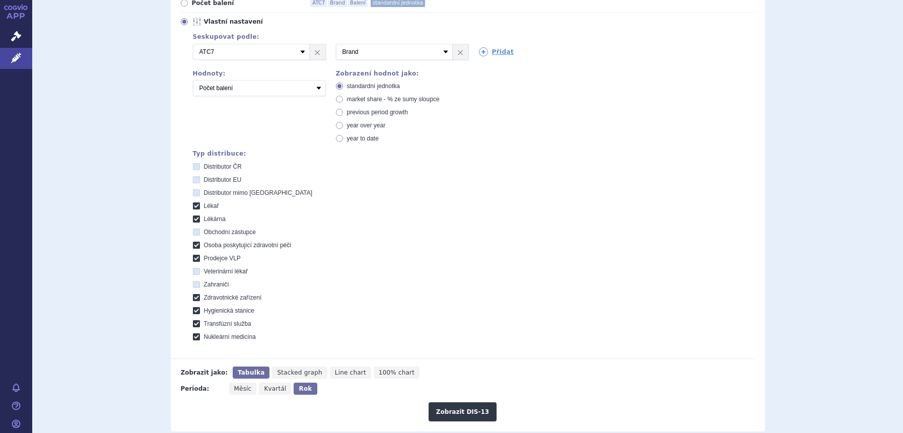
click at [369, 100] on span "market share - % ze sumy sloupce" at bounding box center [393, 99] width 93 height 7
click at [343, 100] on input "market share - % ze sumy sloupce" at bounding box center [340, 100] width 7 height 7
radio input "true"
click at [443, 414] on button "Zobrazit DIS-13" at bounding box center [462, 411] width 68 height 19
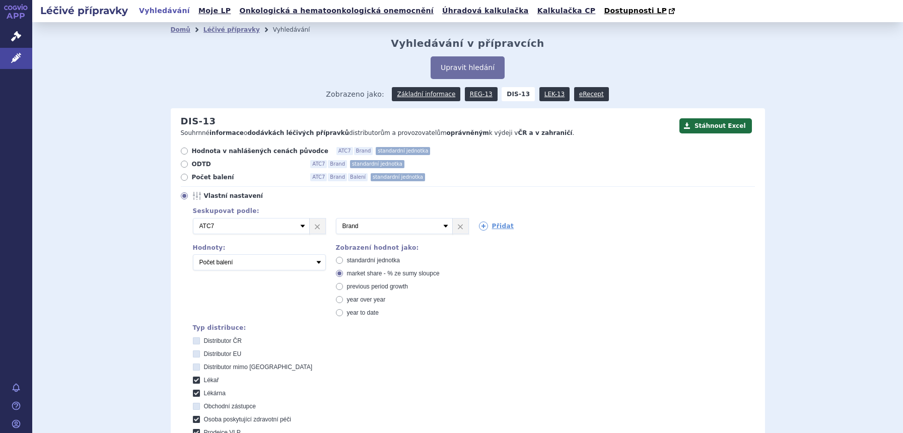
scroll to position [363, 0]
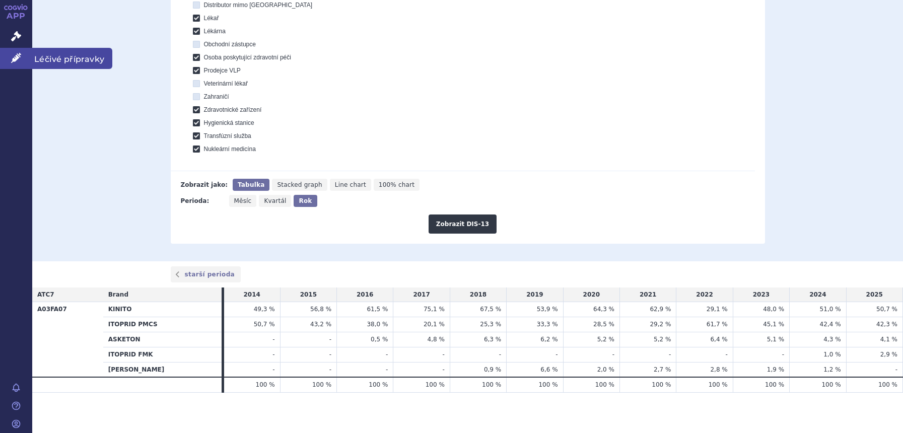
click at [18, 56] on icon at bounding box center [16, 58] width 10 height 10
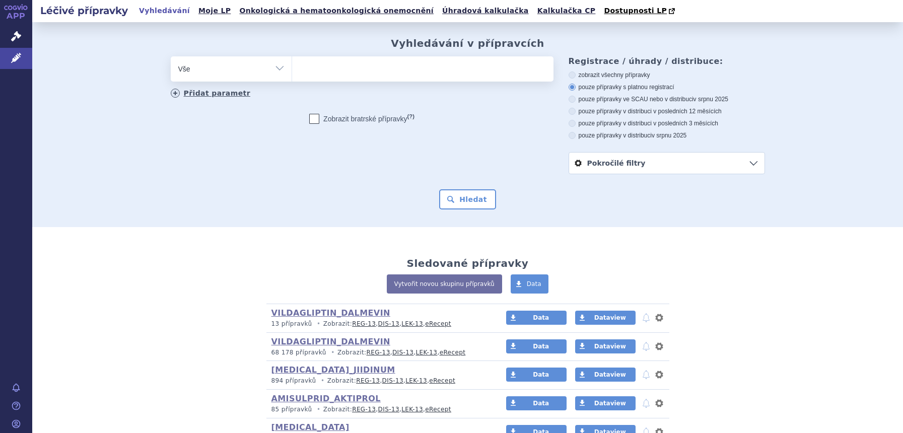
click at [213, 94] on link "Přidat parametr" at bounding box center [211, 93] width 80 height 9
select select "filter-product"
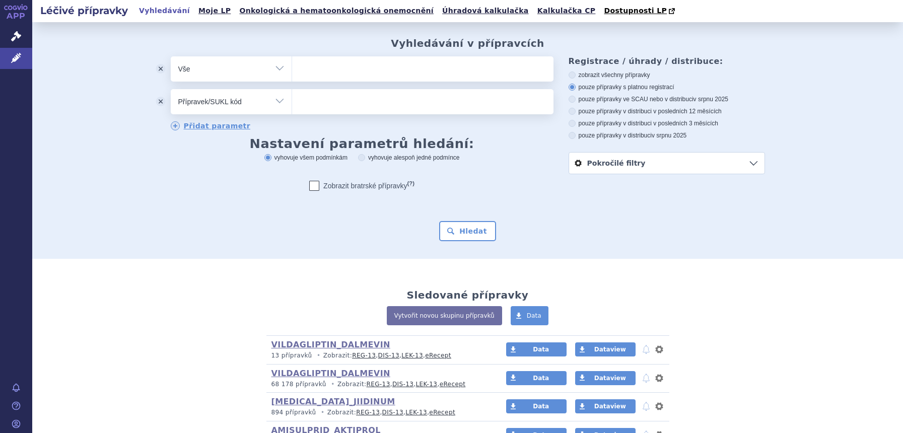
click at [272, 69] on select "Vše Přípravek/SUKL kód MAH VPOIS ATC/Aktivní látka Léková forma Síla" at bounding box center [231, 67] width 121 height 23
select select "filter-atc-group"
click at [171, 57] on select "Vše Přípravek/SUKL kód MAH VPOIS ATC/Aktivní látka Léková forma Síla" at bounding box center [231, 67] width 121 height 23
click at [335, 71] on ul at bounding box center [422, 66] width 261 height 21
click at [292, 71] on select at bounding box center [291, 68] width 1 height 25
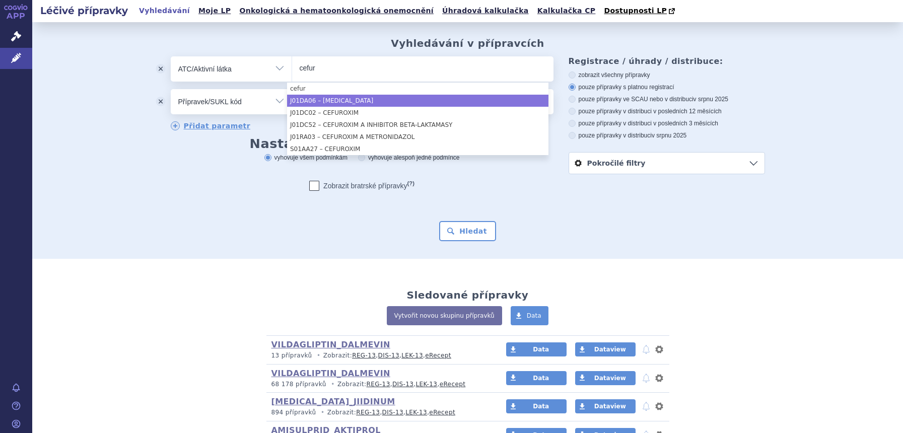
type input "cefur"
select select "J01DA06"
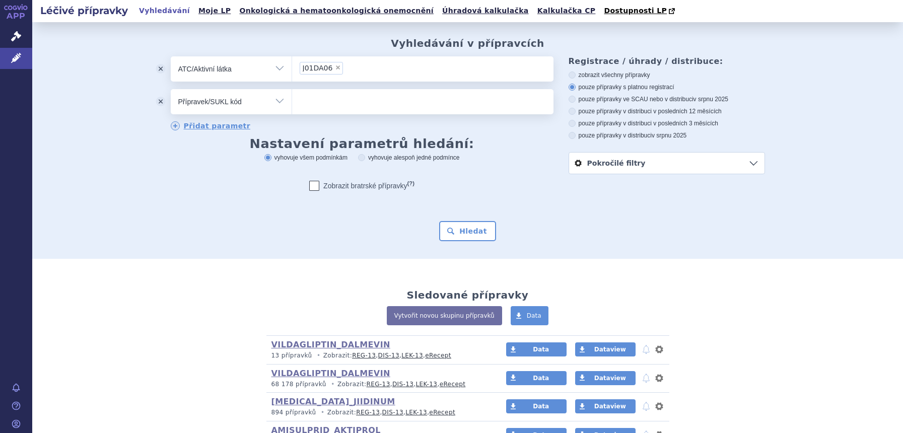
click at [273, 103] on select "Vše Přípravek/SUKL kód MAH VPOIS ATC/Aktivní látka Léková forma Síla" at bounding box center [231, 100] width 121 height 23
select select "filter-dosage-form"
click at [171, 90] on select "Vše Přípravek/SUKL kód MAH VPOIS ATC/Aktivní látka Léková forma Síla" at bounding box center [231, 100] width 121 height 23
click at [363, 99] on ul at bounding box center [422, 99] width 261 height 21
click at [292, 99] on select at bounding box center [291, 101] width 1 height 25
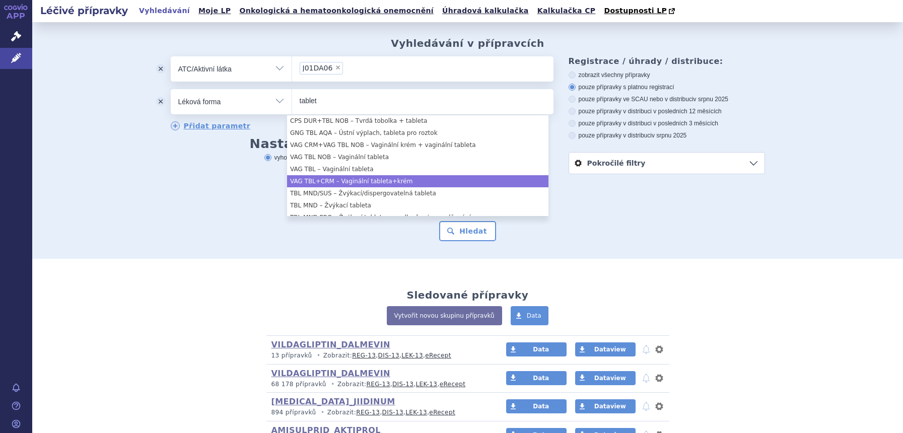
scroll to position [588, 0]
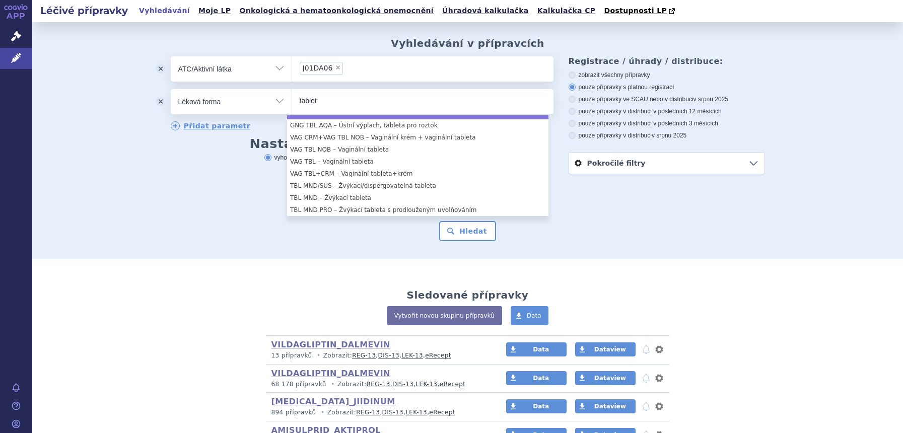
drag, startPoint x: 340, startPoint y: 97, endPoint x: 215, endPoint y: 102, distance: 124.9
click at [216, 102] on div "odstranit Vše Přípravek/SUKL kód MAH VPOIS ATC/Aktivní látka" at bounding box center [362, 101] width 383 height 25
drag, startPoint x: 331, startPoint y: 103, endPoint x: 259, endPoint y: 103, distance: 72.0
click at [259, 103] on div "odstranit Vše Přípravek/SUKL kód MAH VPOIS ATC/Aktivní látka" at bounding box center [362, 101] width 383 height 25
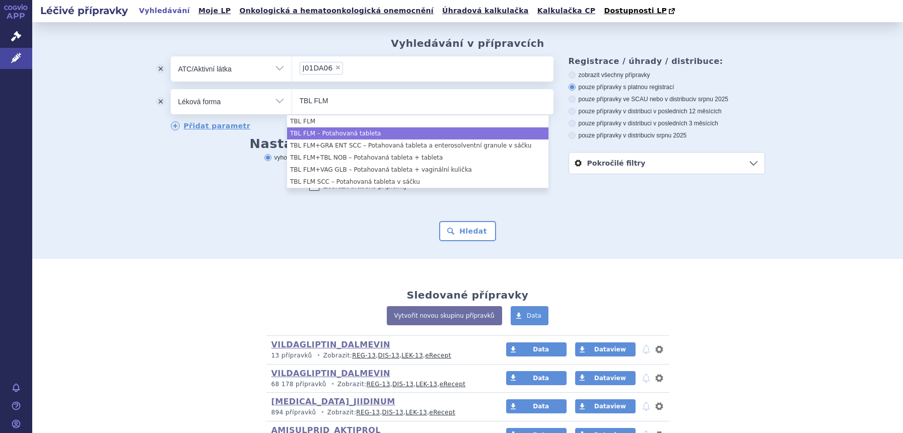
type input "TBL FLM"
select select "d1873a1e-80f5-4073-ab3b-7fa3b1204027"
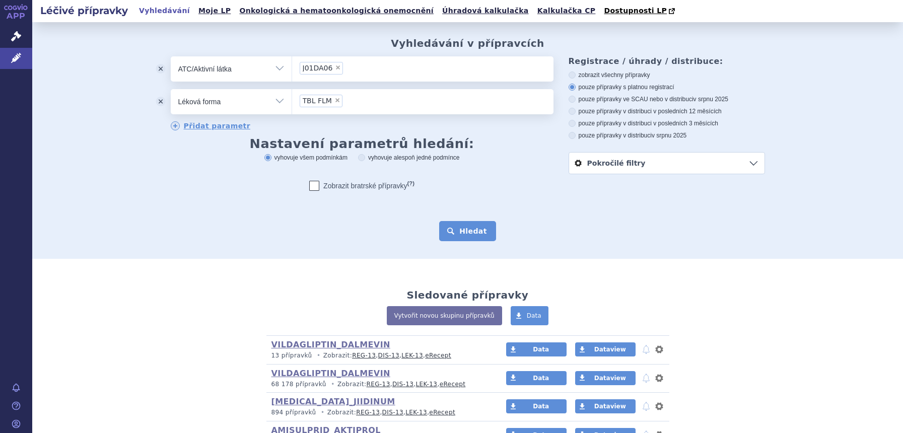
click at [470, 234] on button "Hledat" at bounding box center [467, 231] width 57 height 20
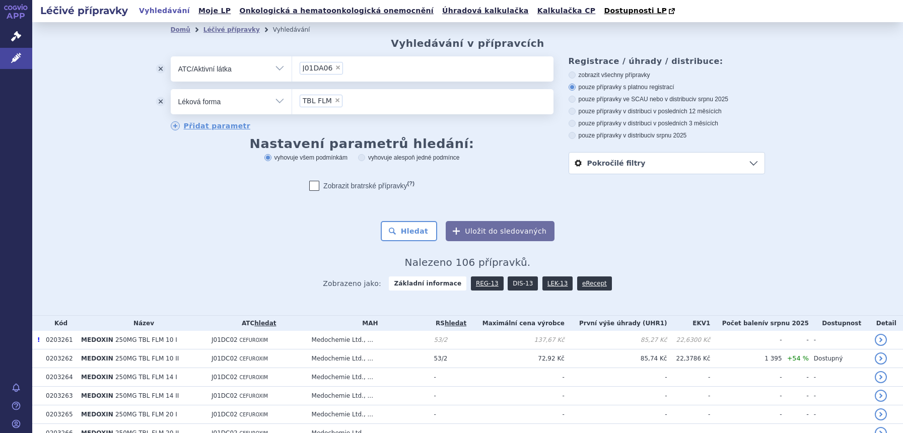
click at [507, 279] on link "DIS-13" at bounding box center [522, 283] width 30 height 14
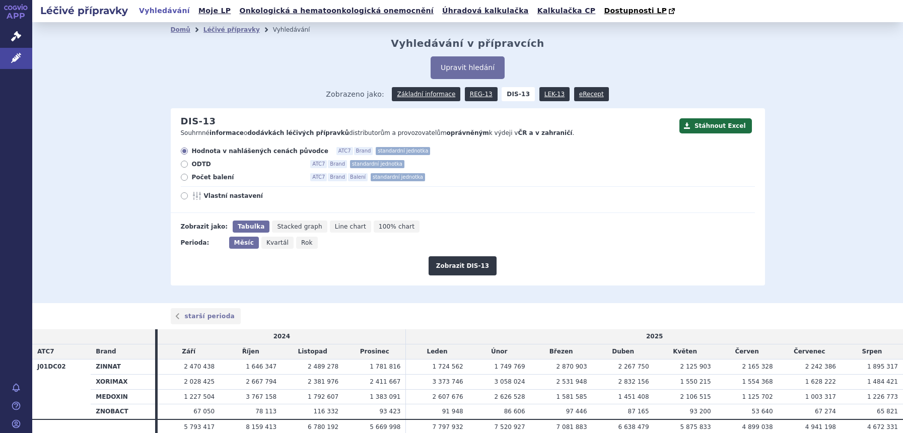
click at [301, 242] on span "Rok" at bounding box center [307, 242] width 12 height 7
click at [299, 242] on input "Rok" at bounding box center [299, 240] width 7 height 7
radio input "true"
click at [477, 262] on button "Zobrazit DIS-13" at bounding box center [462, 265] width 68 height 19
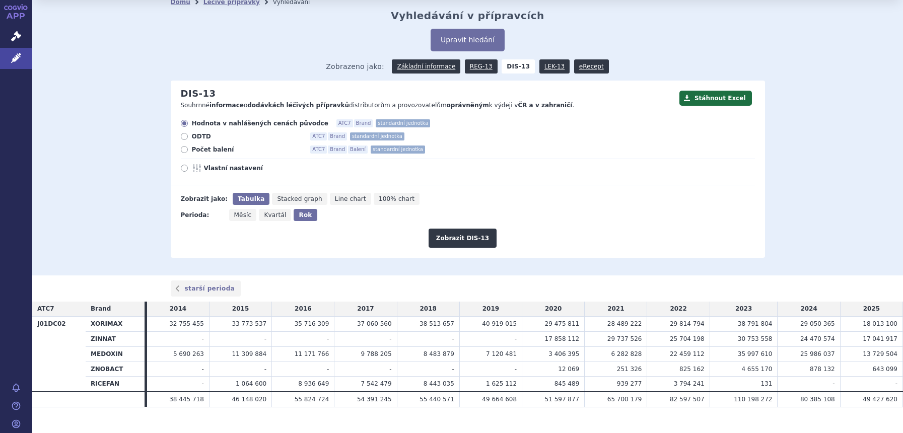
scroll to position [43, 0]
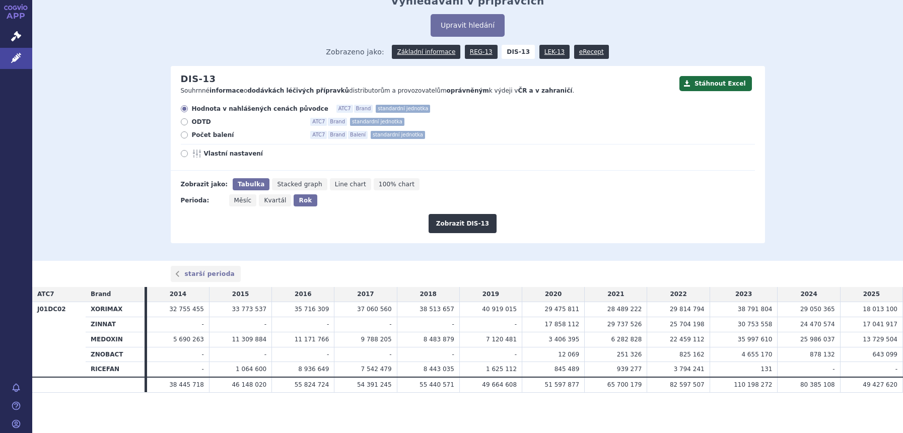
click at [192, 151] on icon at bounding box center [198, 154] width 12 height 8
click at [188, 152] on input "Vlastní nastavení" at bounding box center [185, 155] width 7 height 7
radio input "true"
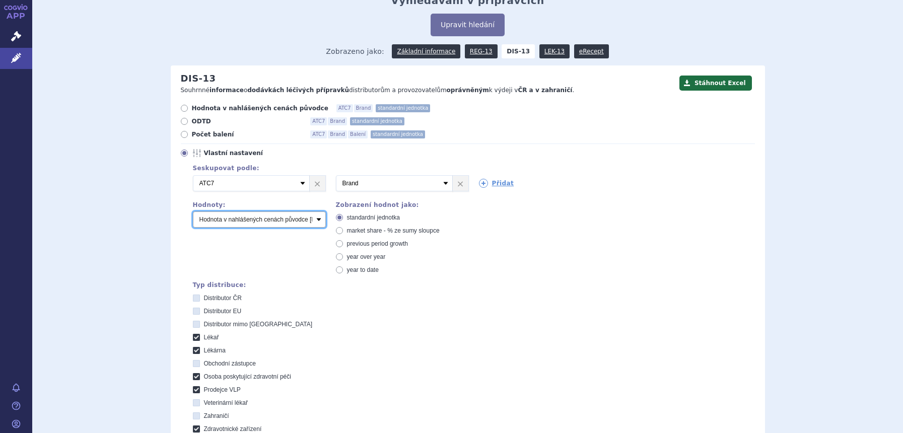
click at [236, 217] on select "Počet balení Hodnota v nahlášených cenách původce [DIS-13] Hodnota v maximálníc…" at bounding box center [259, 219] width 133 height 16
select select "packages"
click at [193, 212] on select "Počet balení Hodnota v nahlášených cenách původce [DIS-13] Hodnota v maximálníc…" at bounding box center [259, 219] width 133 height 16
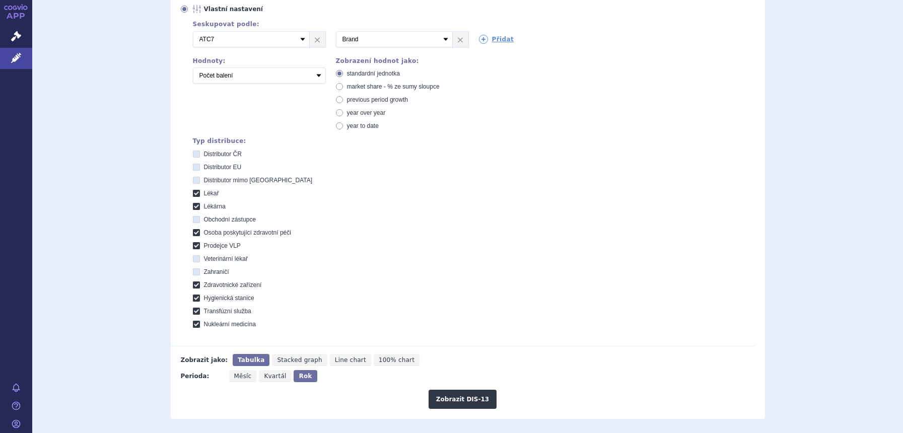
scroll to position [357, 0]
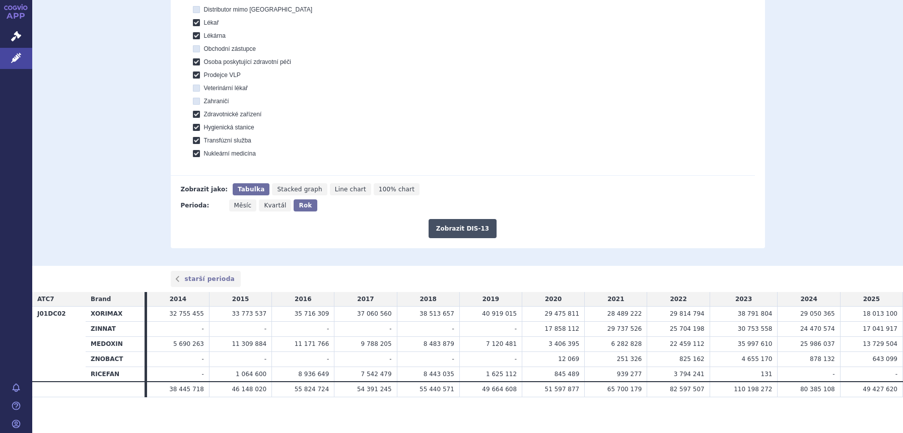
click at [447, 224] on button "Zobrazit DIS-13" at bounding box center [462, 228] width 68 height 19
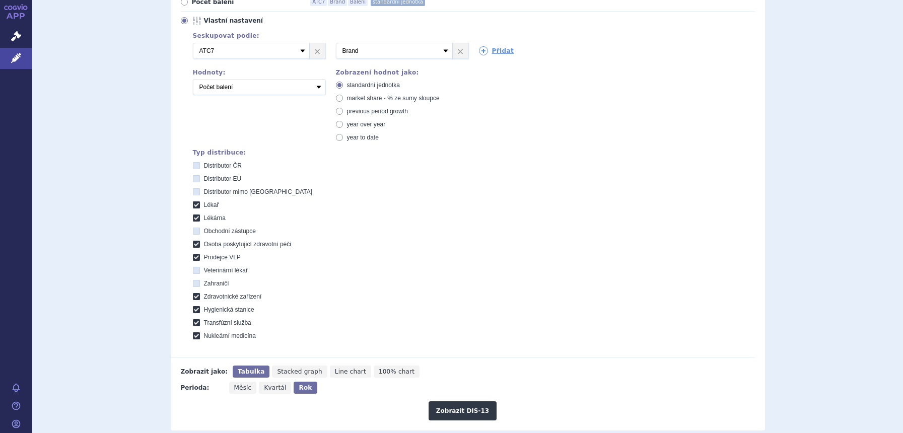
scroll to position [174, 0]
click at [368, 100] on span "market share - % ze sumy sloupce" at bounding box center [393, 99] width 93 height 7
click at [343, 100] on input "market share - % ze sumy sloupce" at bounding box center [340, 100] width 7 height 7
radio input "true"
click at [459, 409] on button "Zobrazit DIS-13" at bounding box center [462, 411] width 68 height 19
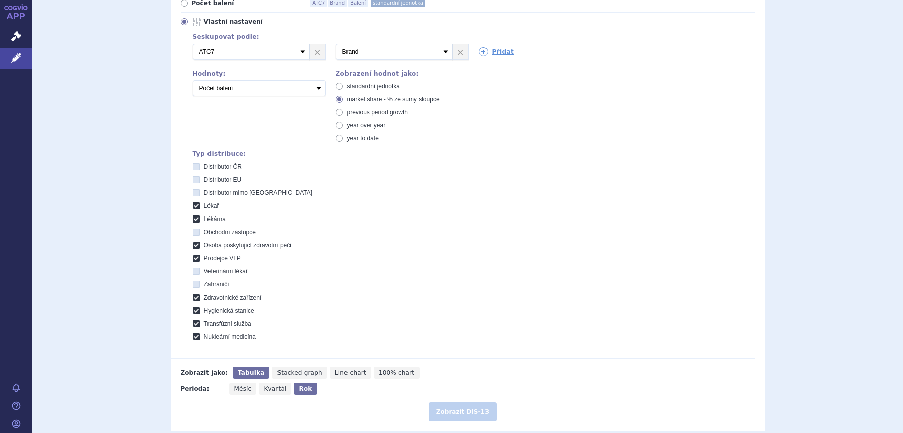
scroll to position [243, 0]
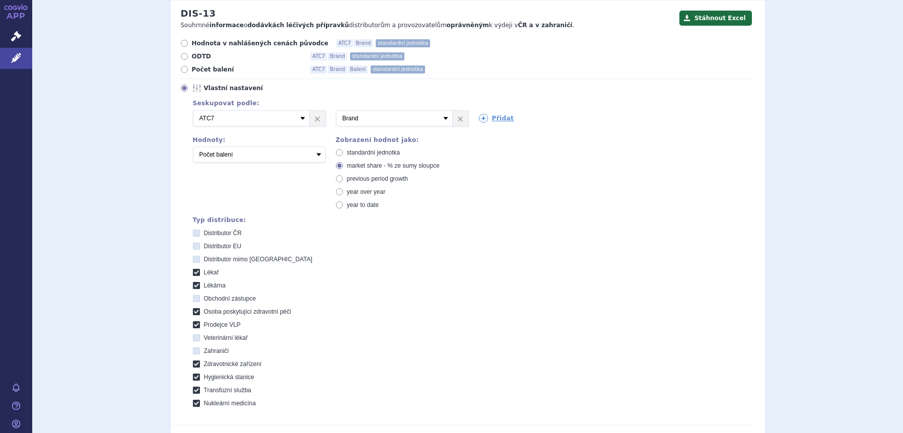
scroll to position [48, 0]
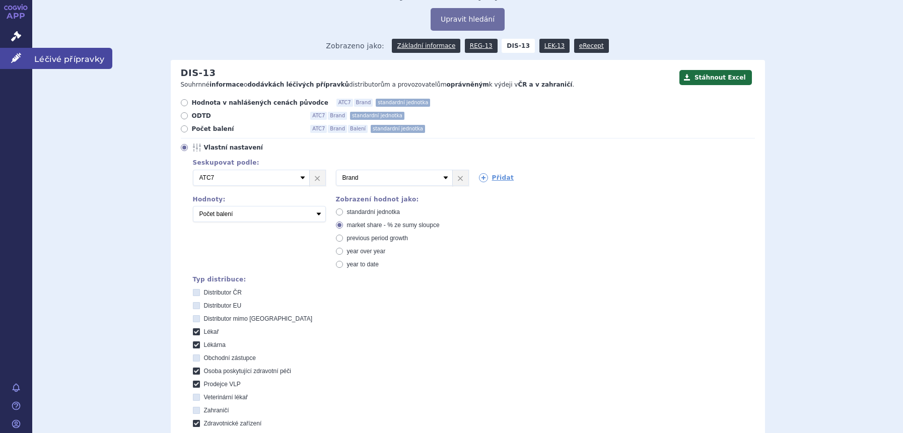
click at [10, 52] on link "Léčivé přípravky" at bounding box center [16, 58] width 32 height 21
click at [21, 61] on icon at bounding box center [16, 58] width 10 height 10
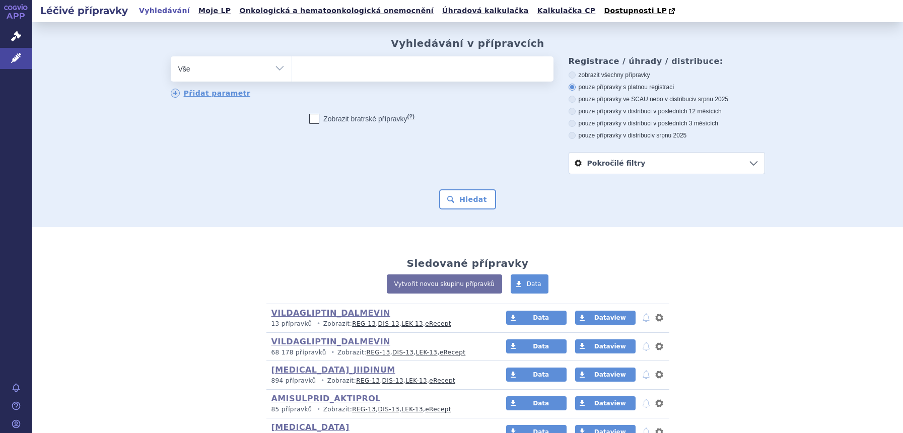
click at [236, 71] on select "Vše Přípravek/SUKL kód MAH VPOIS ATC/Aktivní látka Léková forma Síla" at bounding box center [231, 67] width 121 height 23
select select "filter-atc-group"
click at [171, 57] on select "Vše Přípravek/SUKL kód MAH VPOIS ATC/Aktivní látka Léková forma Síla" at bounding box center [231, 67] width 121 height 23
click at [346, 69] on ul at bounding box center [422, 66] width 261 height 21
click at [292, 69] on select at bounding box center [291, 68] width 1 height 25
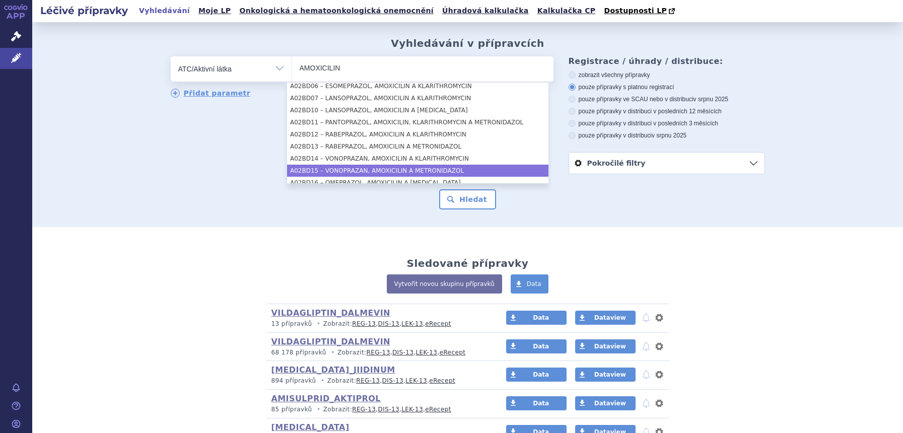
scroll to position [105, 0]
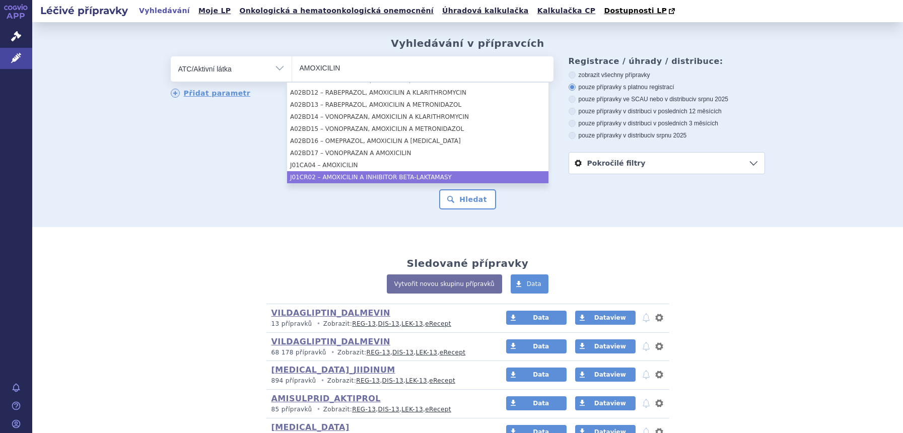
type input "AMOXICILIN"
select select "J01CR02"
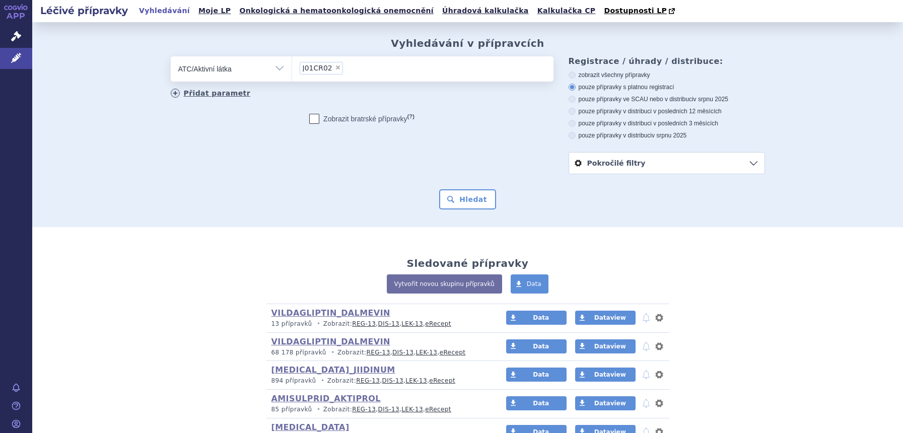
click at [224, 93] on link "Přidat parametr" at bounding box center [211, 93] width 80 height 9
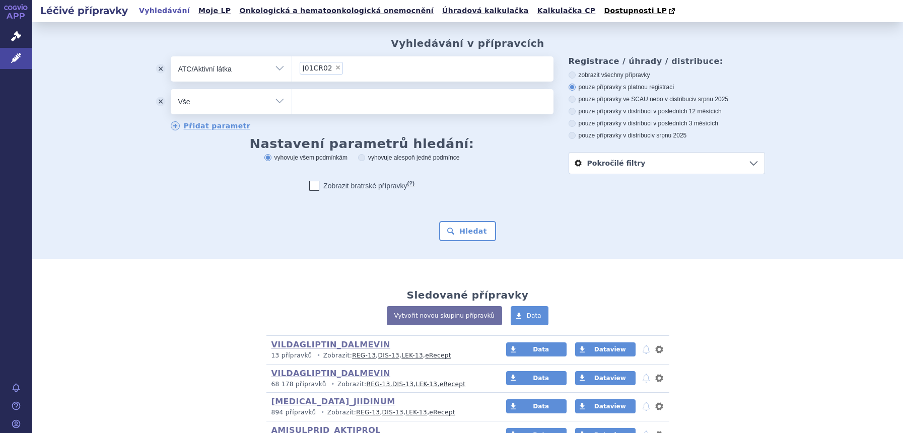
click at [227, 103] on select "Vše Přípravek/SUKL kód MAH VPOIS ATC/Aktivní látka Léková forma Síla" at bounding box center [231, 100] width 121 height 23
select select "filter-dosage-form"
click at [171, 90] on select "Vše Přípravek/SUKL kód MAH VPOIS ATC/Aktivní látka Léková forma Síla" at bounding box center [231, 100] width 121 height 23
click at [373, 97] on ul at bounding box center [422, 99] width 261 height 21
click at [292, 97] on select at bounding box center [291, 101] width 1 height 25
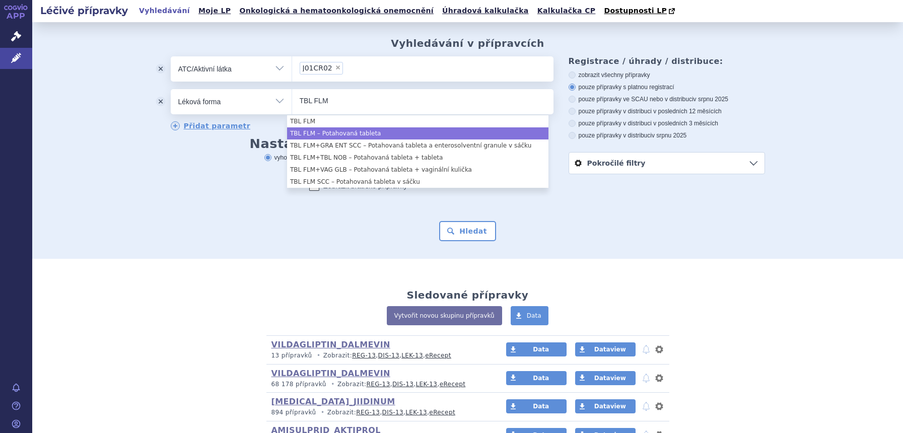
type input "TBL FLM"
select select "d1873a1e-80f5-4073-ab3b-7fa3b1204027"
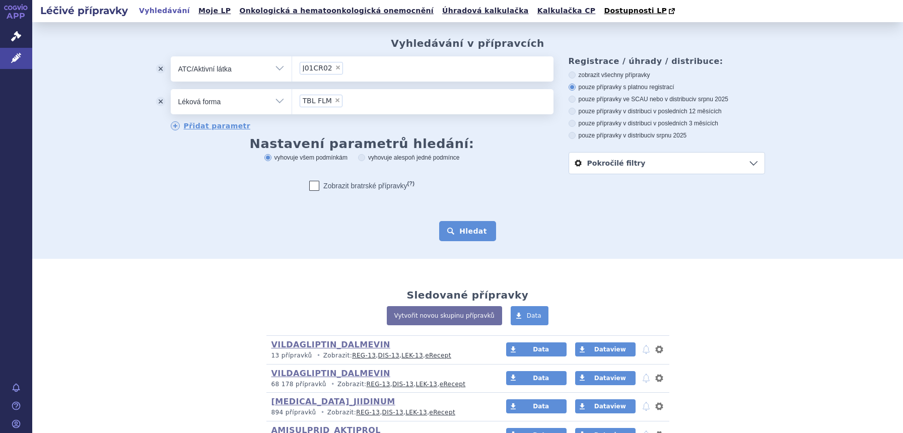
click at [464, 230] on button "Hledat" at bounding box center [467, 231] width 57 height 20
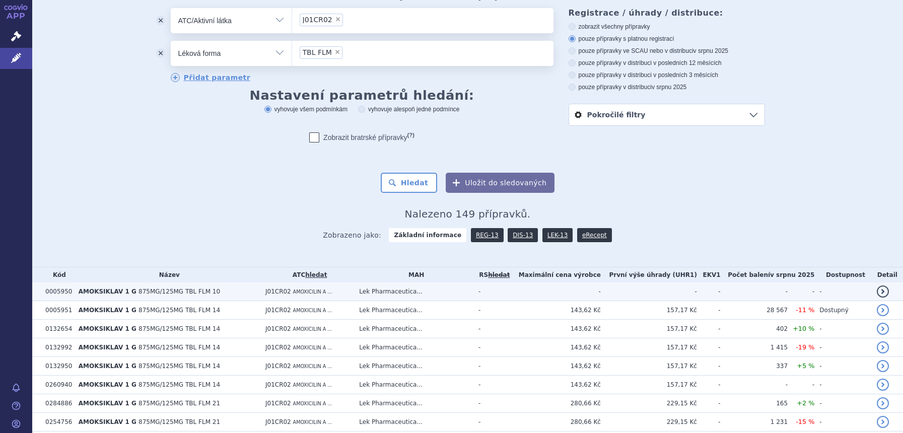
scroll to position [189, 0]
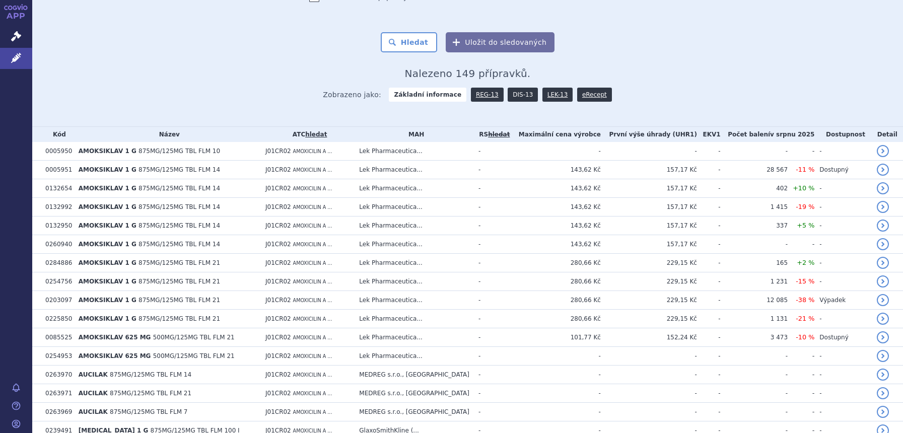
click at [513, 97] on link "DIS-13" at bounding box center [522, 95] width 30 height 14
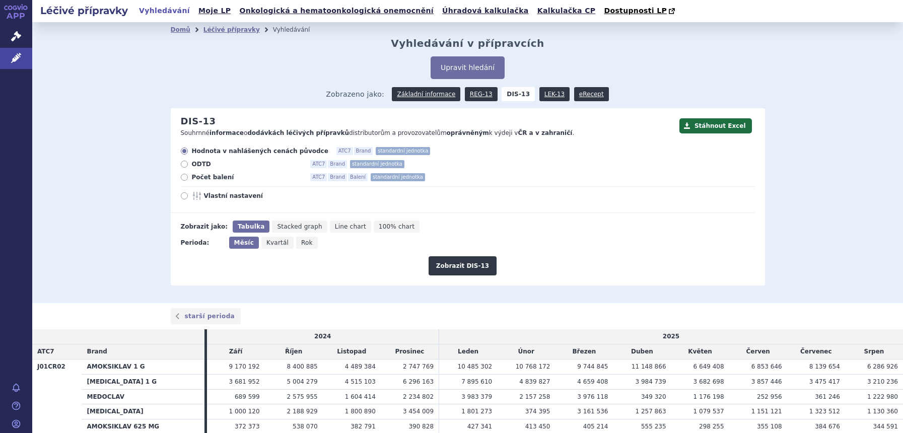
click at [301, 242] on span "Rok" at bounding box center [307, 242] width 12 height 7
click at [299, 242] on input "Rok" at bounding box center [299, 240] width 7 height 7
radio input "true"
click at [456, 267] on button "Zobrazit DIS-13" at bounding box center [462, 265] width 68 height 19
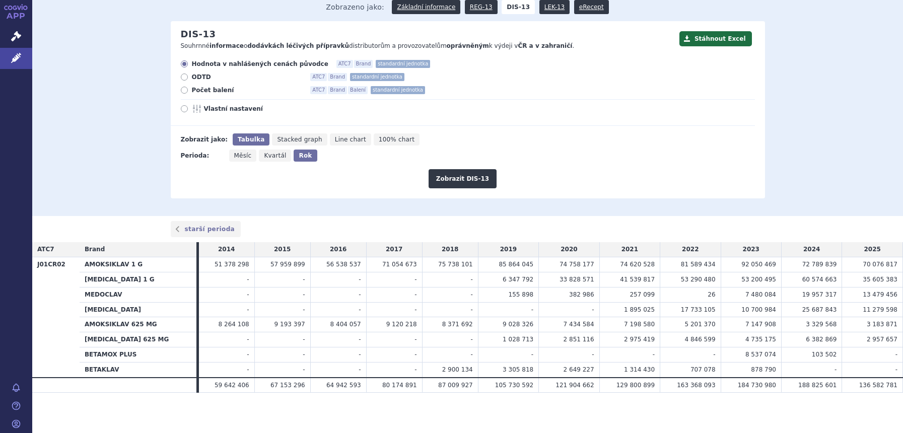
scroll to position [88, 0]
click at [237, 109] on span "Vlastní nastavení" at bounding box center [259, 109] width 111 height 8
click at [188, 109] on input "Vlastní nastavení" at bounding box center [185, 110] width 7 height 7
radio input "true"
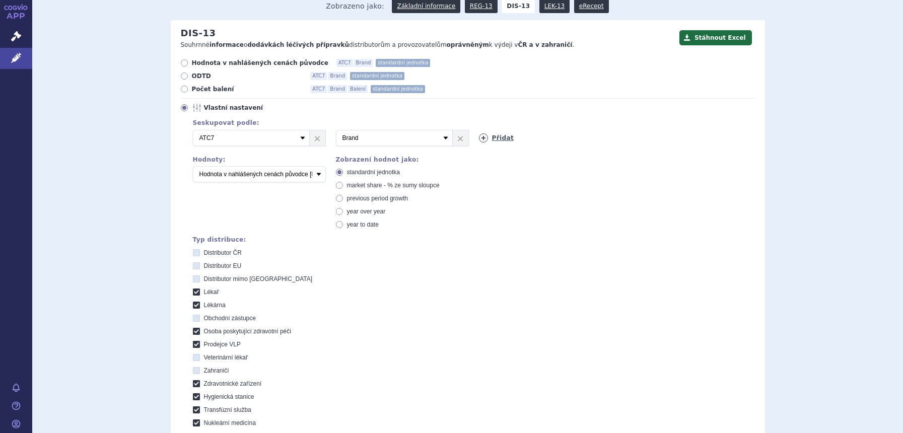
click at [480, 134] on icon at bounding box center [483, 137] width 9 height 9
click at [480, 134] on select "Vyberte groupování ATC3 ATC5 ATC7 Brand Balení SÚKL kód MAH VPOIS Referenční sk…" at bounding box center [537, 138] width 117 height 16
select select "package"
click at [479, 130] on select "Vyberte groupování ATC3 ATC5 ATC7 Brand Balení SÚKL kód MAH VPOIS Referenční sk…" at bounding box center [537, 138] width 117 height 16
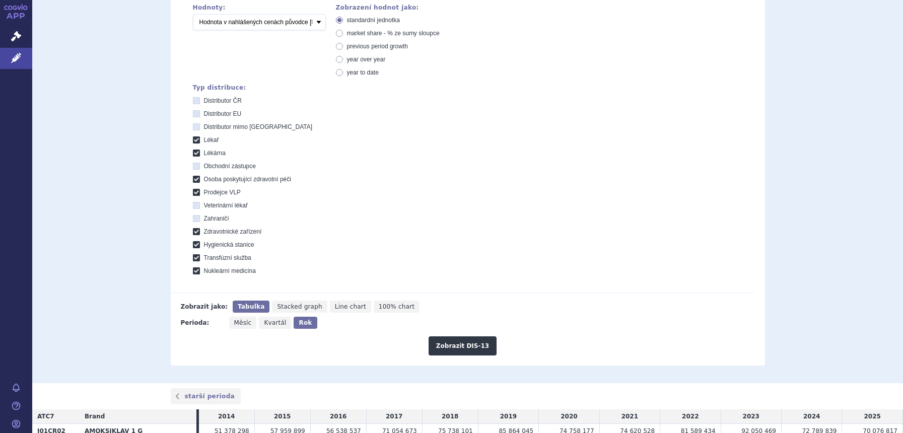
scroll to position [403, 0]
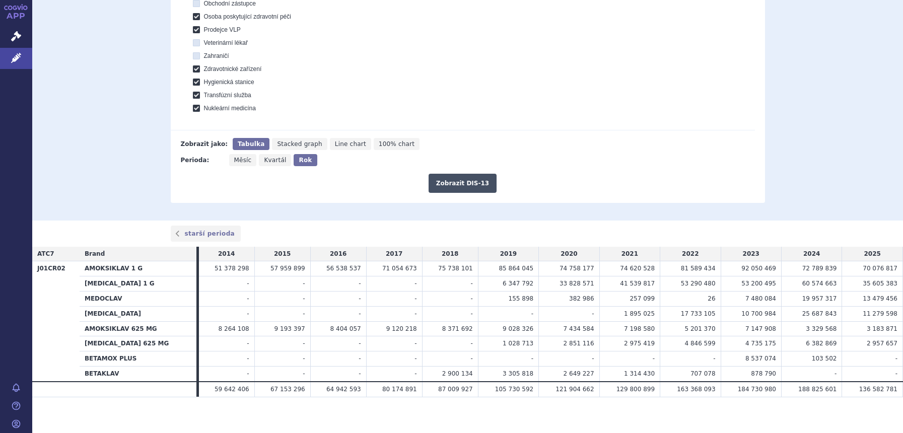
click at [451, 185] on button "Zobrazit DIS-13" at bounding box center [462, 183] width 68 height 19
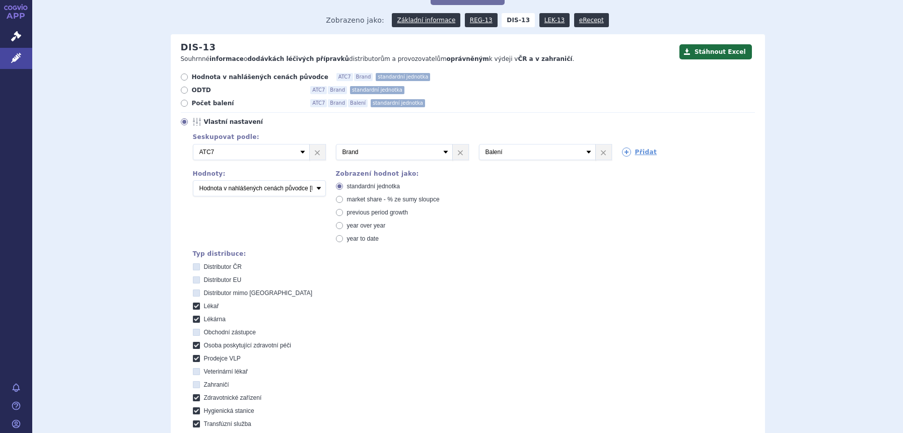
scroll to position [42, 0]
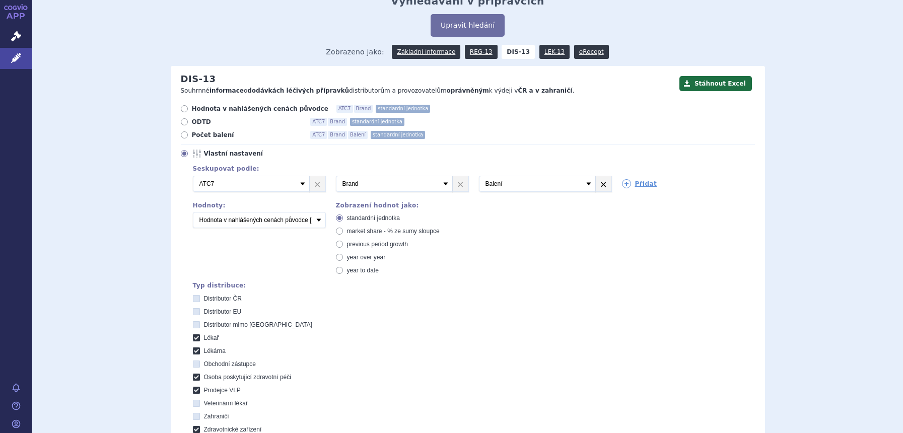
click at [603, 183] on link "×" at bounding box center [604, 183] width 16 height 15
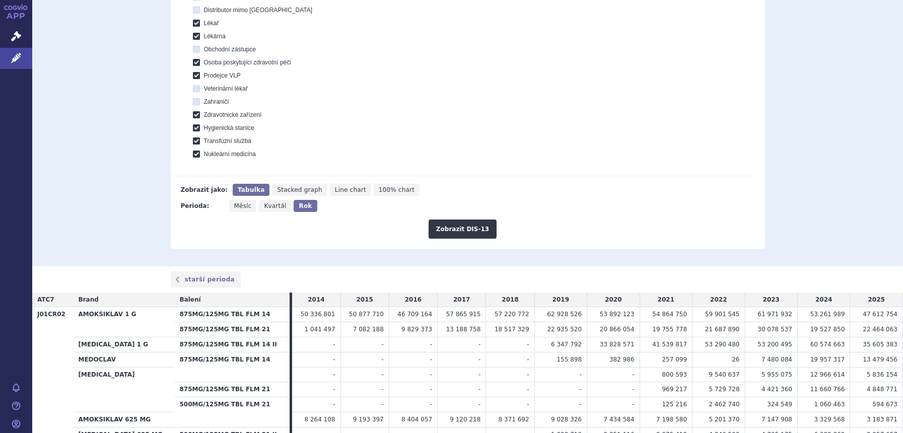
scroll to position [231, 0]
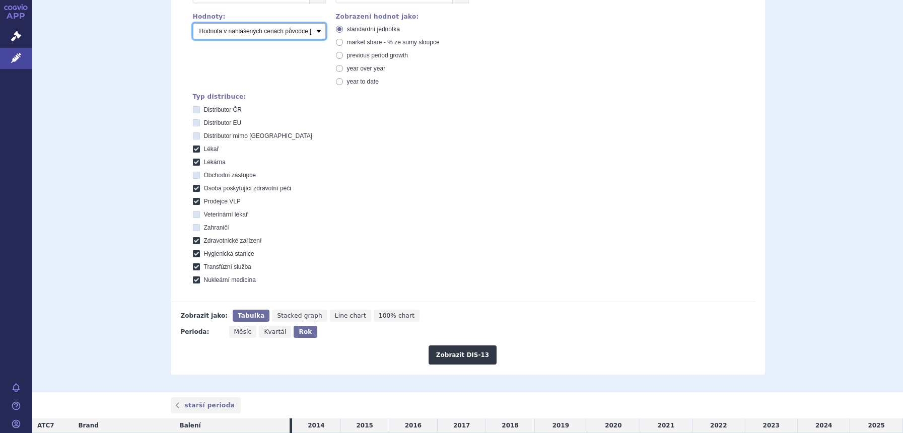
click at [254, 34] on select "Počet balení Hodnota v nahlášených cenách původce [DIS-13] Hodnota v maximálníc…" at bounding box center [259, 31] width 133 height 16
select select "packages"
click at [193, 24] on select "Počet balení Hodnota v nahlášených cenách původce [DIS-13] Hodnota v maximálníc…" at bounding box center [259, 31] width 133 height 16
click at [464, 356] on button "Zobrazit DIS-13" at bounding box center [462, 354] width 68 height 19
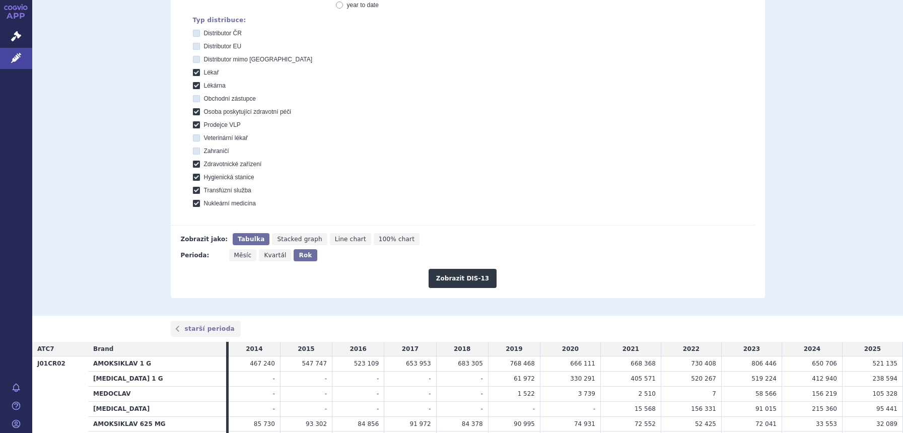
scroll to position [156, 0]
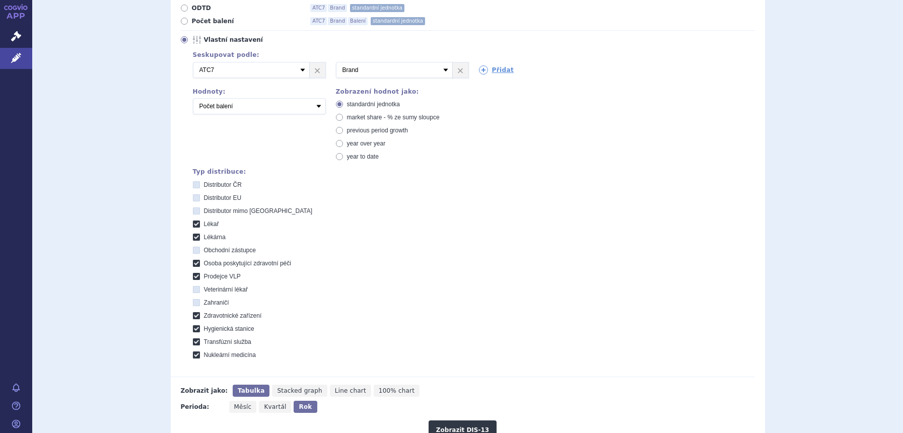
click at [367, 117] on span "market share - % ze sumy sloupce" at bounding box center [393, 117] width 93 height 7
click at [343, 117] on input "market share - % ze sumy sloupce" at bounding box center [340, 118] width 7 height 7
radio input "true"
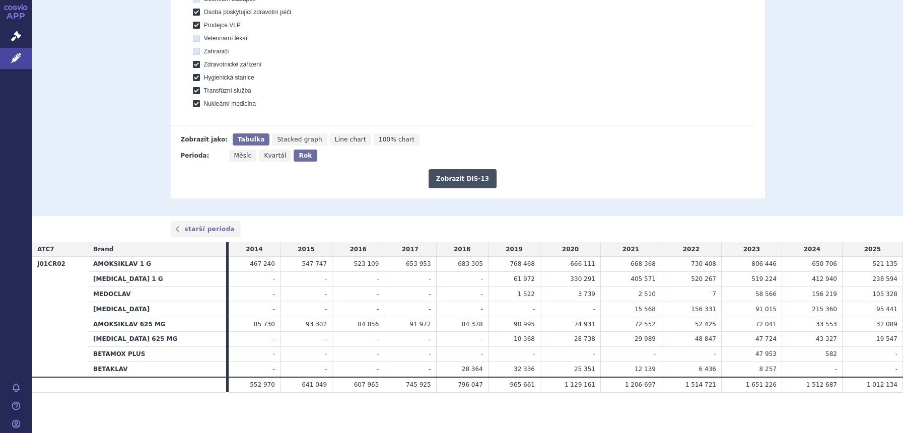
click at [463, 186] on button "Zobrazit DIS-13" at bounding box center [462, 178] width 68 height 19
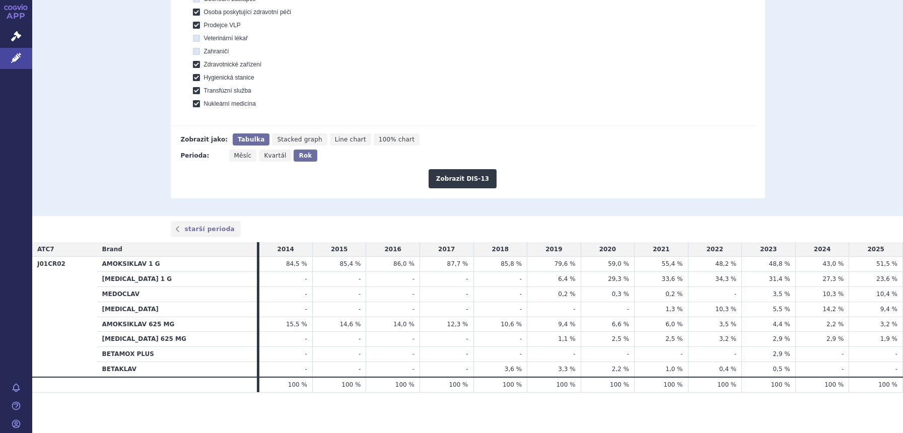
scroll to position [30, 0]
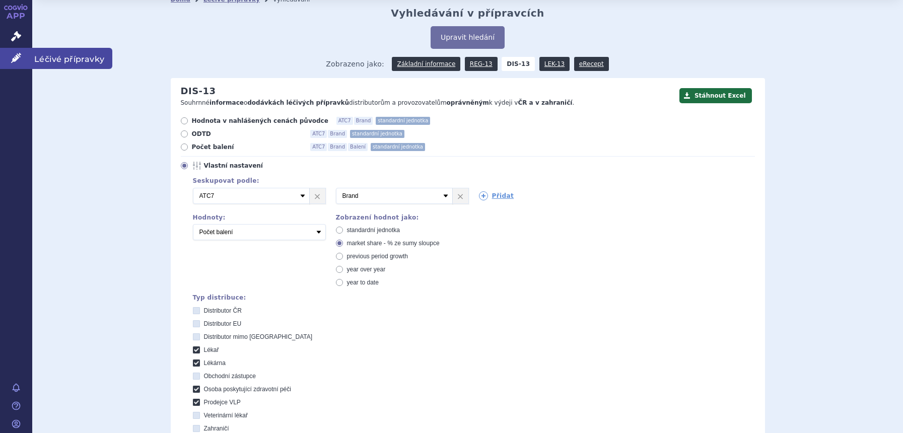
click at [11, 63] on link "Léčivé přípravky" at bounding box center [16, 58] width 32 height 21
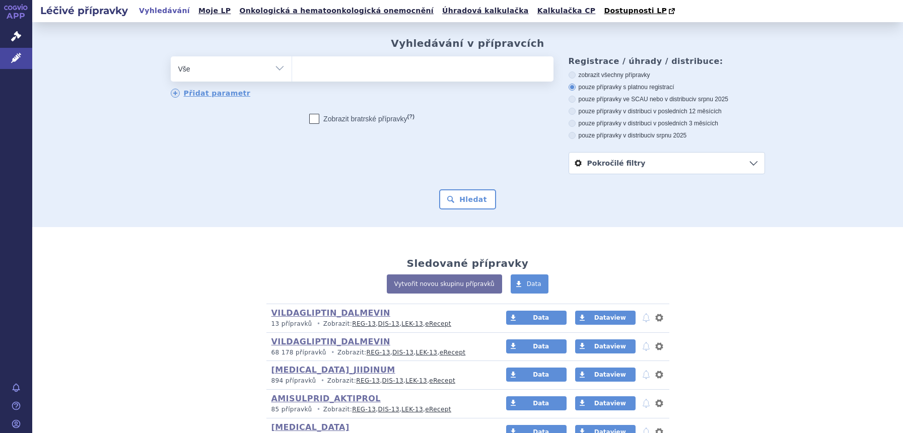
click at [236, 70] on select "Vše Přípravek/SUKL kód MAH VPOIS ATC/Aktivní látka Léková forma Síla" at bounding box center [231, 67] width 121 height 23
select select "filter-atc-group"
click at [171, 57] on select "Vše Přípravek/SUKL kód MAH VPOIS ATC/Aktivní látka Léková forma Síla" at bounding box center [231, 67] width 121 height 23
click at [382, 86] on div "odstranit Vše Přípravek/SUKL kód MAH VPOIS ATC/Aktivní látka" at bounding box center [362, 77] width 383 height 42
click at [382, 72] on ul at bounding box center [422, 66] width 261 height 21
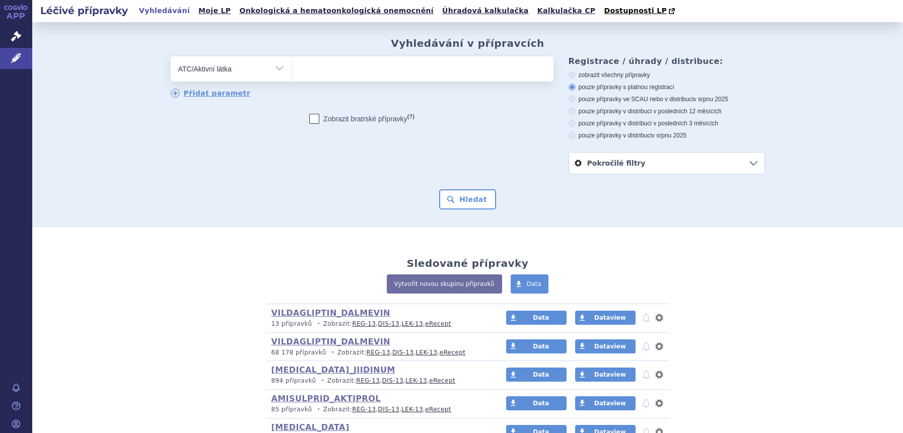
click at [292, 72] on select at bounding box center [291, 68] width 1 height 25
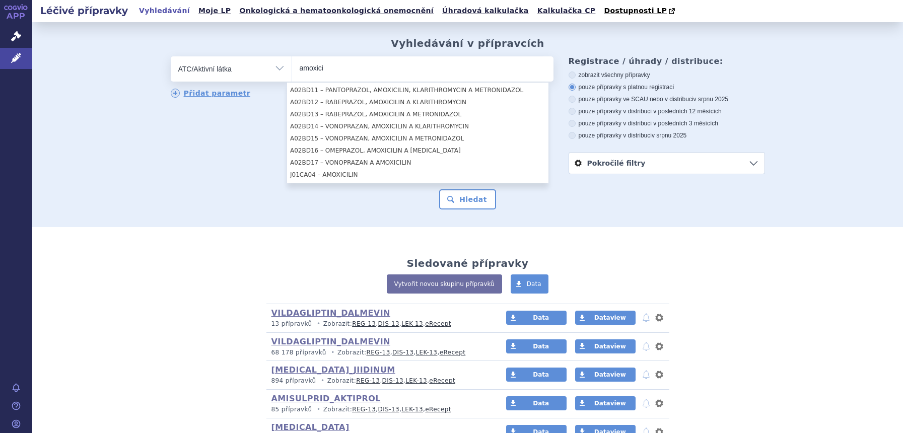
scroll to position [105, 0]
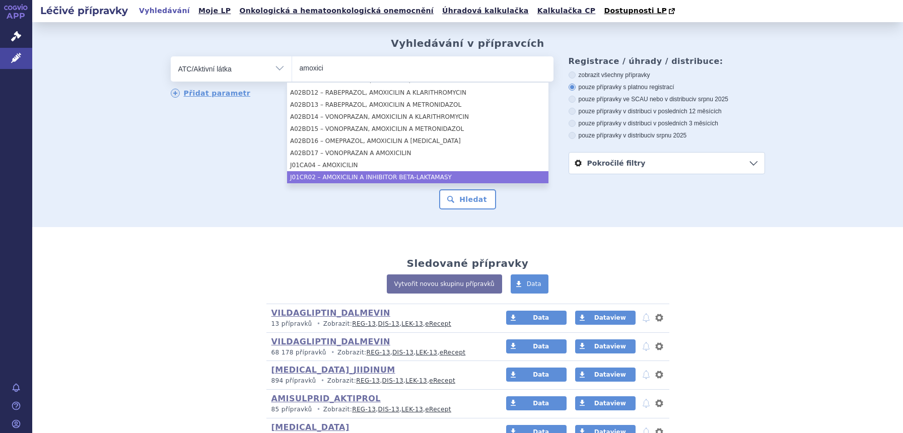
type input "amoxici"
select select "J01CR02"
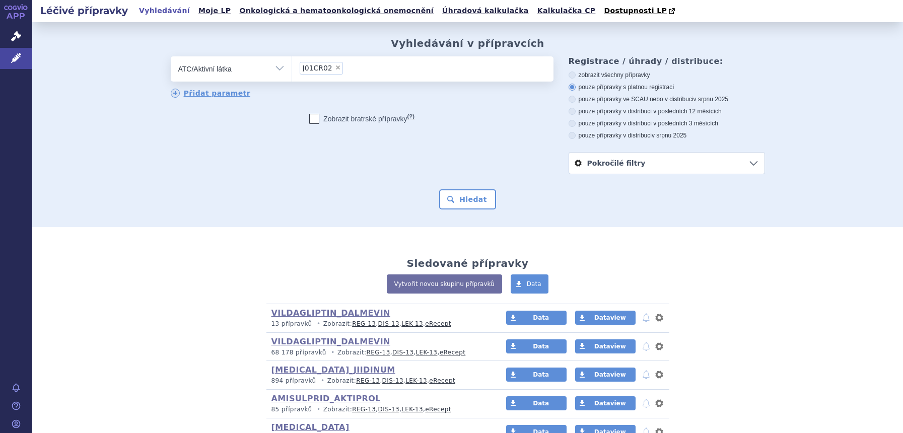
click at [335, 67] on span "×" at bounding box center [338, 67] width 6 height 6
click at [292, 67] on select "J01CR02" at bounding box center [291, 68] width 1 height 25
select select
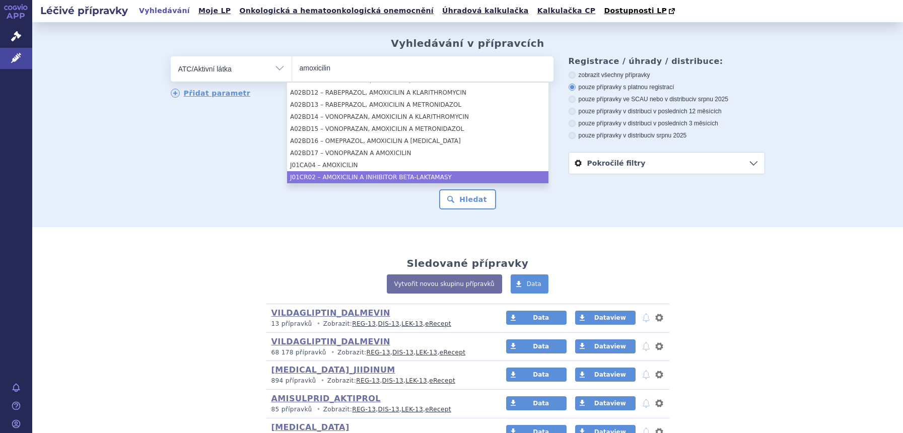
type input "amoxicilin"
select select "J01CR02"
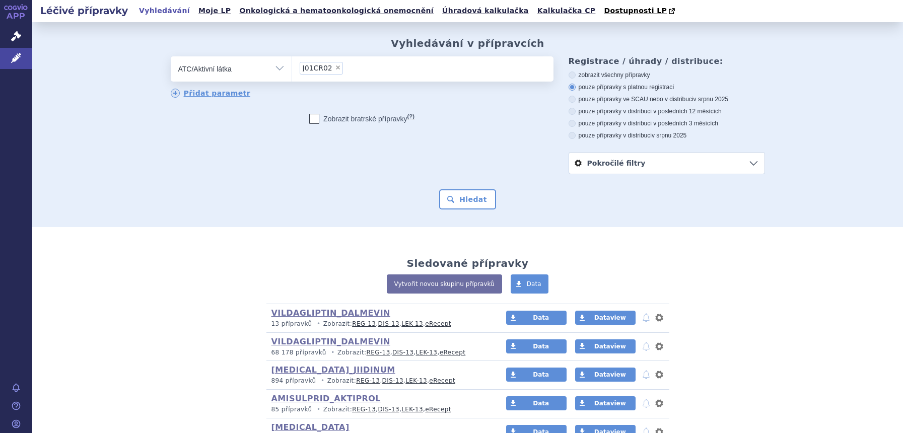
click at [256, 72] on select "Vše Přípravek/SUKL kód MAH VPOIS ATC/Aktivní látka Léková forma Síla" at bounding box center [231, 67] width 121 height 23
click at [256, 71] on select "Vše Přípravek/SUKL kód MAH VPOIS ATC/Aktivní látka Léková forma Síla" at bounding box center [231, 67] width 121 height 23
click at [217, 97] on link "Přidat parametr" at bounding box center [211, 93] width 80 height 9
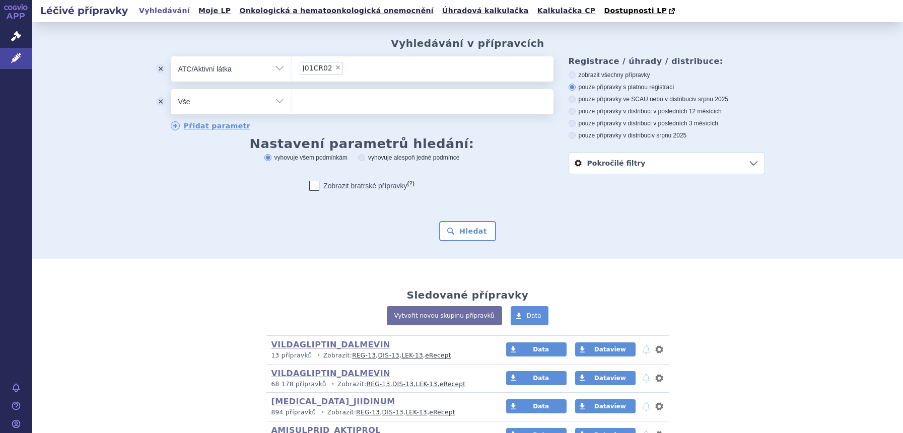
click at [226, 109] on select "Vše Přípravek/SUKL kód MAH VPOIS ATC/Aktivní látka Léková forma Síla" at bounding box center [231, 100] width 121 height 23
select select "filter-dosage-form"
click at [171, 90] on select "Vše Přípravek/SUKL kód MAH VPOIS ATC/Aktivní látka Léková forma Síla" at bounding box center [231, 100] width 121 height 23
click at [344, 111] on span at bounding box center [422, 101] width 261 height 25
click at [292, 111] on select at bounding box center [291, 101] width 1 height 25
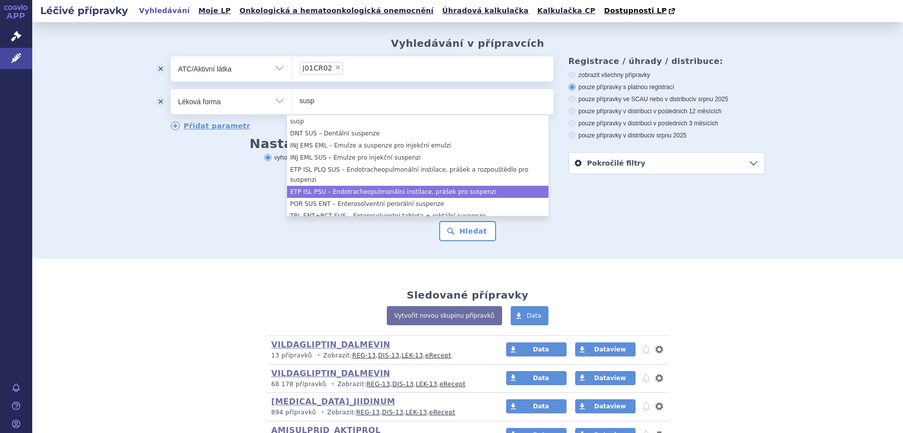
scroll to position [63, 0]
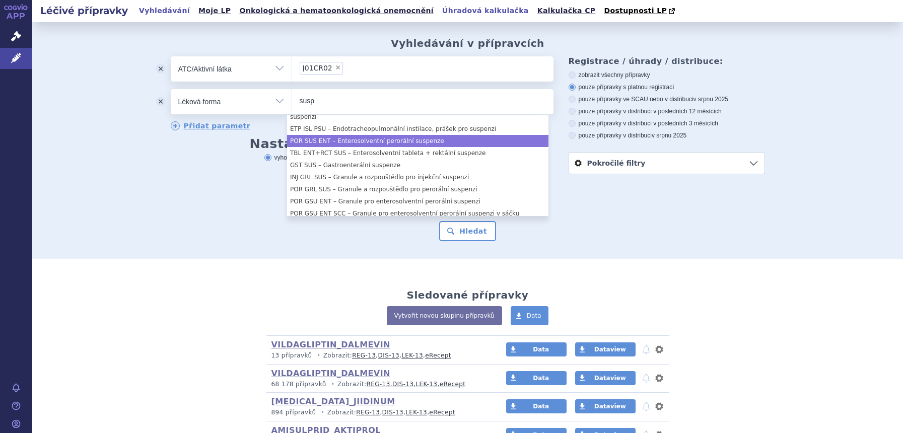
type input "susp"
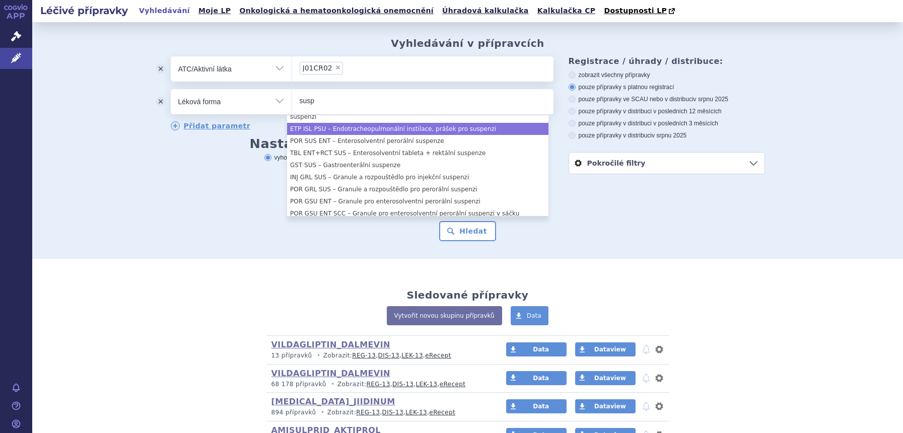
drag, startPoint x: 346, startPoint y: 105, endPoint x: 178, endPoint y: 105, distance: 168.1
click at [178, 105] on div "odstranit Vše Přípravek/SUKL kód MAH VPOIS ATC/Aktivní látka" at bounding box center [362, 101] width 383 height 25
click at [333, 92] on ul "susp" at bounding box center [422, 99] width 261 height 21
click at [292, 92] on select "susp" at bounding box center [291, 101] width 1 height 25
select select "e576d81c-8db5-4183-9fcc-7c71e0247dfd"
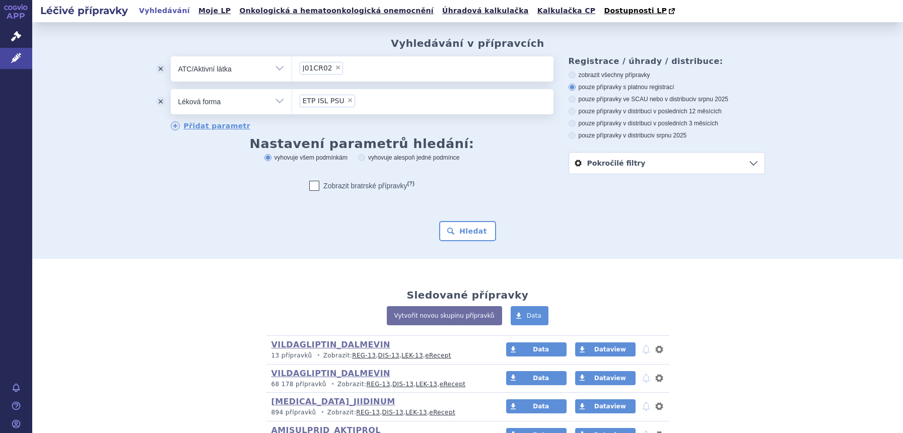
click at [347, 102] on span "×" at bounding box center [350, 100] width 6 height 6
click at [292, 102] on select "ETP ISL PSU" at bounding box center [291, 101] width 1 height 25
select select
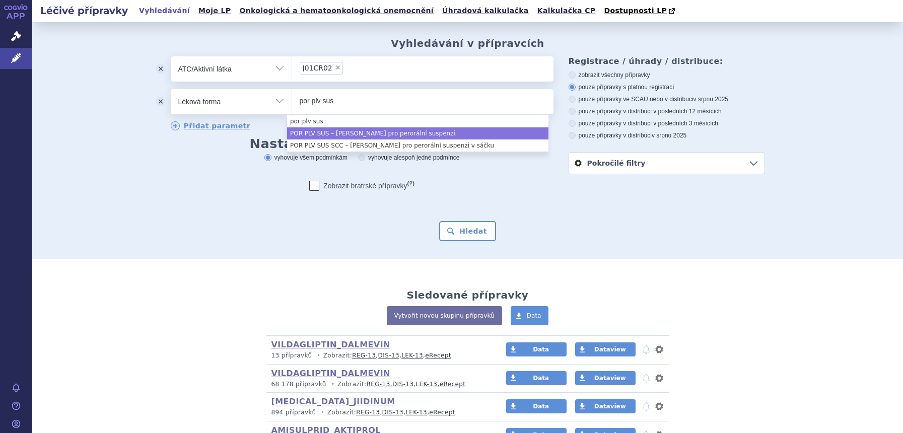
type input "por plv sus"
select select "6f28a9fd-adb0-4f1b-b4e9-f51c6979f74a"
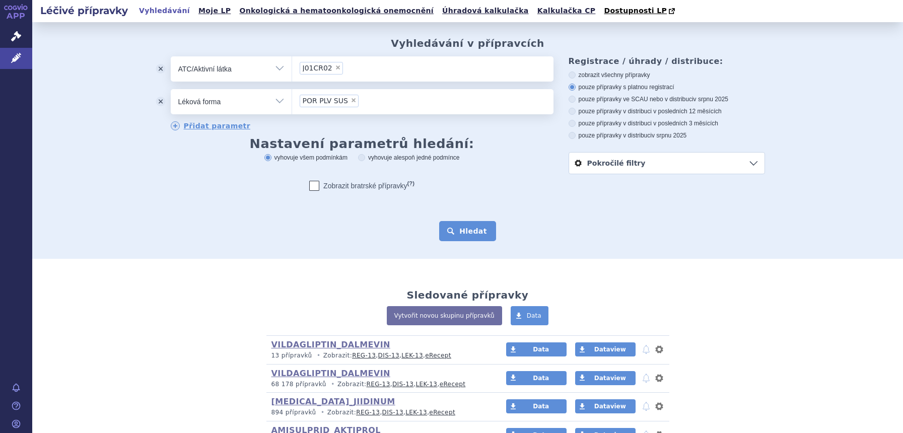
click at [446, 230] on button "Hledat" at bounding box center [467, 231] width 57 height 20
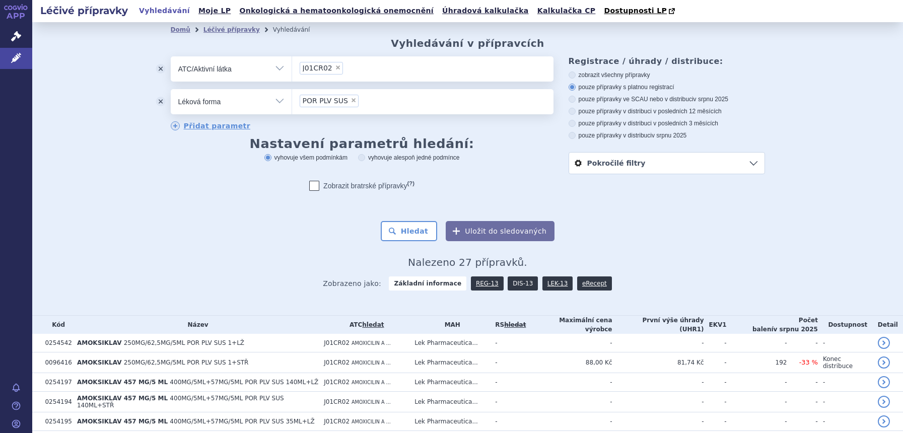
click at [512, 280] on link "DIS-13" at bounding box center [522, 283] width 30 height 14
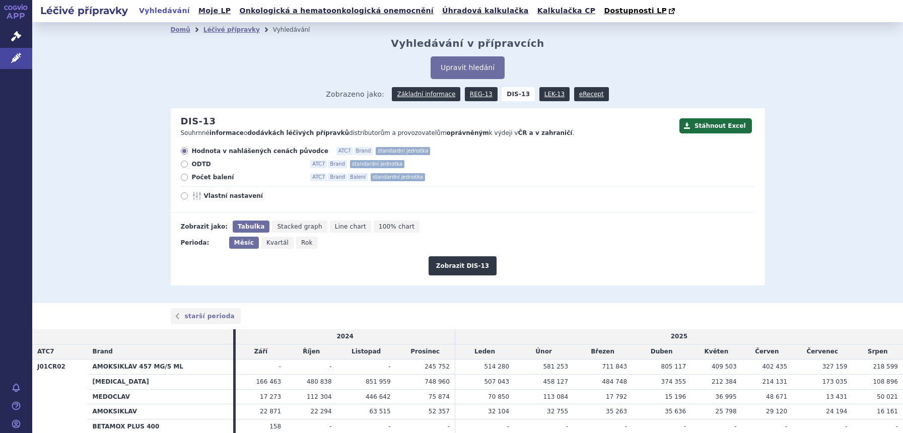
scroll to position [58, 0]
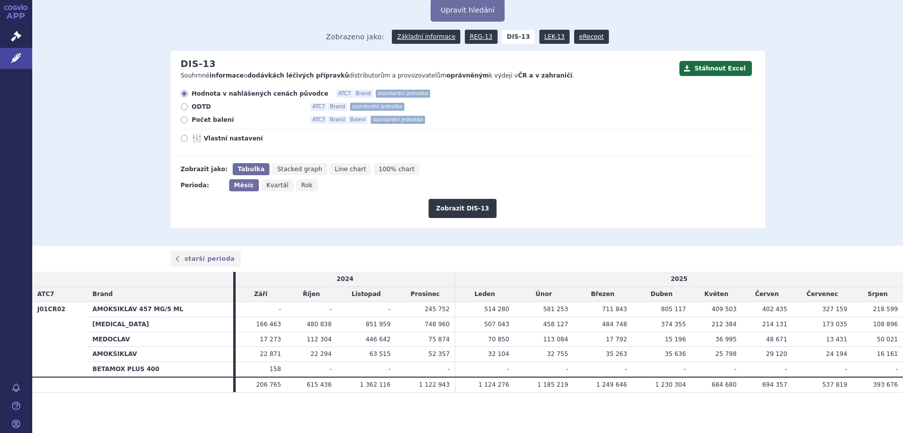
drag, startPoint x: 292, startPoint y: 184, endPoint x: 304, endPoint y: 188, distance: 12.1
click at [301, 184] on span "Rok" at bounding box center [307, 185] width 12 height 7
click at [296, 184] on input "Rok" at bounding box center [299, 182] width 7 height 7
radio input "true"
click at [456, 211] on button "Zobrazit DIS-13" at bounding box center [462, 208] width 68 height 19
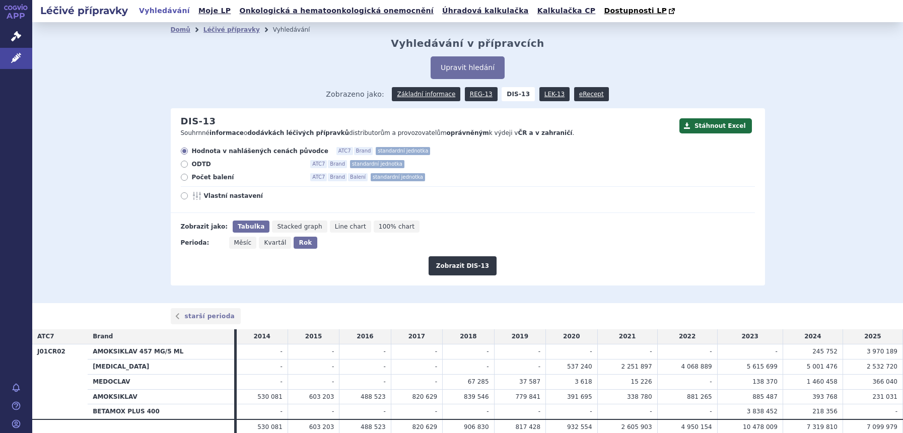
scroll to position [43, 0]
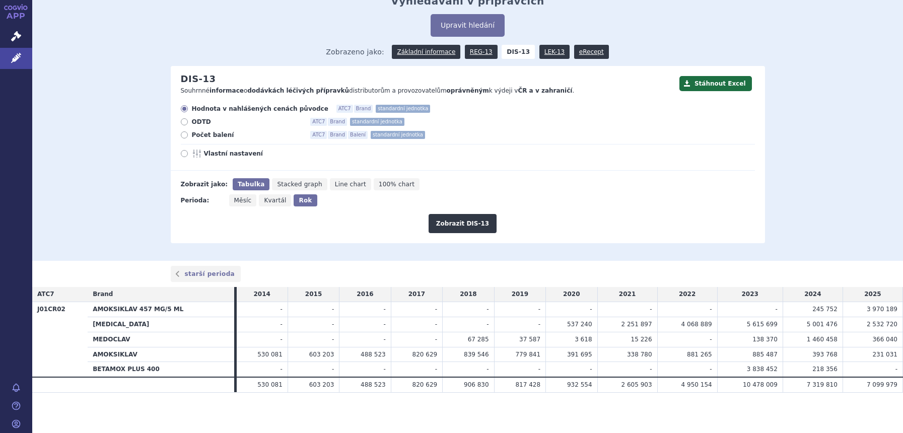
click at [192, 153] on icon at bounding box center [198, 154] width 12 height 8
click at [188, 153] on input "Vlastní nastavení" at bounding box center [185, 155] width 7 height 7
radio input "true"
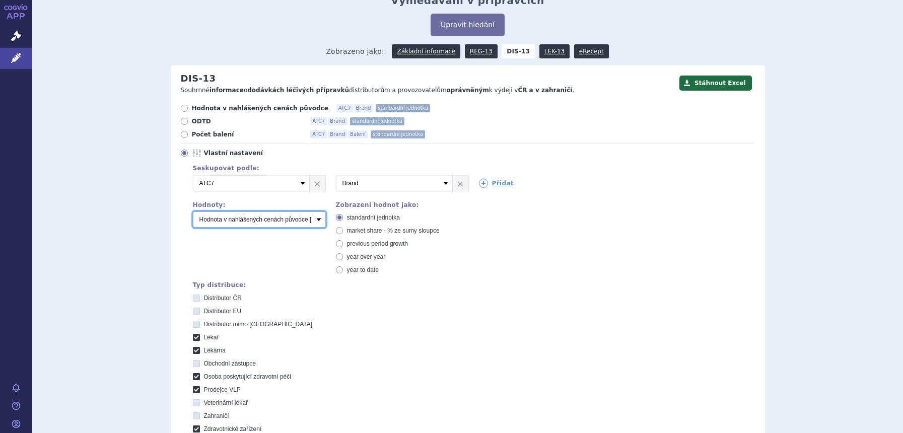
click at [230, 217] on select "Počet balení Hodnota v nahlášených cenách původce [DIS-13] Hodnota v maximálníc…" at bounding box center [259, 219] width 133 height 16
select select "packages"
click at [193, 212] on select "Počet balení Hodnota v nahlášených cenách původce [DIS-13] Hodnota v maximálníc…" at bounding box center [259, 219] width 133 height 16
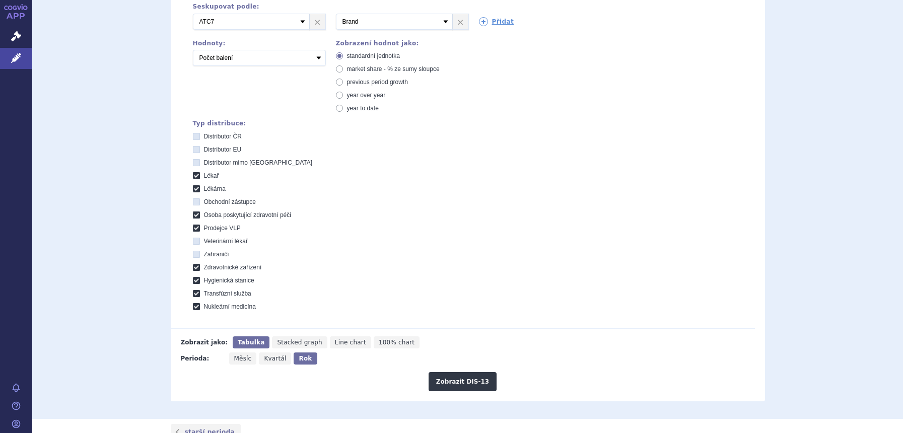
scroll to position [294, 0]
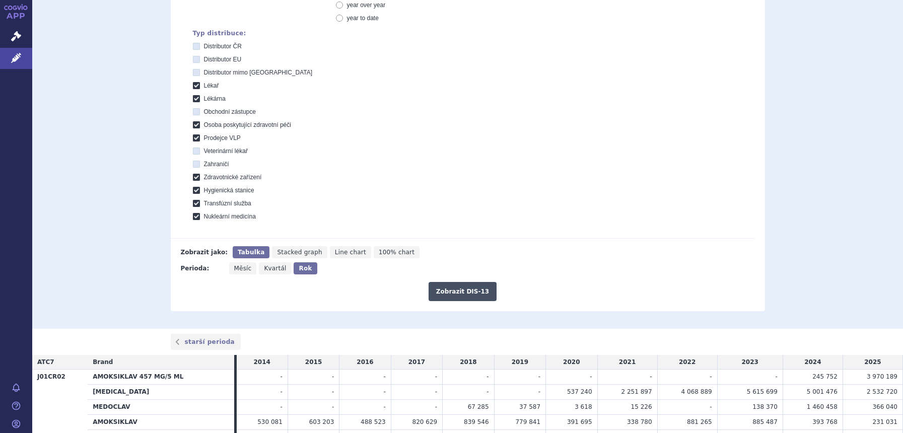
click at [467, 287] on button "Zobrazit DIS-13" at bounding box center [462, 291] width 68 height 19
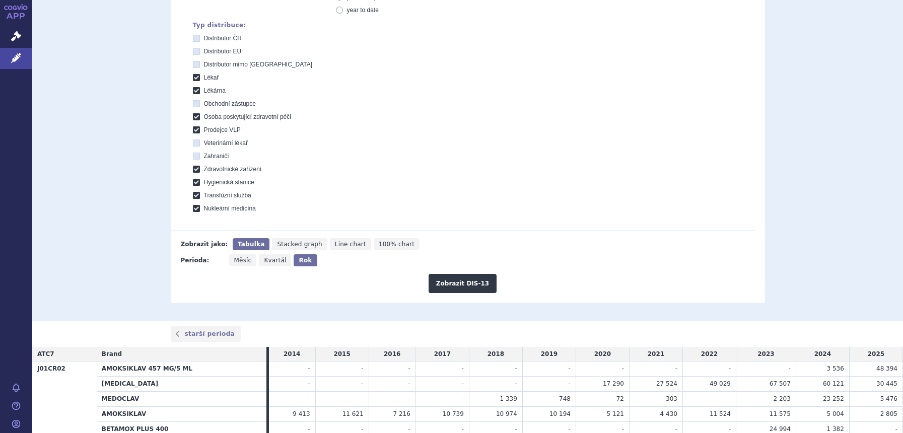
scroll to position [237, 0]
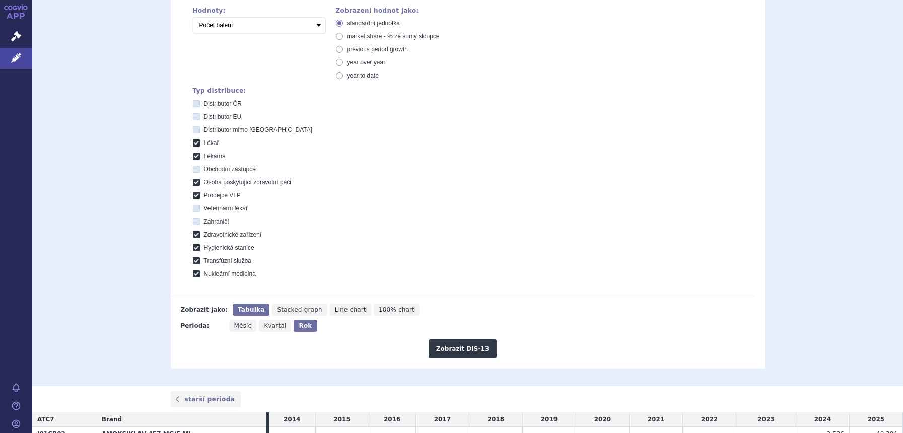
click at [359, 40] on span "market share - % ze sumy sloupce" at bounding box center [393, 36] width 93 height 7
click at [343, 40] on input "market share - % ze sumy sloupce" at bounding box center [340, 37] width 7 height 7
radio input "true"
click at [463, 344] on button "Zobrazit DIS-13" at bounding box center [462, 348] width 68 height 19
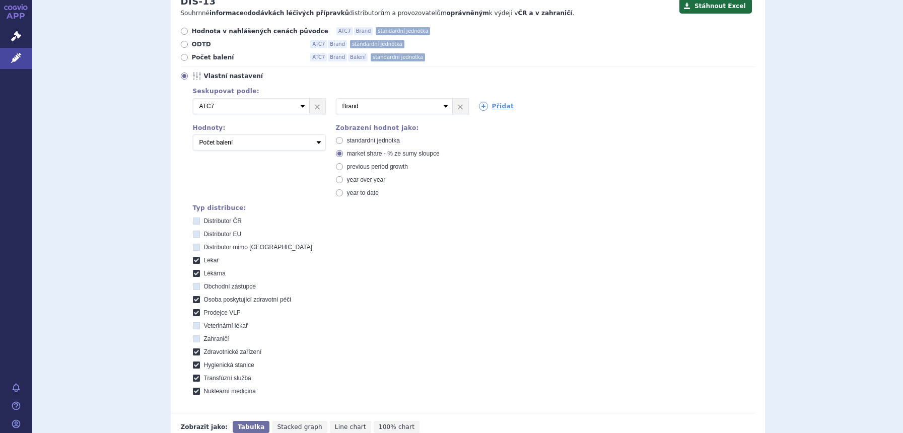
scroll to position [111, 0]
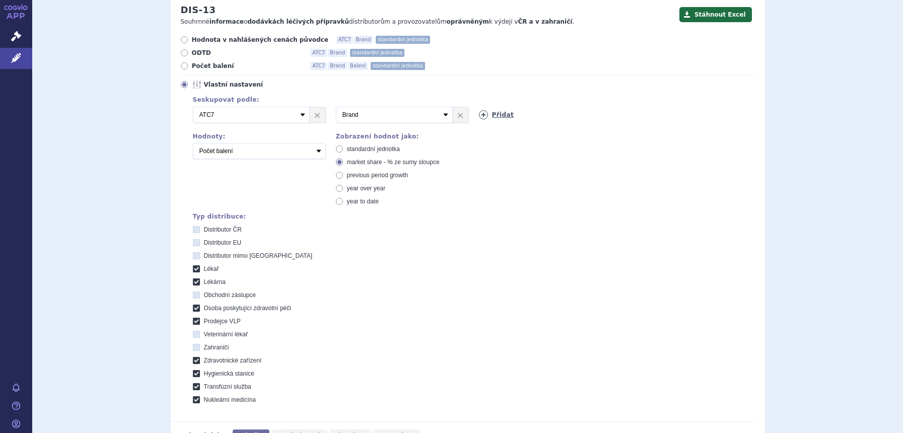
click at [479, 118] on icon at bounding box center [483, 114] width 9 height 9
click at [479, 118] on select "Vyberte groupování ATC3 ATC5 ATC7 Brand Balení SÚKL kód MAH VPOIS Referenční sk…" at bounding box center [537, 115] width 117 height 16
click at [382, 148] on span "standardní jednotka" at bounding box center [373, 148] width 53 height 7
click at [343, 148] on input "standardní jednotka" at bounding box center [340, 150] width 7 height 7
radio input "true"
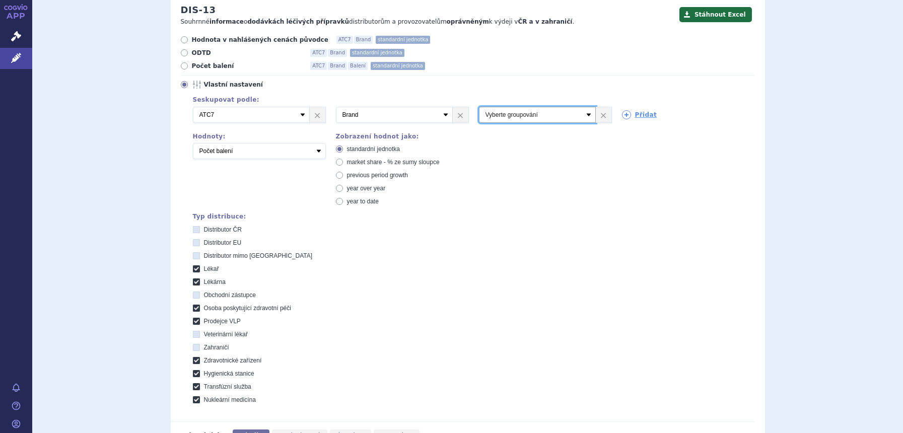
click at [509, 113] on select "Vyberte groupování ATC3 ATC5 ATC7 Brand Balení SÚKL kód MAH VPOIS Referenční sk…" at bounding box center [537, 115] width 117 height 16
select select "mah"
click at [479, 107] on select "Vyberte groupování ATC3 ATC5 ATC7 Brand Balení SÚKL kód MAH VPOIS Referenční sk…" at bounding box center [537, 115] width 117 height 16
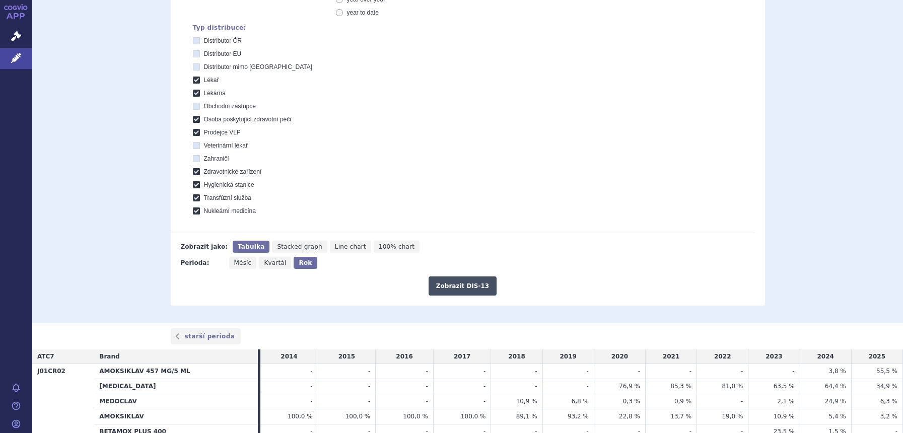
click at [469, 287] on button "Zobrazit DIS-13" at bounding box center [462, 285] width 68 height 19
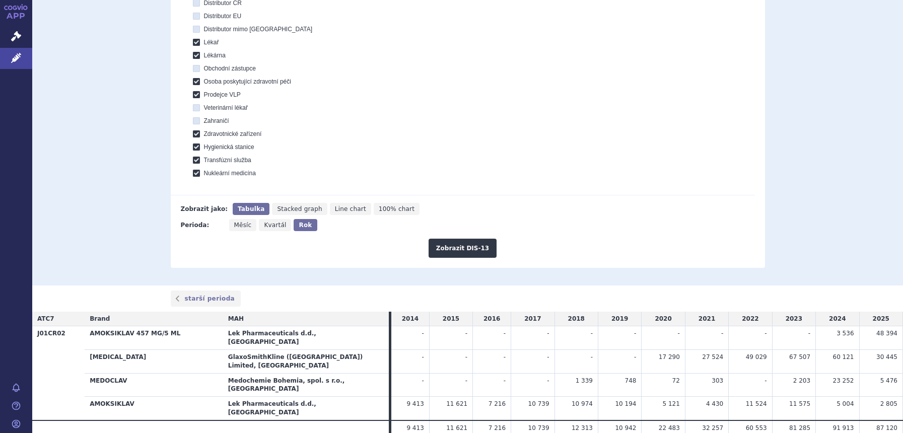
scroll to position [348, 0]
